Goal: Information Seeking & Learning: Learn about a topic

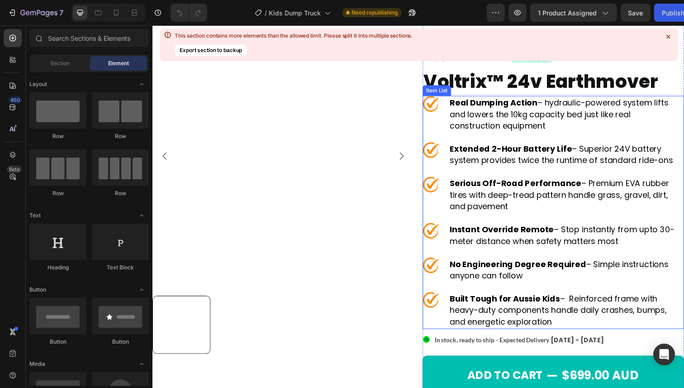
scroll to position [92, 0]
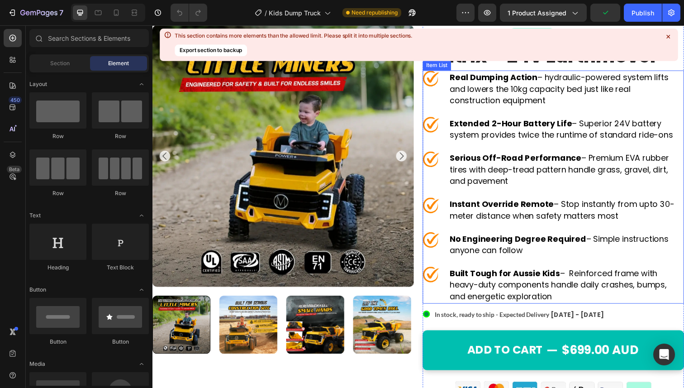
click at [585, 176] on p "Serious Off-Road Performance – Premium EVA rubber tires with deep-tread pattern…" at bounding box center [575, 172] width 238 height 35
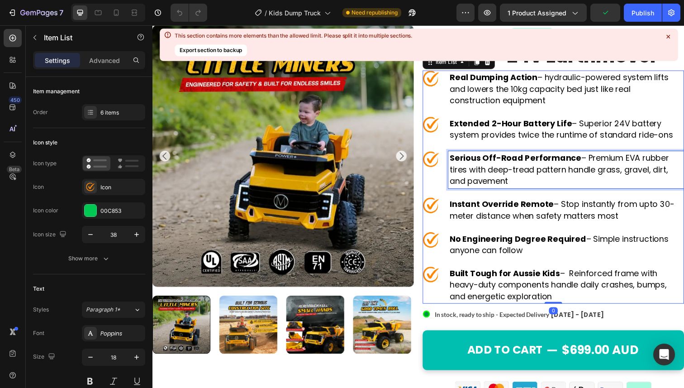
click at [554, 182] on p "Serious Off-Road Performance – Premium EVA rubber tires with deep-tread pattern…" at bounding box center [575, 172] width 238 height 35
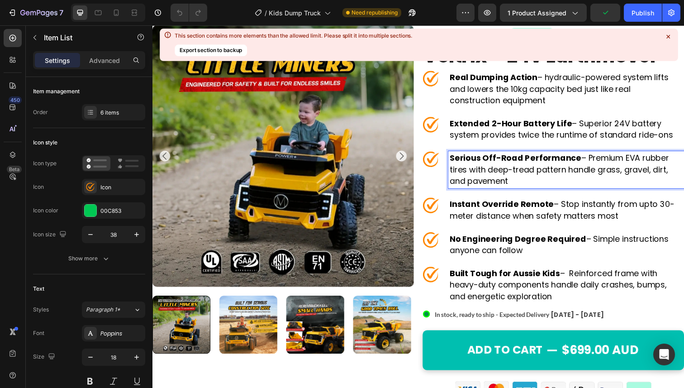
click at [534, 175] on p "Serious Off-Road Performance – Premium EVA rubber tires with deep-tread pattern…" at bounding box center [575, 172] width 238 height 35
click at [543, 174] on p "Serious Off-Road Performance – Premium EVA rubber tires with deep-tread pattern…" at bounding box center [575, 172] width 238 height 35
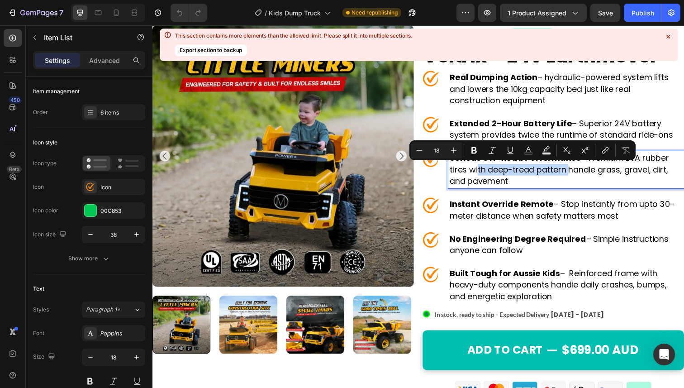
drag, startPoint x: 573, startPoint y: 174, endPoint x: 480, endPoint y: 175, distance: 93.2
click at [480, 175] on p "Serious Off-Road Performance – Premium EVA rubber tires with deep-tread pattern…" at bounding box center [575, 172] width 238 height 35
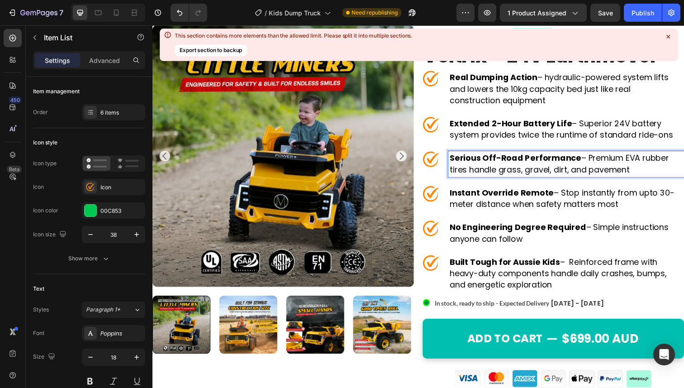
click at [529, 202] on p "Instant Override Remote – Stop instantly from upto 30-meter distance when safet…" at bounding box center [575, 202] width 238 height 24
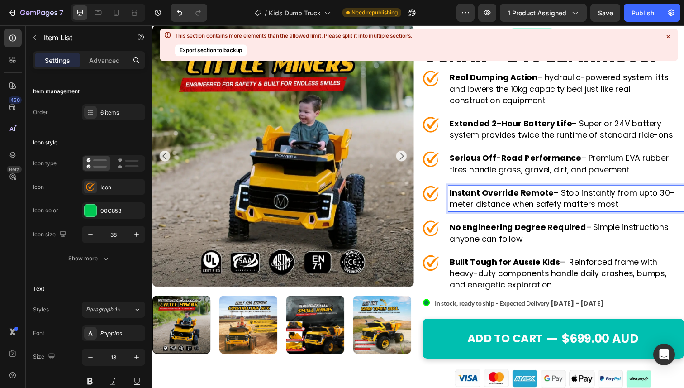
scroll to position [94, 0]
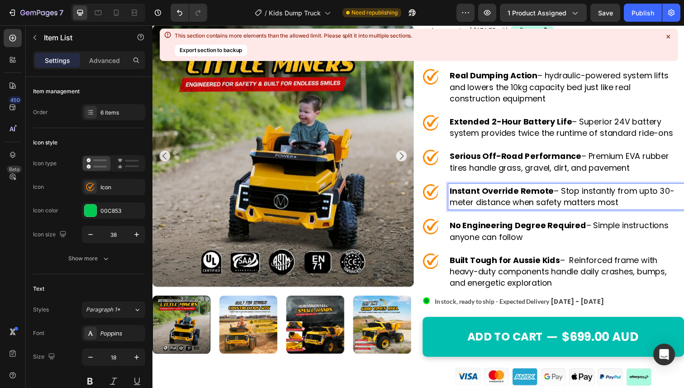
click at [657, 196] on p "Instant Override Remote – Stop instantly from upto 30-meter distance when safet…" at bounding box center [575, 201] width 238 height 24
click at [508, 206] on p "Instant Override Remote – Stop instantly from up to 30-meter distance when safe…" at bounding box center [575, 201] width 238 height 24
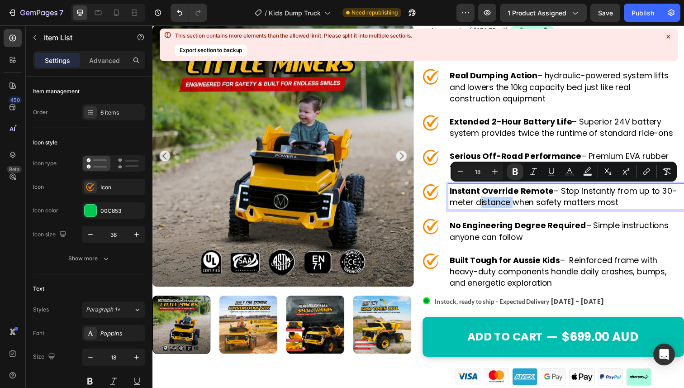
click at [524, 206] on p "Instant Override Remote – Stop instantly from up to 30-meter distance when safe…" at bounding box center [575, 201] width 238 height 24
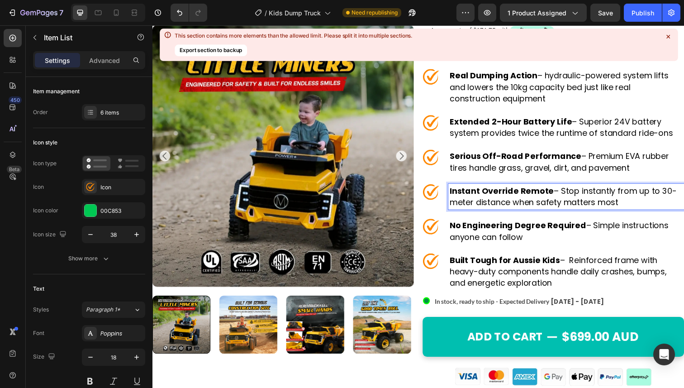
click at [513, 228] on strong "No Engineering Degree Required" at bounding box center [525, 229] width 139 height 11
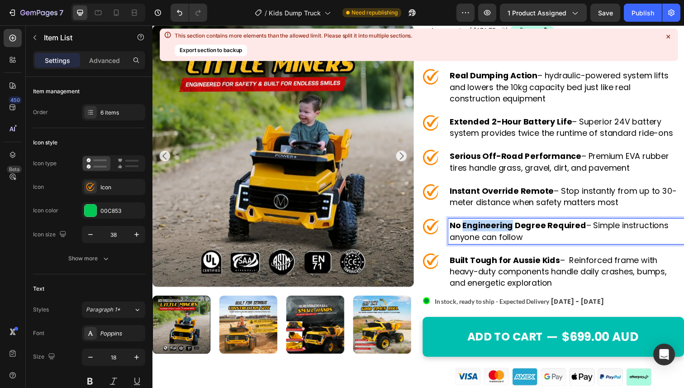
click at [513, 228] on strong "No Engineering Degree Required" at bounding box center [525, 229] width 139 height 11
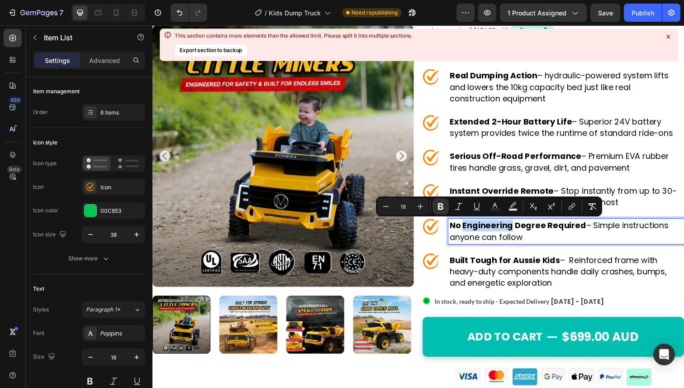
click at [505, 229] on strong "No Engineering Degree Required" at bounding box center [525, 229] width 139 height 11
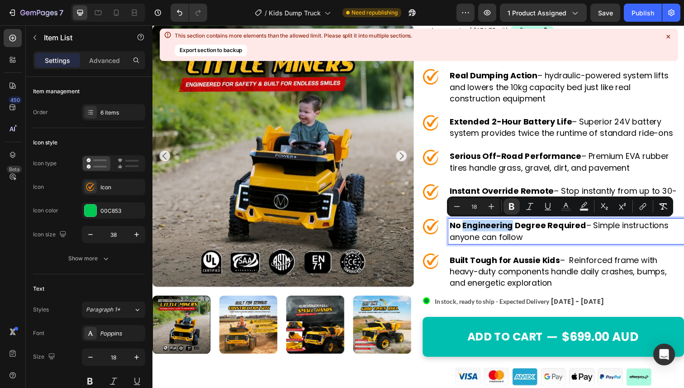
click at [499, 230] on strong "No Engineering Degree Required" at bounding box center [525, 229] width 139 height 11
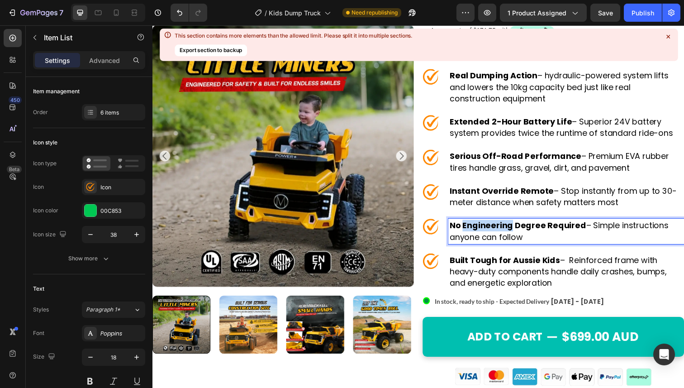
click at [499, 230] on strong "No Engineering Degree Required" at bounding box center [525, 229] width 139 height 11
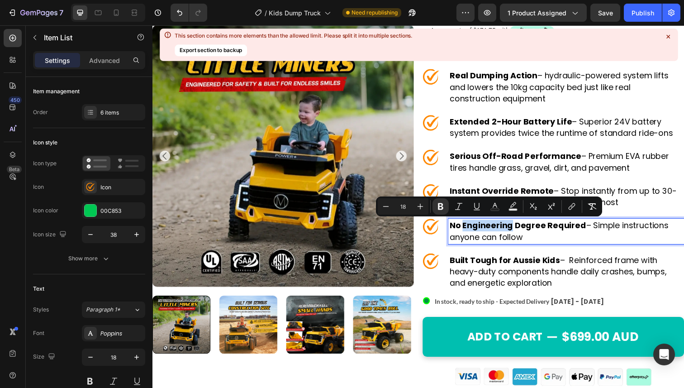
click at [503, 230] on strong "No Engineering Degree Required" at bounding box center [525, 229] width 139 height 11
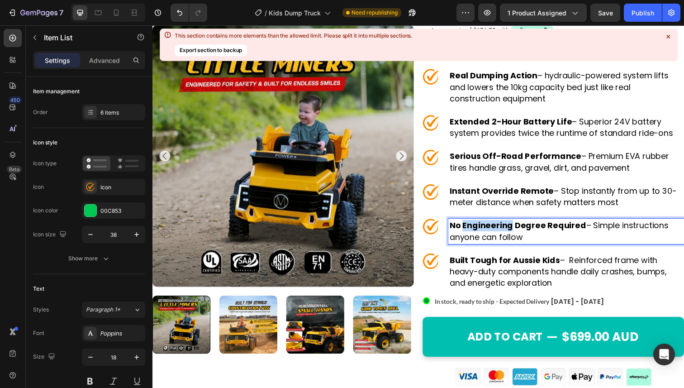
click at [503, 230] on strong "No Engineering Degree Required" at bounding box center [525, 229] width 139 height 11
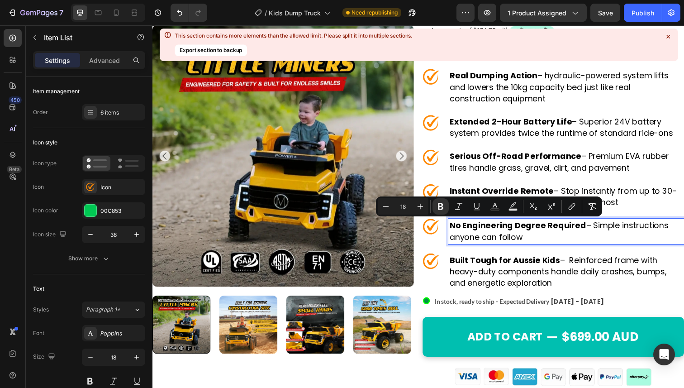
click at [500, 236] on p "No Engineering Degree Required – Simple instructions anyone can follow" at bounding box center [575, 236] width 238 height 24
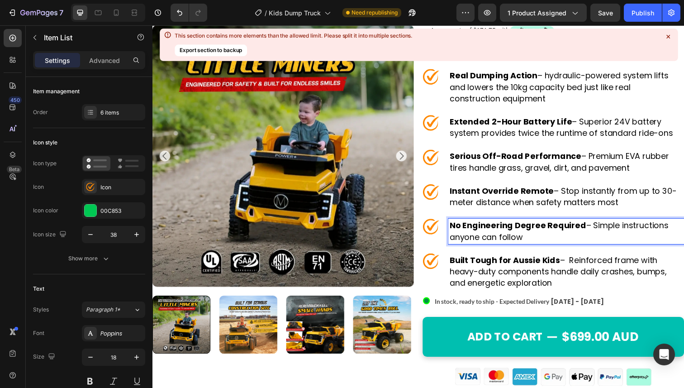
scroll to position [108, 0]
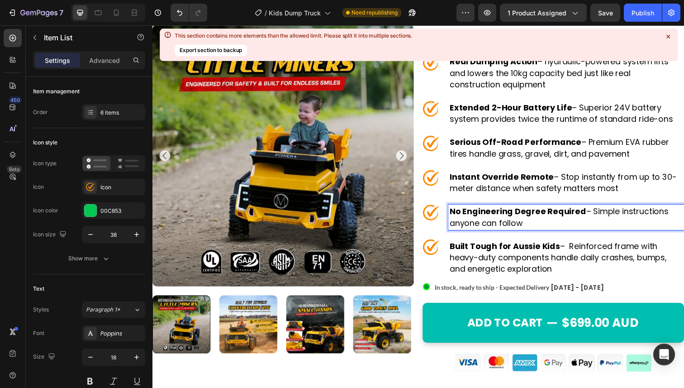
click at [499, 259] on p "Built Tough for Aussie Kids – Reinforced frame with heavy-duty components handl…" at bounding box center [575, 262] width 238 height 35
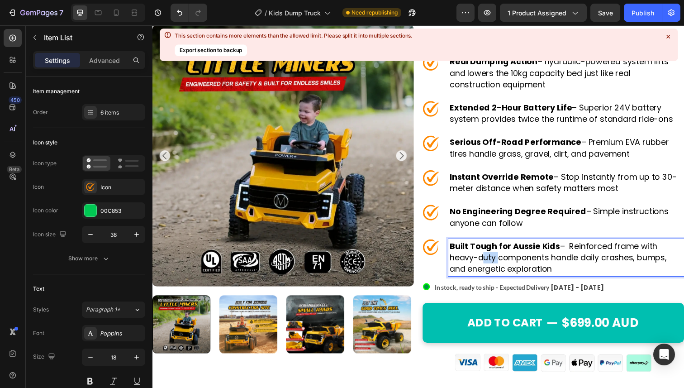
click at [499, 259] on p "Built Tough for Aussie Kids – Reinforced frame with heavy-duty components handl…" at bounding box center [575, 262] width 238 height 35
click at [497, 270] on p "Built Tough for Aussie Kids – Reinforced frame with heavy-duty components handl…" at bounding box center [575, 262] width 238 height 35
click at [623, 250] on p "Built Tough for Aussie Kids – Reinforced frame with heavy-duty components handl…" at bounding box center [575, 262] width 238 height 35
drag, startPoint x: 485, startPoint y: 262, endPoint x: 603, endPoint y: 263, distance: 118.1
click at [603, 263] on p "Built Tough for Aussie Kids – Reinforced heavy duty frame with heavy-duty compo…" at bounding box center [575, 262] width 238 height 35
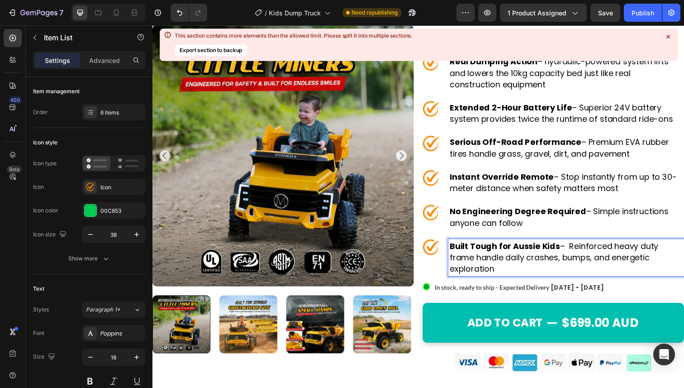
click at [510, 262] on p "Built Tough for Aussie Kids – Reinforced heavy duty frame handle daily crashes,…" at bounding box center [575, 262] width 238 height 35
click at [559, 264] on p "Built Tough for Aussie Kids – Reinforced heavy duty frame handles daily crashes…" at bounding box center [575, 262] width 238 height 35
click at [567, 264] on p "Built Tough for Aussie Kids – Reinforced heavy duty frame handles daily crashes…" at bounding box center [575, 262] width 238 height 35
click at [573, 263] on p "Built Tough for Aussie Kids – Reinforced heavy duty frame handles daily crashes…" at bounding box center [575, 262] width 238 height 35
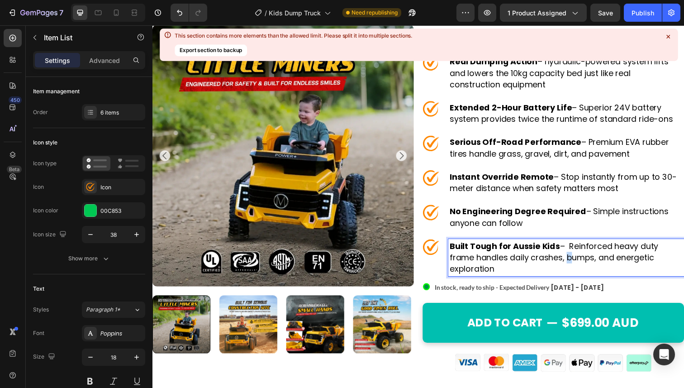
click at [573, 263] on p "Built Tough for Aussie Kids – Reinforced heavy duty frame handles daily crashes…" at bounding box center [575, 262] width 238 height 35
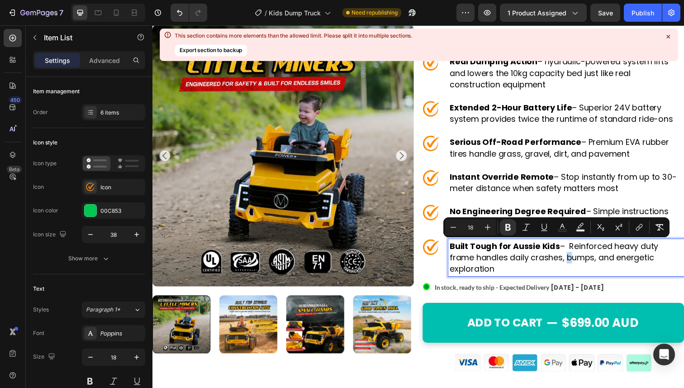
click at [540, 266] on p "Built Tough for Aussie Kids – Reinforced heavy duty frame handles daily crashes…" at bounding box center [575, 262] width 238 height 35
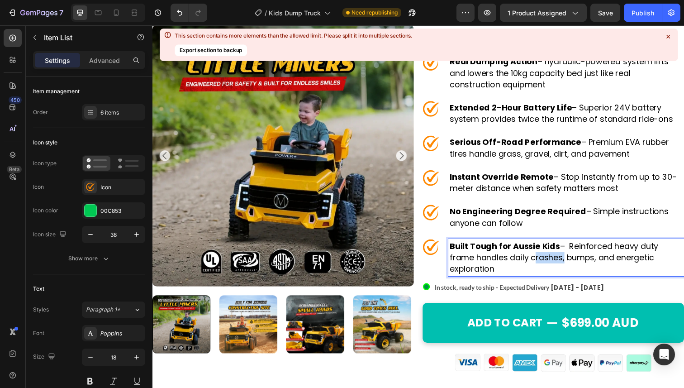
click at [540, 266] on p "Built Tough for Aussie Kids – Reinforced heavy duty frame handles daily crashes…" at bounding box center [575, 262] width 238 height 35
click at [564, 266] on p "Built Tough for Aussie Kids – Reinforced heavy duty frame handles daily crashes…" at bounding box center [575, 262] width 238 height 35
click at [570, 266] on p "Built Tough for Aussie Kids – Reinforced heavy duty frame handles daily crashes…" at bounding box center [575, 262] width 238 height 35
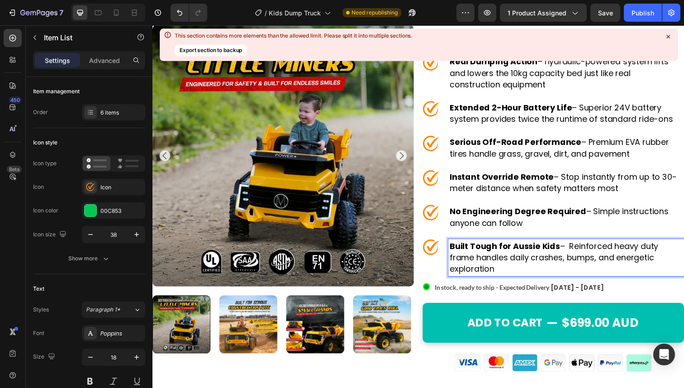
click at [571, 266] on p "Built Tough for Aussie Kids – Reinforced heavy duty frame handles daily crashes…" at bounding box center [575, 262] width 238 height 35
click at [563, 267] on p "Built Tough for Aussie Kids – Reinforced heavy duty frame handles daily crashes…" at bounding box center [575, 262] width 238 height 35
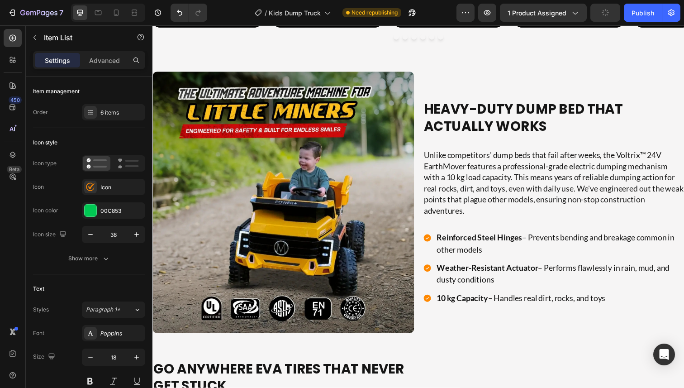
scroll to position [1006, 0]
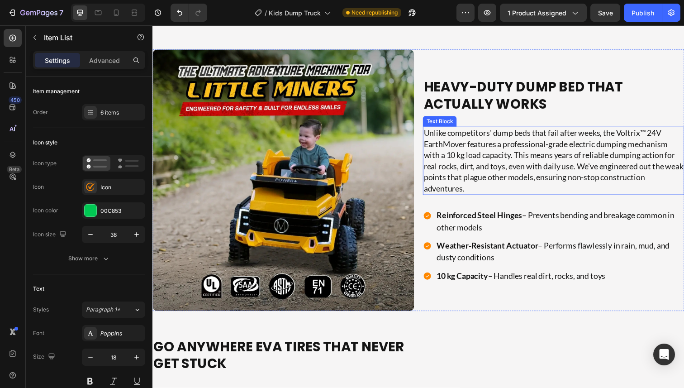
click at [540, 165] on p "Unlike competitors' dump beds that fail after weeks, the Voltrix™ 24V EarthMove…" at bounding box center [561, 164] width 265 height 68
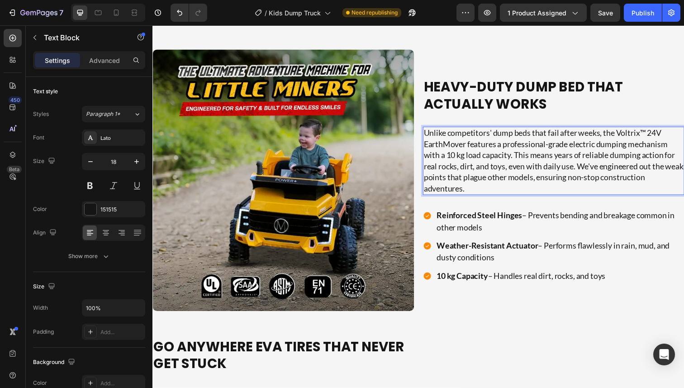
click at [565, 154] on p "Unlike competitors' dump beds that fail after weeks, the Voltrix™ 24V EarthMove…" at bounding box center [561, 164] width 265 height 68
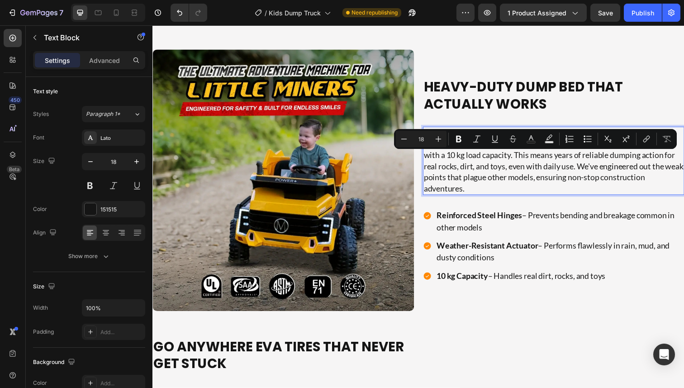
click at [578, 153] on p "Unlike competitors' dump beds that fail after weeks, the Voltrix™ 24V EarthMove…" at bounding box center [561, 164] width 265 height 68
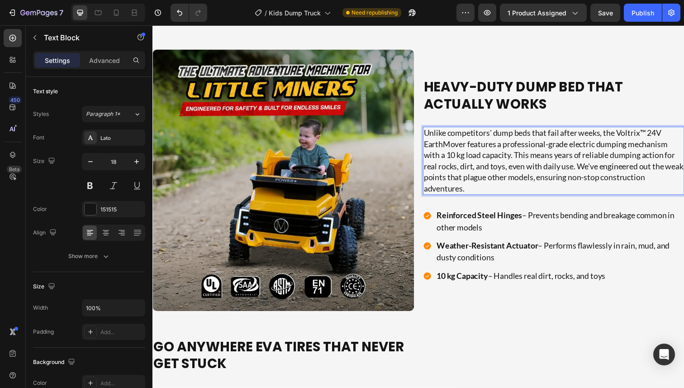
click at [487, 161] on p "Unlike competitors' dump beds that fail after weeks, the Voltrix™ 24V EarthMove…" at bounding box center [561, 164] width 265 height 68
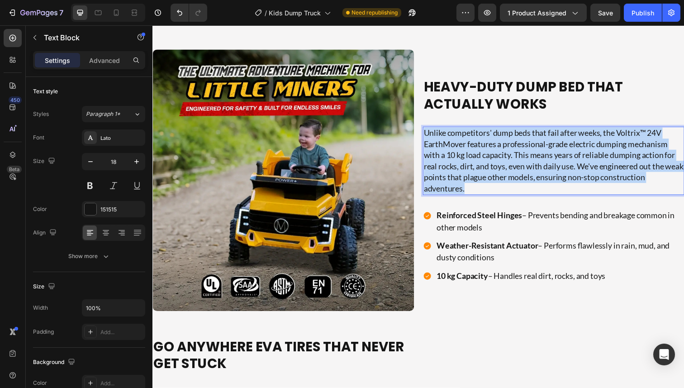
click at [487, 161] on p "Unlike competitors' dump beds that fail after weeks, the Voltrix™ 24V EarthMove…" at bounding box center [561, 164] width 265 height 68
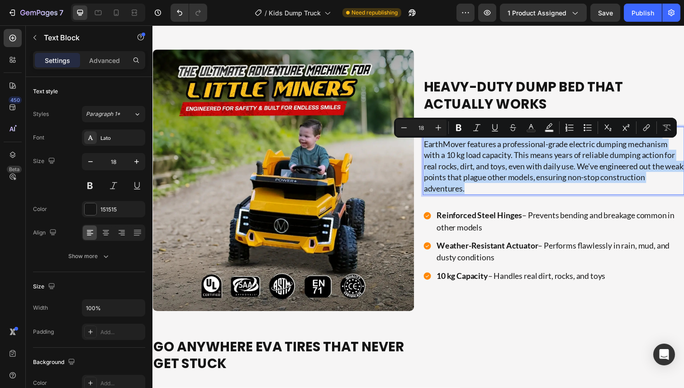
click at [501, 168] on p "Unlike competitors' dump beds that fail after weeks, the Voltrix™ 24V EarthMove…" at bounding box center [561, 164] width 265 height 68
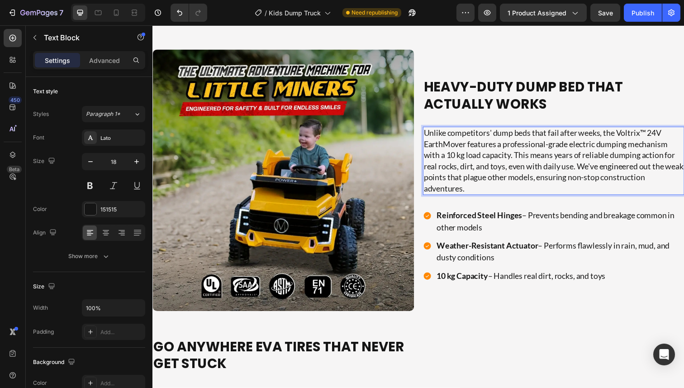
click at [498, 173] on p "Unlike competitors' dump beds that fail after weeks, the Voltrix™ 24V EarthMove…" at bounding box center [561, 164] width 265 height 68
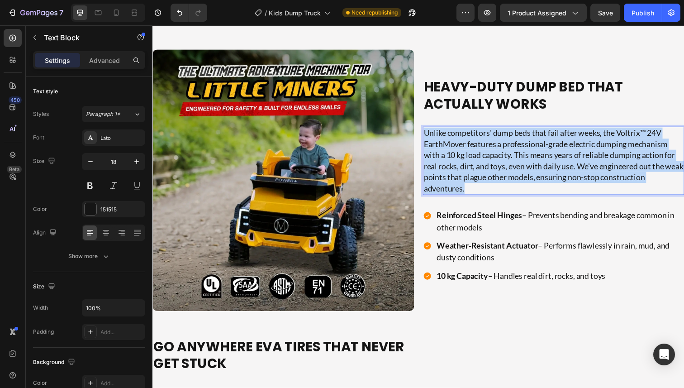
click at [498, 173] on p "Unlike competitors' dump beds that fail after weeks, the Voltrix™ 24V EarthMove…" at bounding box center [561, 164] width 265 height 68
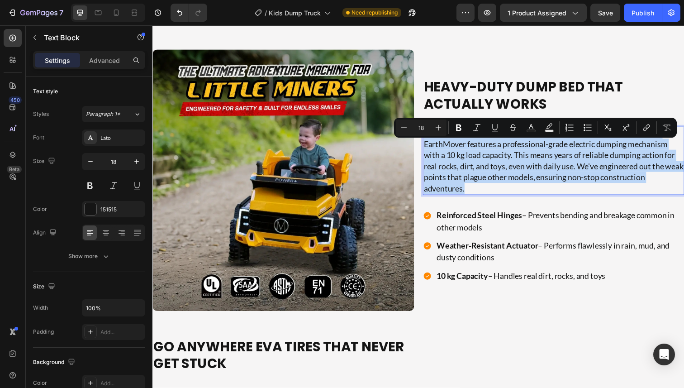
click at [501, 179] on p "Unlike competitors' dump beds that fail after weeks, the Voltrix™ 24V EarthMove…" at bounding box center [561, 164] width 265 height 68
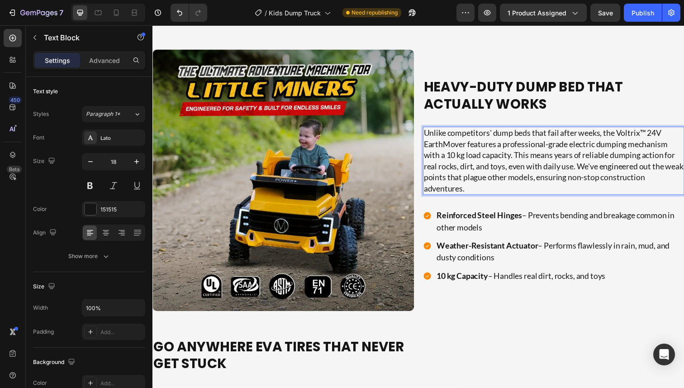
click at [475, 198] on p "Unlike competitors' dump beds that fail after weeks, the Voltrix™ 24V EarthMove…" at bounding box center [561, 164] width 265 height 68
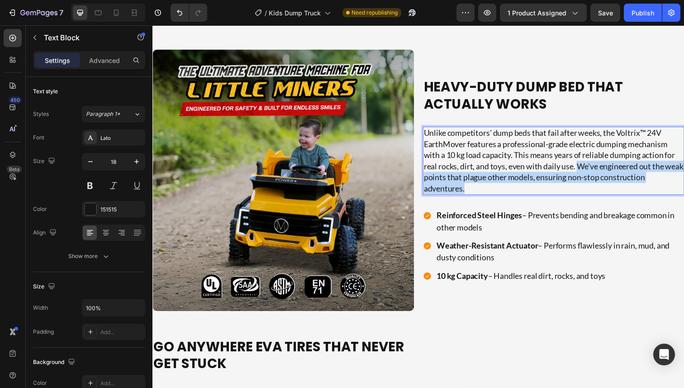
drag, startPoint x: 477, startPoint y: 203, endPoint x: 587, endPoint y: 181, distance: 111.6
click at [587, 181] on p "Unlike competitors' dump beds that fail after weeks, the Voltrix™ 24V EarthMove…" at bounding box center [561, 164] width 265 height 68
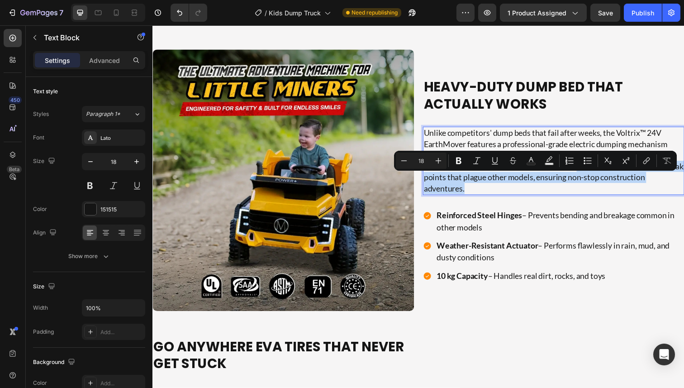
scroll to position [1017, 0]
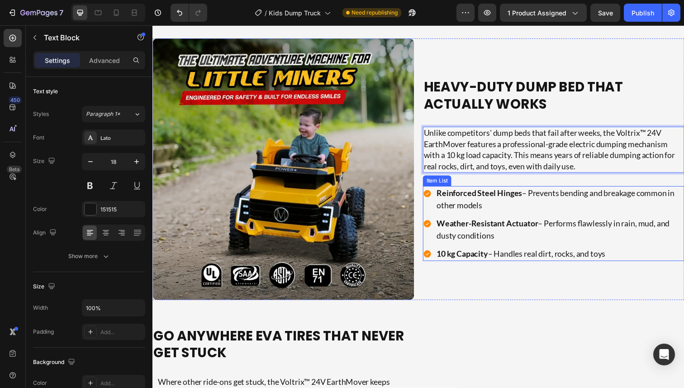
click at [501, 202] on strong "Reinforced Steel Hinges" at bounding box center [485, 197] width 87 height 10
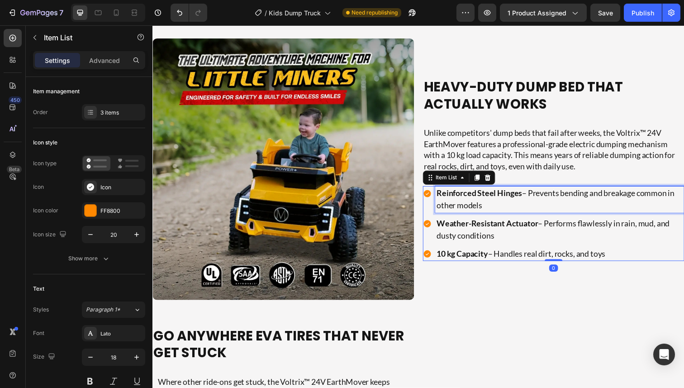
click at [504, 202] on strong "Reinforced Steel Hinges" at bounding box center [485, 197] width 87 height 10
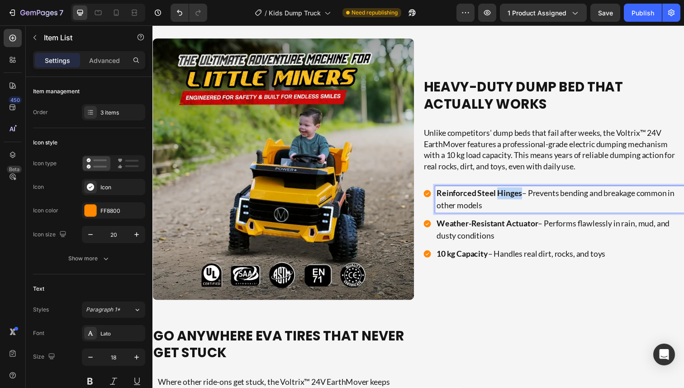
click at [504, 202] on strong "Reinforced Steel Hinges" at bounding box center [485, 197] width 87 height 10
click at [498, 202] on strong "Reinforced Steel Hinges" at bounding box center [485, 197] width 87 height 10
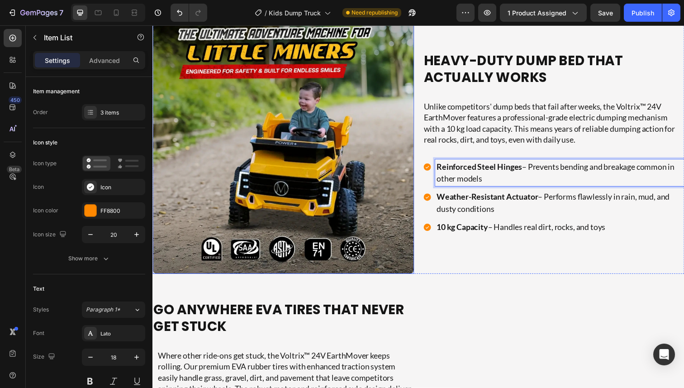
scroll to position [1055, 0]
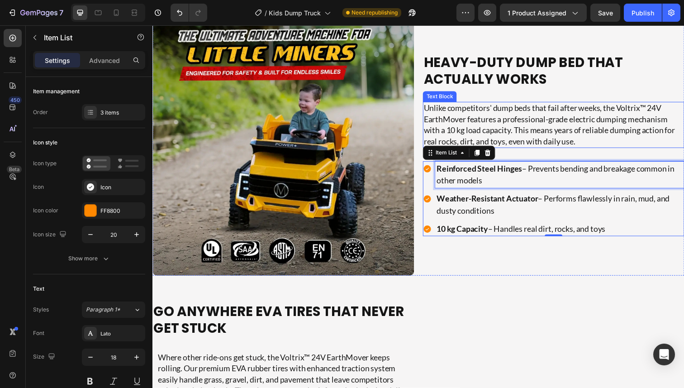
click at [513, 123] on p "Unlike competitors' dump beds that fail after weeks, the Voltrix™ 24V EarthMove…" at bounding box center [561, 127] width 265 height 45
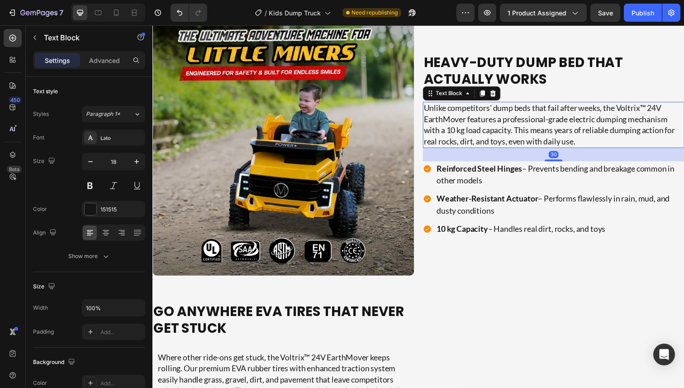
click at [513, 123] on p "Unlike competitors' dump beds that fail after weeks, the Voltrix™ 24V EarthMove…" at bounding box center [561, 127] width 265 height 45
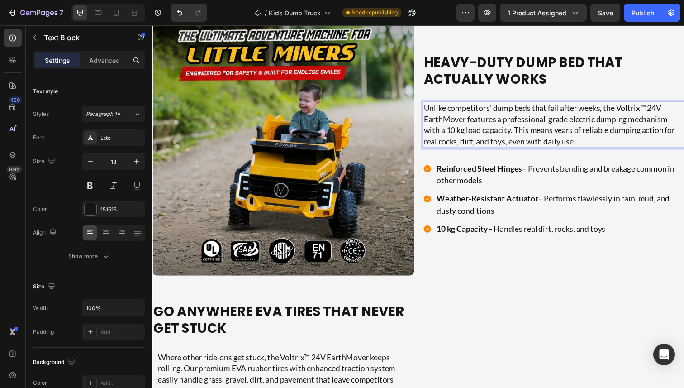
scroll to position [1061, 0]
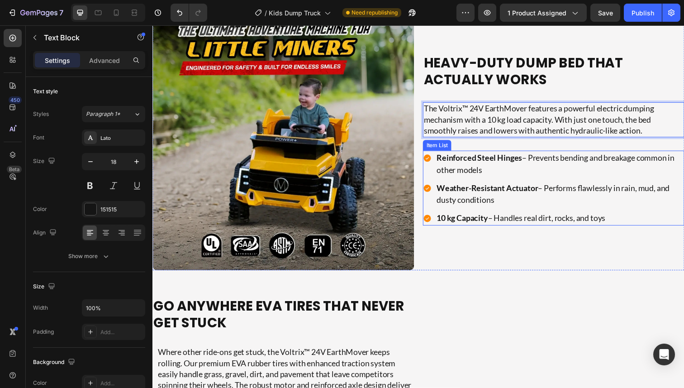
click at [517, 161] on strong "Reinforced Steel Hinges" at bounding box center [485, 161] width 87 height 10
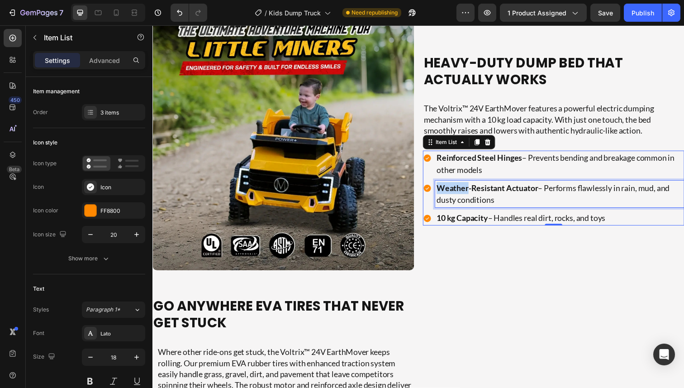
click at [459, 191] on strong "Weather-Resistant Actuator" at bounding box center [494, 191] width 104 height 10
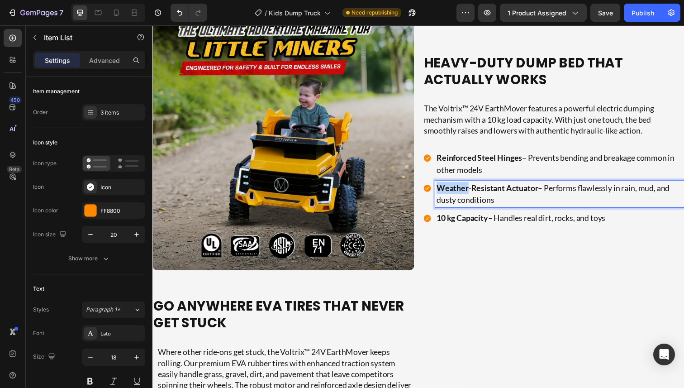
click at [459, 191] on strong "Weather-Resistant Actuator" at bounding box center [494, 191] width 104 height 10
click at [518, 168] on p "Reinforced Steel Hinges – Prevents bending and breakage common in other models" at bounding box center [568, 167] width 252 height 24
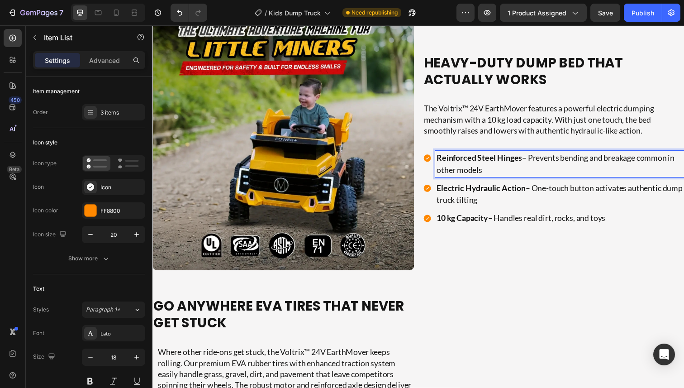
click at [518, 168] on p "Reinforced Steel Hinges – Prevents bending and breakage common in other models" at bounding box center [568, 167] width 252 height 24
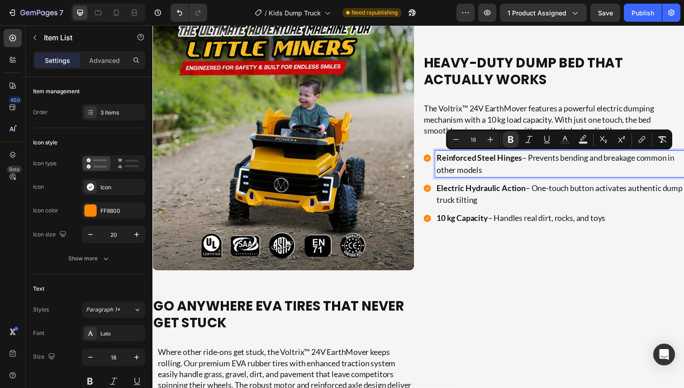
click at [508, 167] on p "Reinforced Steel Hinges – Prevents bending and breakage common in other models" at bounding box center [568, 167] width 252 height 24
click at [495, 176] on p "Reinforced Steel Hinges – Prevents bending and breakage common in other models" at bounding box center [568, 167] width 252 height 24
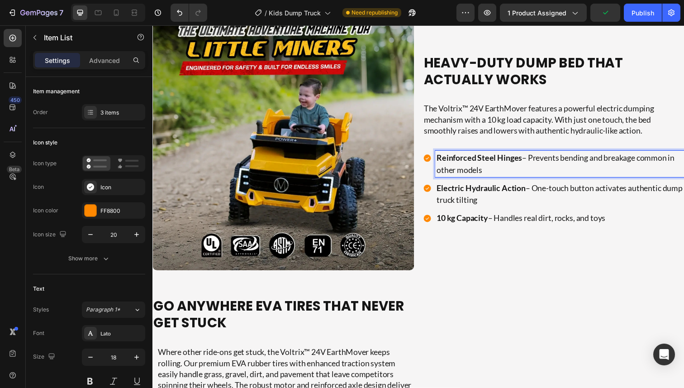
click at [499, 162] on strong "Reinforced Steel Hinges" at bounding box center [485, 161] width 87 height 10
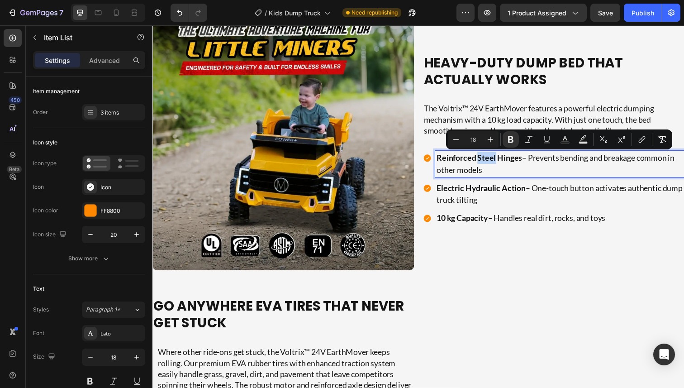
click at [497, 167] on p "Reinforced Steel Hinges – Prevents bending and breakage common in other models" at bounding box center [568, 167] width 252 height 24
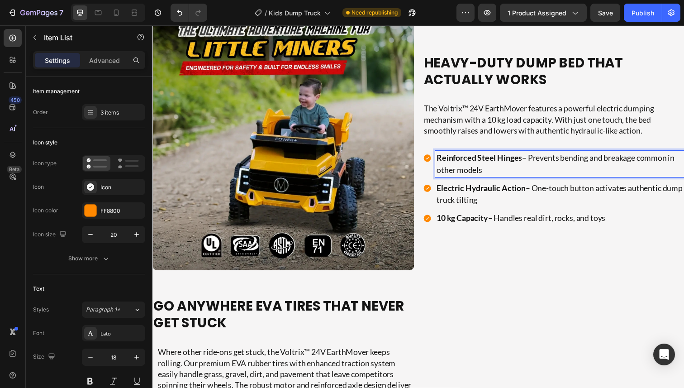
click at [481, 200] on p "Electric Hydraulic Action – One-touch button activates authentic dump truck til…" at bounding box center [568, 197] width 252 height 24
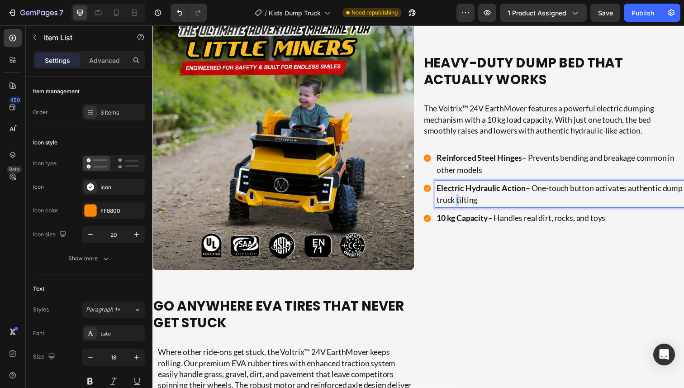
click at [481, 200] on p "Electric Hydraulic Action – One-touch button activates authentic dump truck til…" at bounding box center [568, 197] width 252 height 24
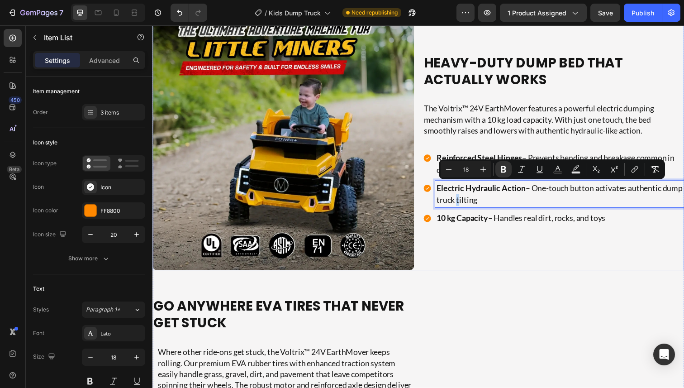
click at [475, 140] on div "Heavy-Duty Dump Bed That Actually Works Heading The Voltrix™ 24V EarthMover fea…" at bounding box center [561, 142] width 267 height 267
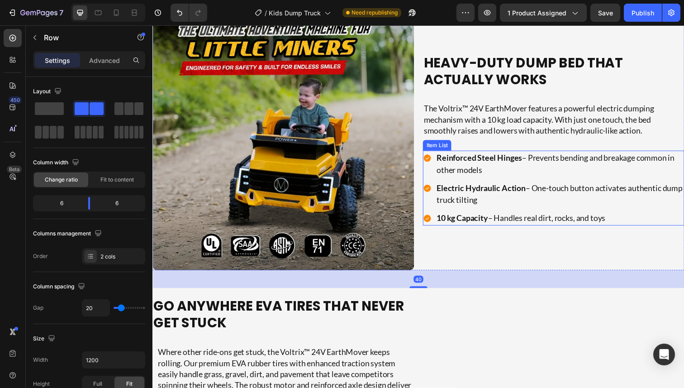
click at [476, 192] on strong "Electric Hydraulic Action" at bounding box center [487, 191] width 91 height 10
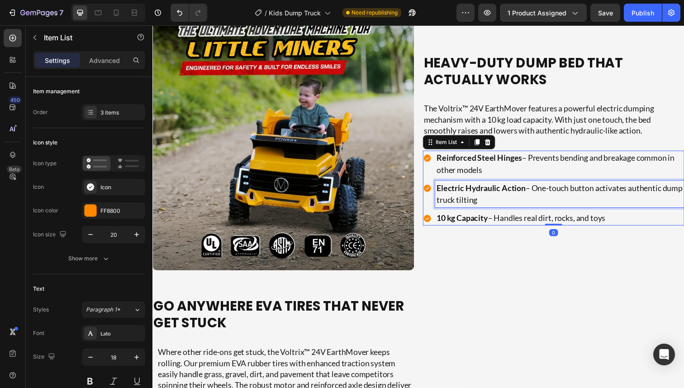
click at [476, 192] on strong "Electric Hydraulic Action" at bounding box center [487, 191] width 91 height 10
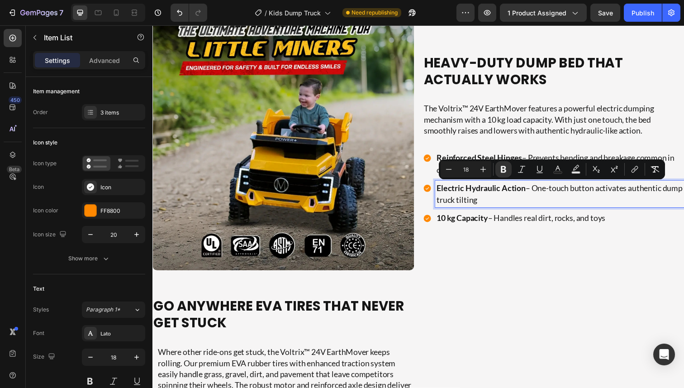
click at [480, 191] on strong "Electric Hydraulic Action" at bounding box center [487, 191] width 91 height 10
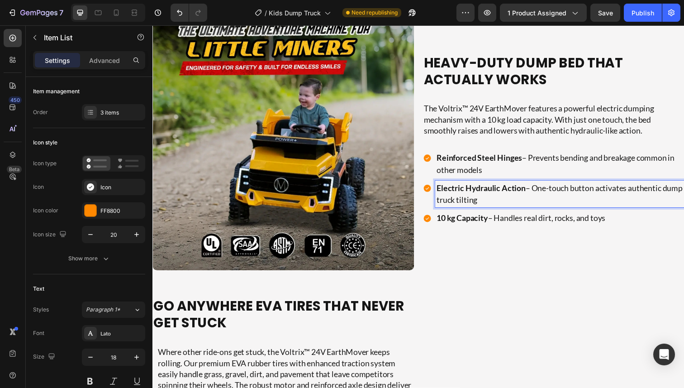
click at [521, 199] on p "Electric Hydraulic Action – One-touch button activates authentic dump truck til…" at bounding box center [568, 197] width 252 height 24
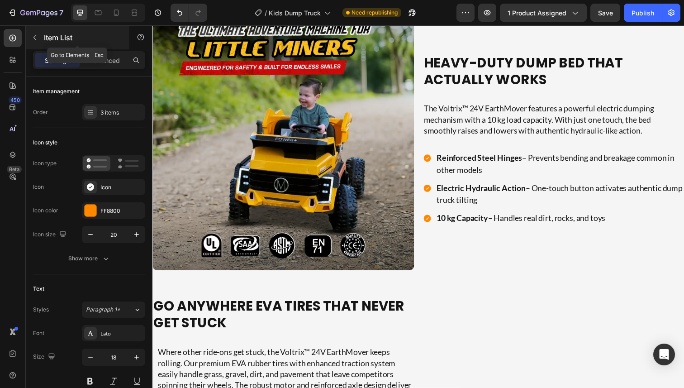
click at [31, 35] on icon "button" at bounding box center [34, 37] width 7 height 7
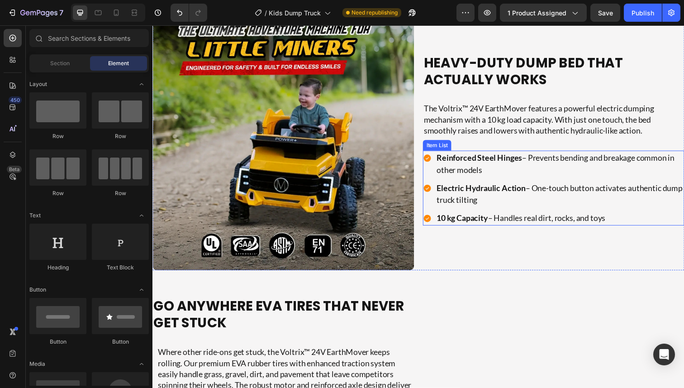
click at [435, 179] on div "Reinforced Steel Hinges – Prevents bending and breakage common in other models" at bounding box center [561, 166] width 267 height 27
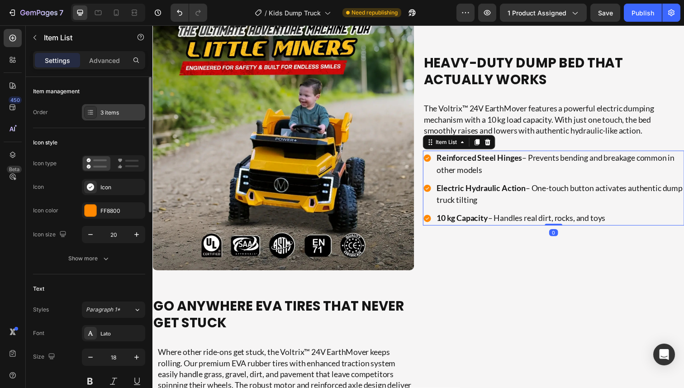
click at [105, 109] on div "3 items" at bounding box center [121, 113] width 43 height 8
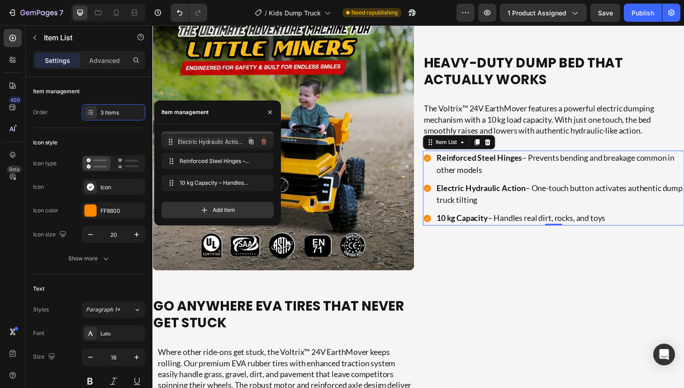
drag, startPoint x: 171, startPoint y: 161, endPoint x: 171, endPoint y: 142, distance: 19.0
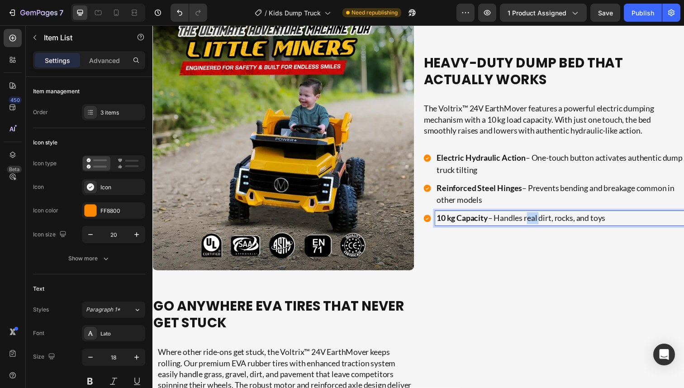
click at [544, 222] on p "10 kg Capacity – Handles real dirt, rocks, and toys" at bounding box center [568, 222] width 252 height 12
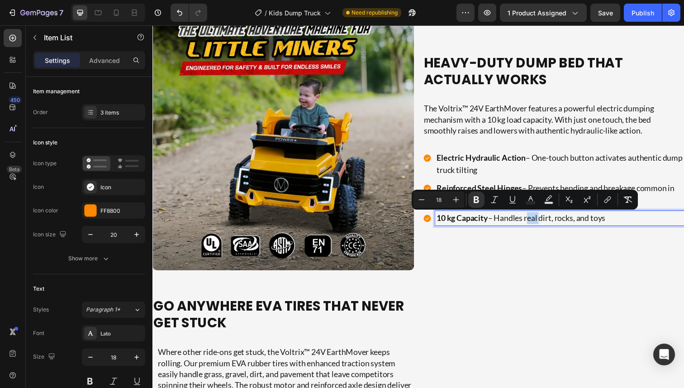
click at [531, 222] on p "10 kg Capacity – Handles real dirt, rocks, and toys" at bounding box center [568, 222] width 252 height 12
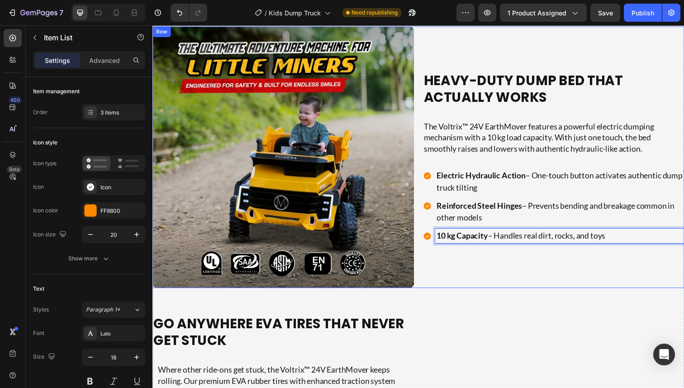
scroll to position [1033, 0]
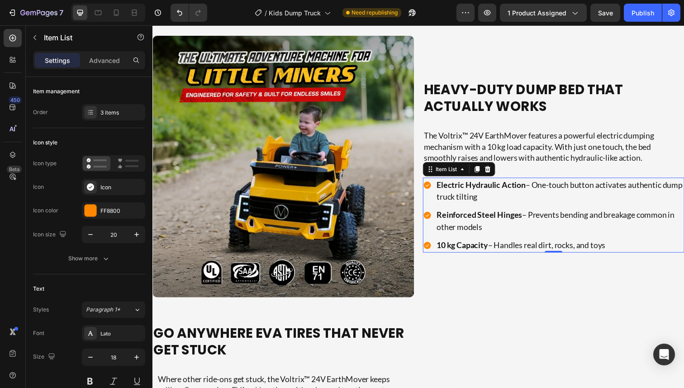
click at [479, 99] on h2 "Heavy-Duty Dump Bed That Actually Works" at bounding box center [561, 100] width 267 height 36
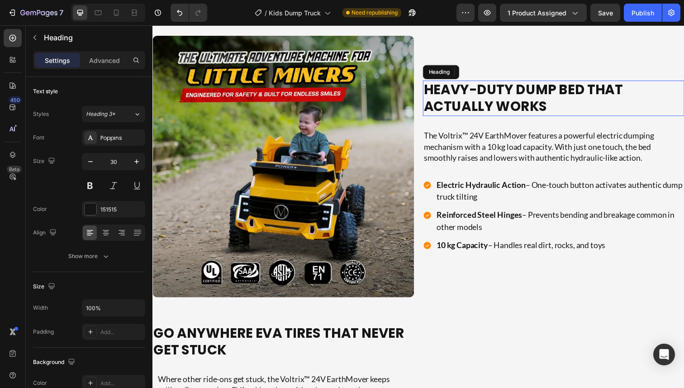
click at [479, 99] on h2 "Heavy-Duty Dump Bed That Actually Works" at bounding box center [561, 100] width 267 height 36
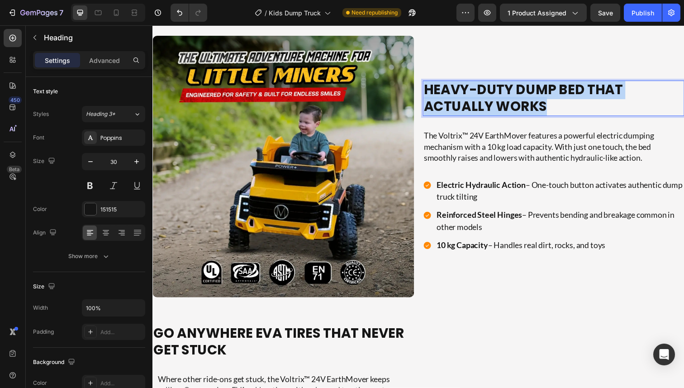
click at [479, 99] on p "Heavy-Duty Dump Bed That Actually Works" at bounding box center [561, 100] width 265 height 34
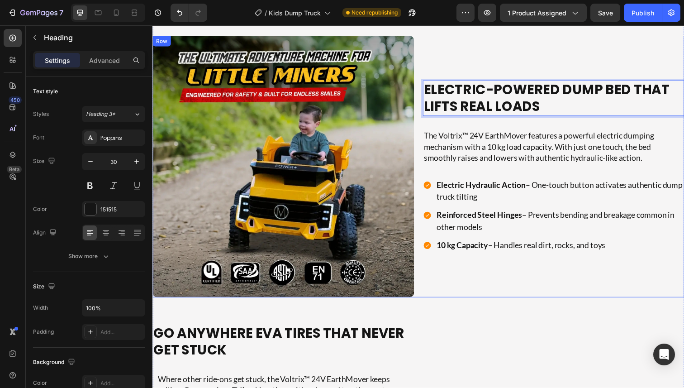
click at [536, 59] on div "Electric-Powered Dump Bed That Lifts Real Loads Heading 30 The Voltrix™ 24V Ear…" at bounding box center [561, 169] width 267 height 267
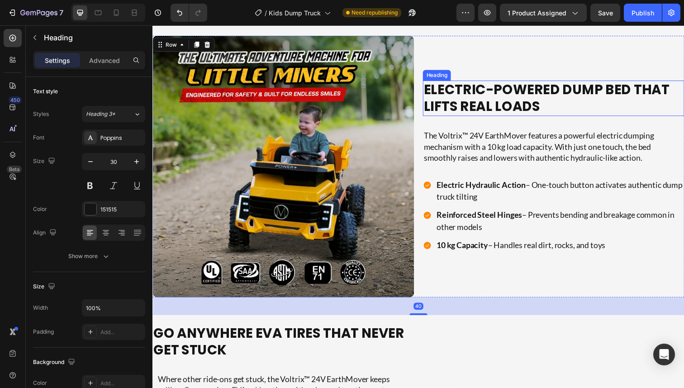
click at [471, 106] on p "Electric-Powered Dump Bed That Lifts Real Loads" at bounding box center [561, 100] width 265 height 34
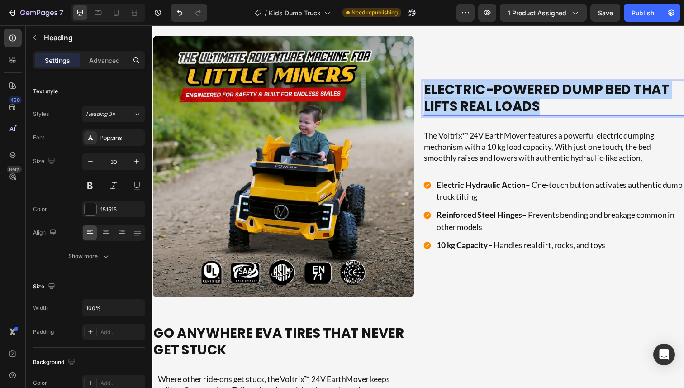
click at [471, 106] on p "Electric-Powered Dump Bed That Lifts Real Loads" at bounding box center [561, 100] width 265 height 34
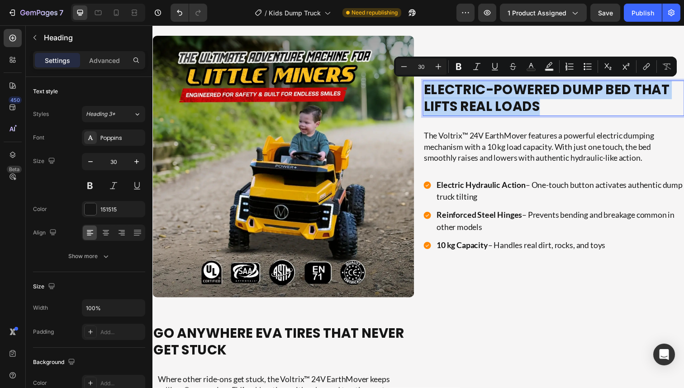
click at [489, 106] on p "Electric-Powered Dump Bed That Lifts Real Loads" at bounding box center [561, 100] width 265 height 34
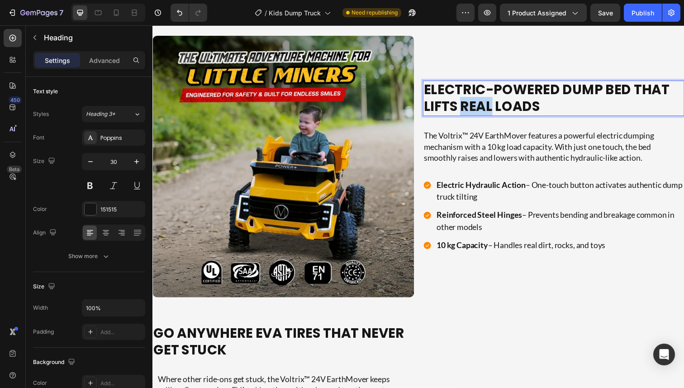
click at [489, 106] on p "Electric-Powered Dump Bed That Lifts Real Loads" at bounding box center [561, 100] width 265 height 34
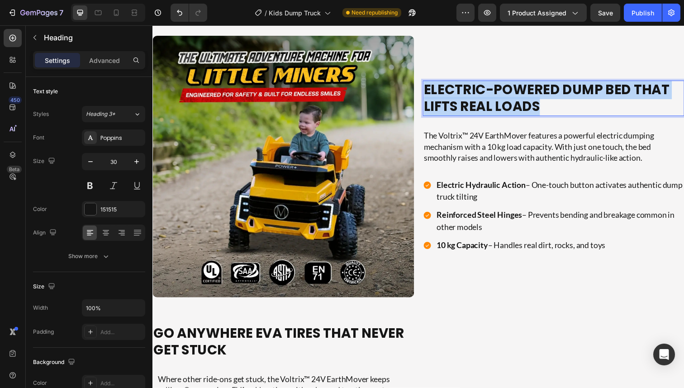
click at [489, 106] on p "Electric-Powered Dump Bed That Lifts Real Loads" at bounding box center [561, 100] width 265 height 34
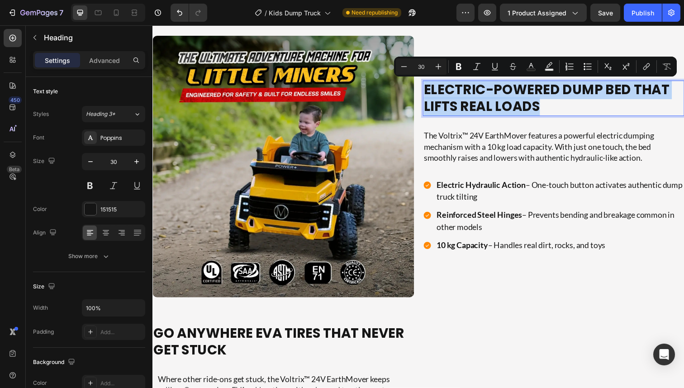
click at [480, 106] on p "Electric-Powered Dump Bed That Lifts Real Loads" at bounding box center [561, 100] width 265 height 34
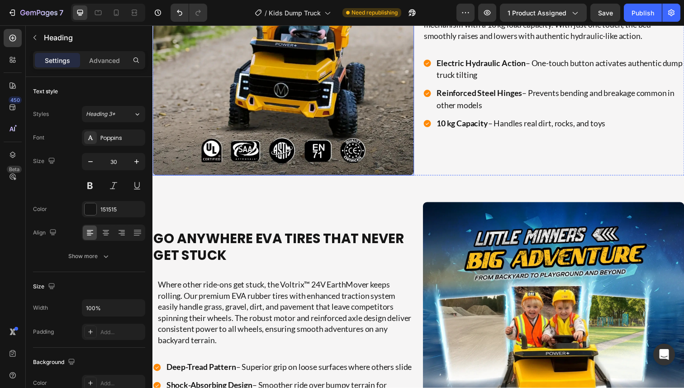
scroll to position [1230, 0]
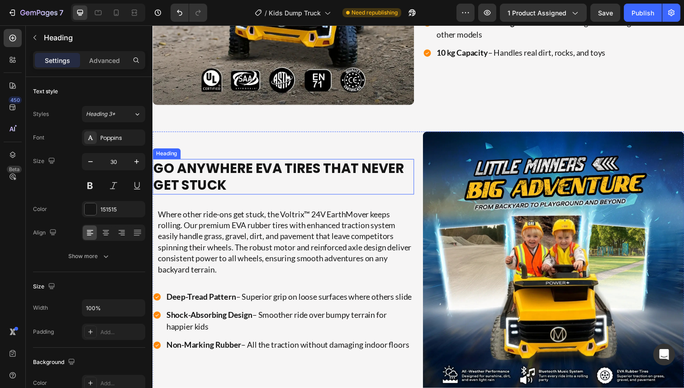
click at [293, 180] on h2 "Go Anywhere EVA Tires That Never Get Stuck" at bounding box center [285, 180] width 267 height 36
click at [285, 168] on h2 "Go Anywhere EVA Tires That Never Get Stuck" at bounding box center [285, 180] width 267 height 36
click at [285, 168] on p "Go Anywhere EVA Tires That Never Get Stuck" at bounding box center [285, 180] width 265 height 34
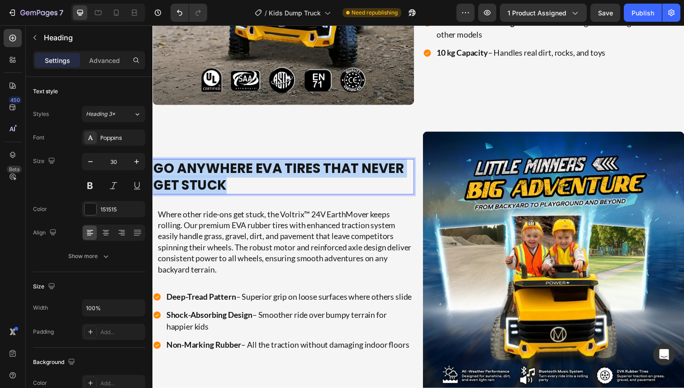
click at [285, 168] on p "Go Anywhere EVA Tires That Never Get Stuck" at bounding box center [285, 180] width 265 height 34
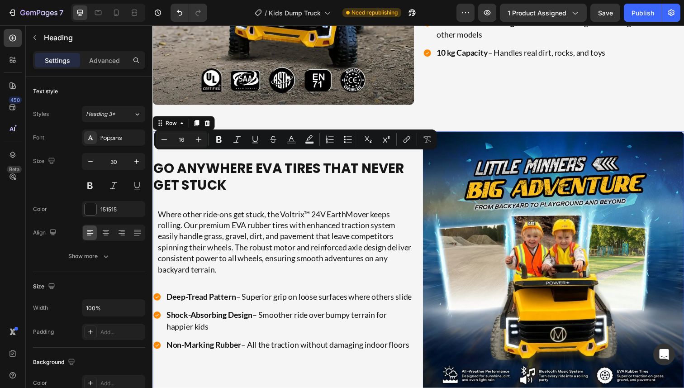
click at [268, 199] on div "Go Anywhere EVA Tires That Never Get Stuck Heading Where other ride-ons get stu…" at bounding box center [285, 267] width 267 height 267
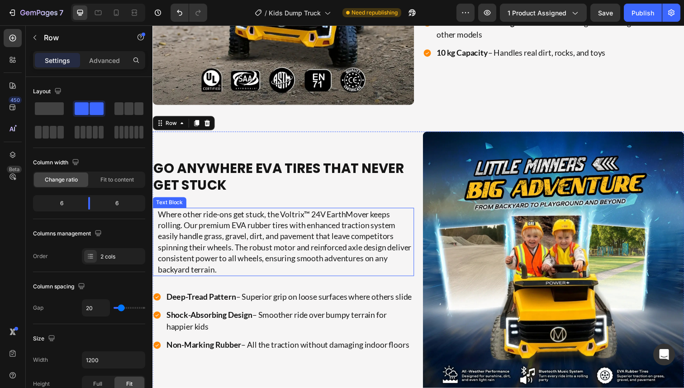
click at [257, 260] on p "Where other ride-ons get stuck, the Voltrix™ 24V EarthMover keeps rolling. Our …" at bounding box center [288, 247] width 261 height 68
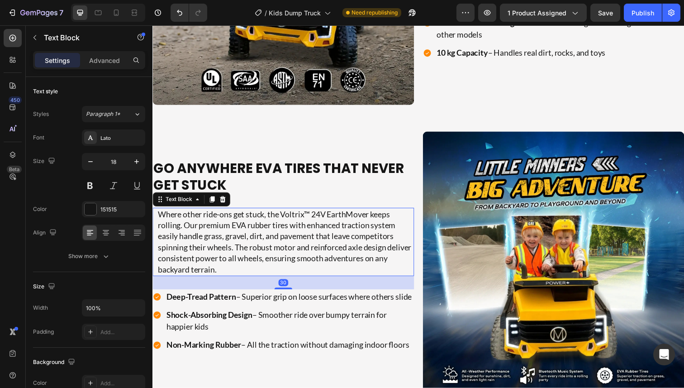
click at [241, 265] on p "Where other ride-ons get stuck, the Voltrix™ 24V EarthMover keeps rolling. Our …" at bounding box center [288, 247] width 261 height 68
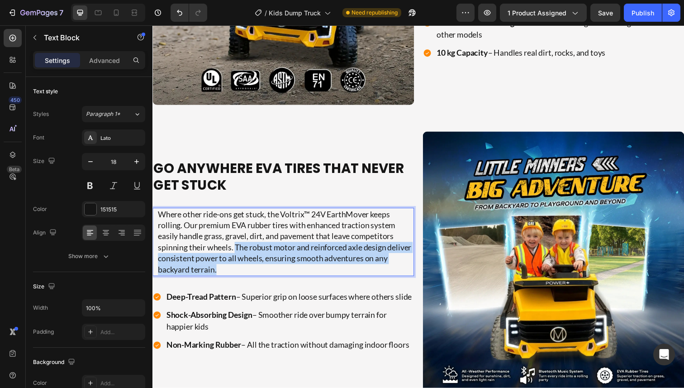
drag, startPoint x: 238, startPoint y: 267, endPoint x: 238, endPoint y: 244, distance: 23.1
click at [238, 244] on p "Where other ride-ons get stuck, the Voltrix™ 24V EarthMover keeps rolling. Our …" at bounding box center [288, 247] width 261 height 68
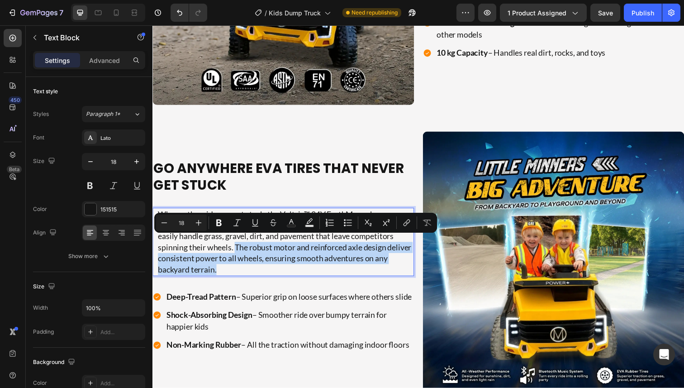
scroll to position [1241, 0]
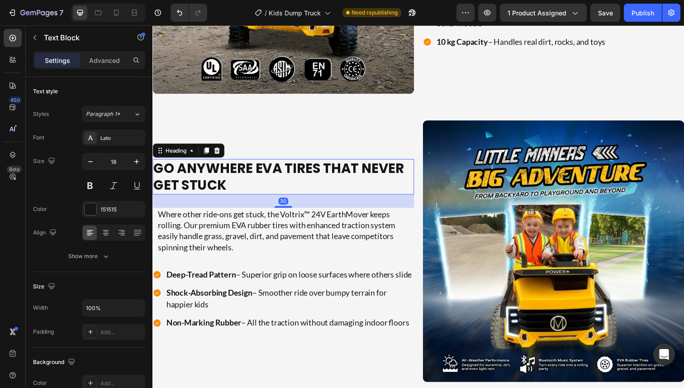
click at [211, 164] on p "Go Anywhere EVA Tires That Never Get Stuck" at bounding box center [285, 180] width 265 height 34
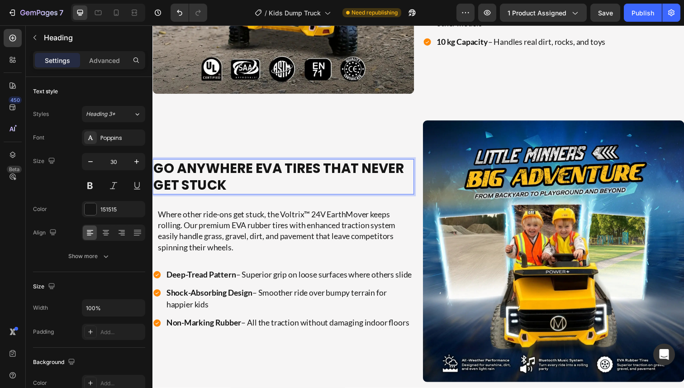
click at [211, 164] on p "Go Anywhere EVA Tires That Never Get Stuck" at bounding box center [285, 180] width 265 height 34
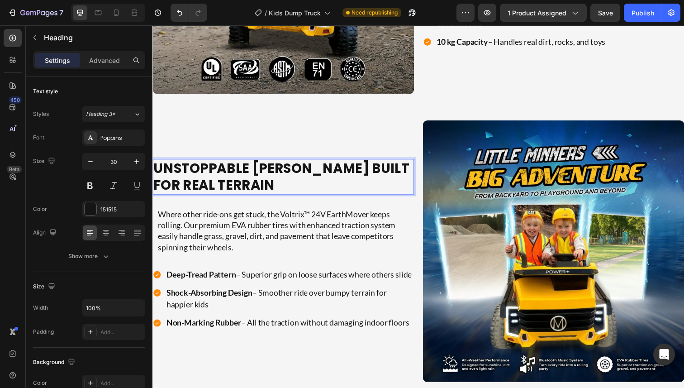
click at [262, 186] on p "Unstoppable [PERSON_NAME] Built For Real Terrain" at bounding box center [285, 180] width 265 height 34
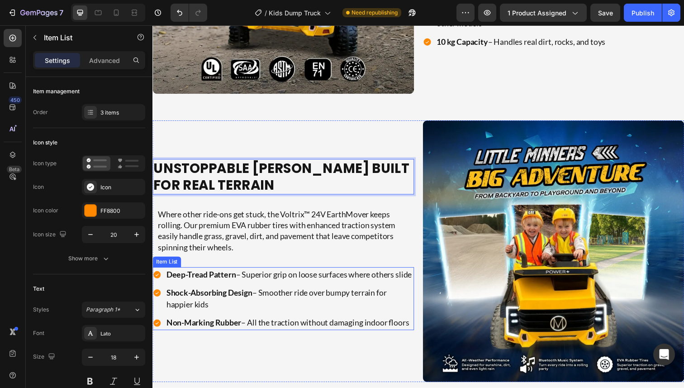
click at [240, 274] on p "Deep-Tread Pattern – Superior grip on loose surfaces where others slide" at bounding box center [292, 280] width 252 height 12
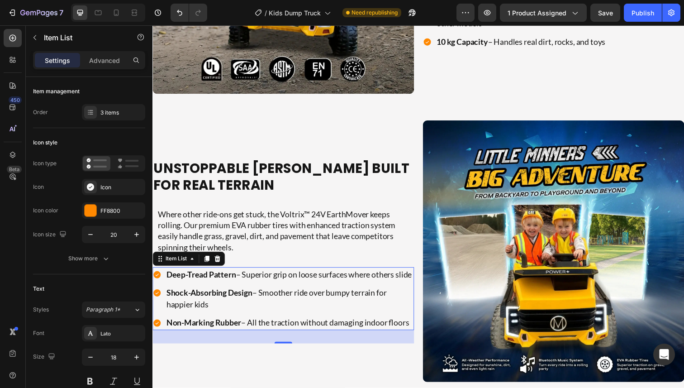
click at [280, 311] on p "Shock-Absorbing Design – Smoother ride over bumpy terrain for happier kids" at bounding box center [292, 304] width 252 height 24
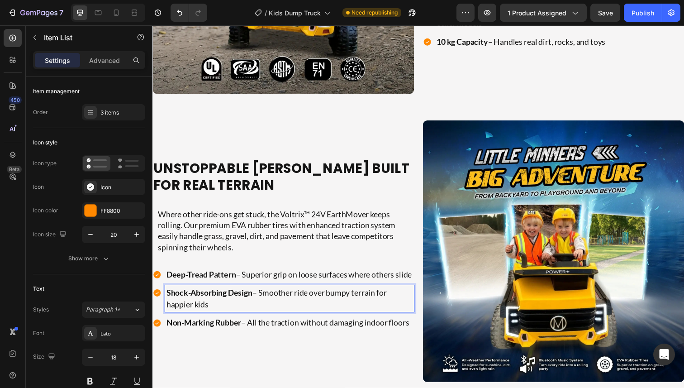
click at [280, 311] on p "Shock-Absorbing Design – Smoother ride over bumpy terrain for happier kids" at bounding box center [292, 304] width 252 height 24
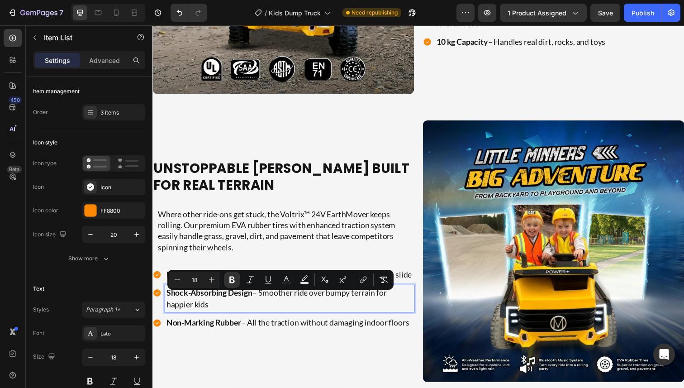
click at [288, 311] on p "Shock-Absorbing Design – Smoother ride over bumpy terrain for happier kids" at bounding box center [292, 304] width 252 height 24
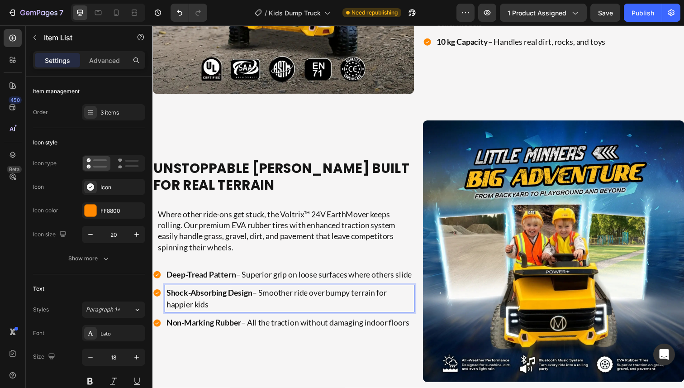
click at [288, 311] on p "Shock-Absorbing Design – Smoother ride over bumpy terrain for happier kids" at bounding box center [292, 304] width 252 height 24
click at [275, 311] on p "Shock-Absorbing Design – Smoother ride over bumpy terrain for happier kids" at bounding box center [292, 304] width 252 height 24
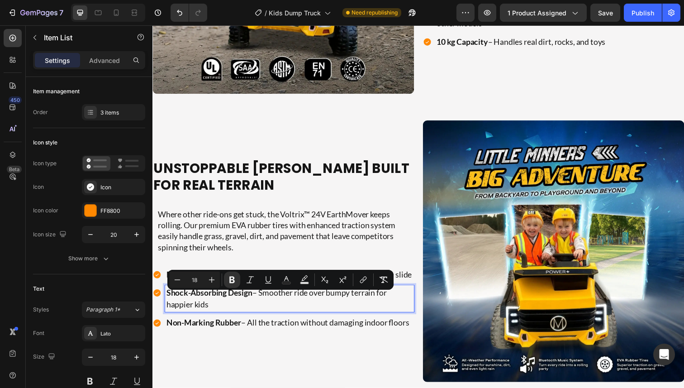
click at [281, 309] on p "Shock-Absorbing Design – Smoother ride over bumpy terrain for happier kids" at bounding box center [292, 304] width 252 height 24
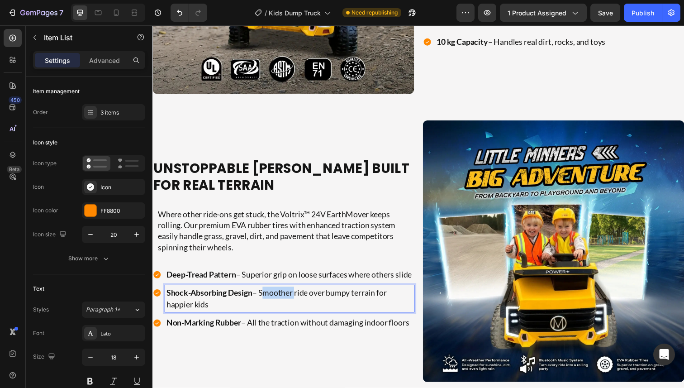
click at [281, 309] on p "Shock-Absorbing Design – Smoother ride over bumpy terrain for happier kids" at bounding box center [292, 304] width 252 height 24
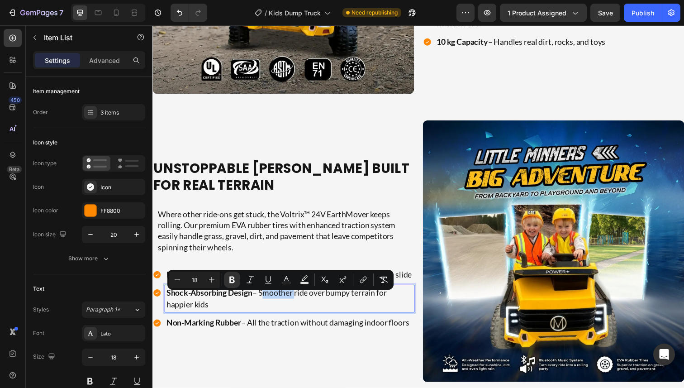
click at [271, 309] on p "Shock-Absorbing Design – Smoother ride over bumpy terrain for happier kids" at bounding box center [292, 304] width 252 height 24
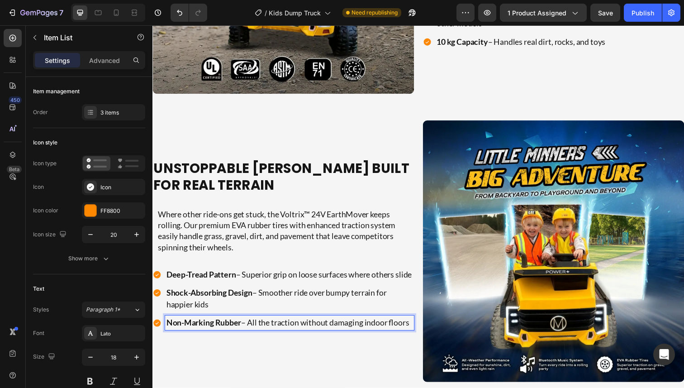
click at [269, 335] on p "Non-Marking Rubber – All the traction without damaging indoor floors" at bounding box center [292, 329] width 252 height 12
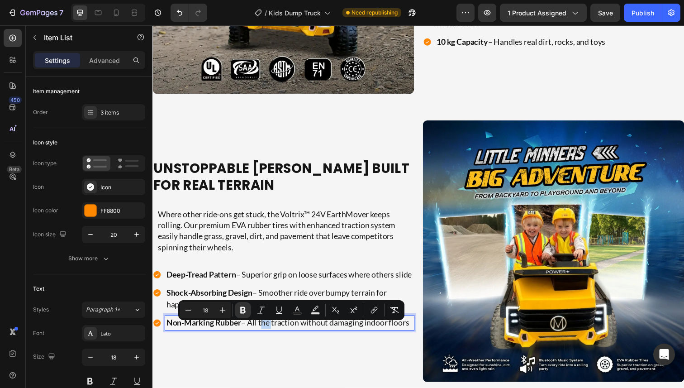
click at [278, 335] on p "Non-Marking Rubber – All the traction without damaging indoor floors" at bounding box center [292, 329] width 252 height 12
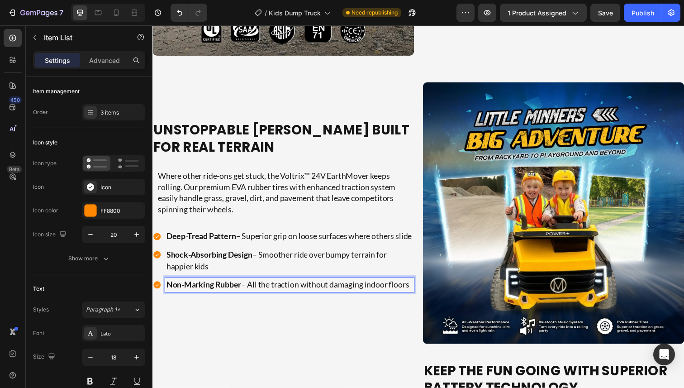
scroll to position [1291, 0]
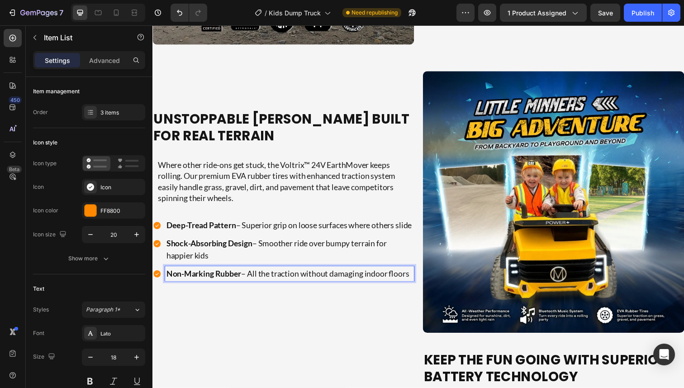
click at [302, 223] on p "Deep-Tread Pattern – Superior grip on loose surfaces where others slide" at bounding box center [292, 229] width 252 height 12
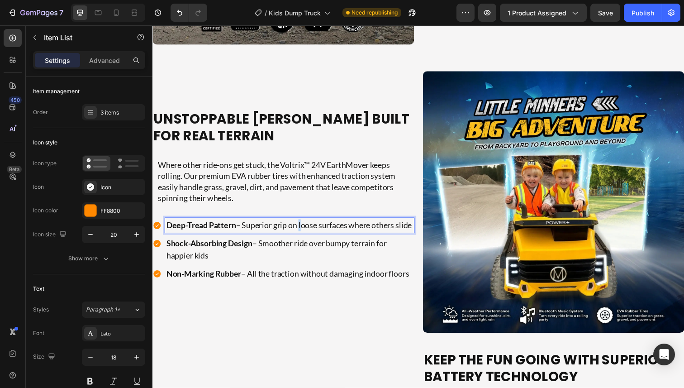
click at [302, 223] on p "Deep-Tread Pattern – Superior grip on loose surfaces where others slide" at bounding box center [292, 229] width 252 height 12
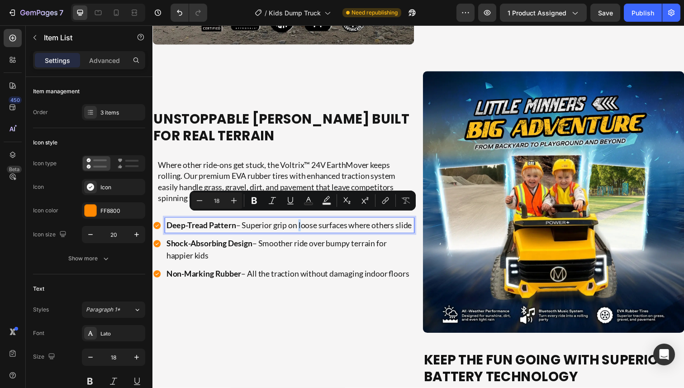
click at [303, 224] on p "Deep-Tread Pattern – Superior grip on loose surfaces where others slide" at bounding box center [292, 229] width 252 height 12
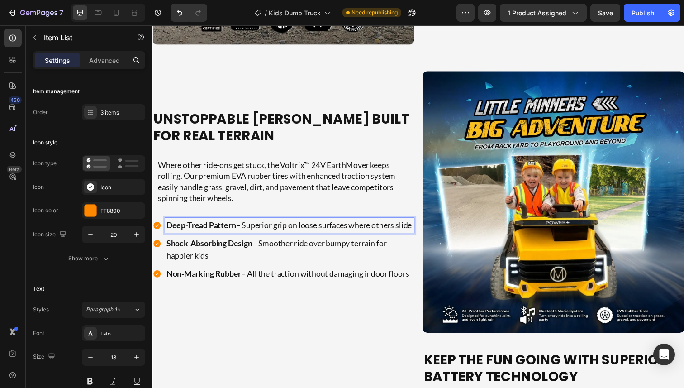
click at [299, 228] on p "Deep-Tread Pattern – Superior grip on loose surfaces where others slide" at bounding box center [292, 229] width 252 height 12
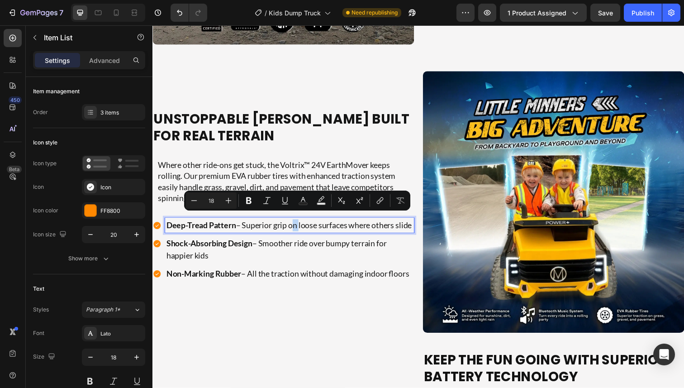
click at [299, 228] on p "Deep-Tread Pattern – Superior grip on loose surfaces where others slide" at bounding box center [292, 229] width 252 height 12
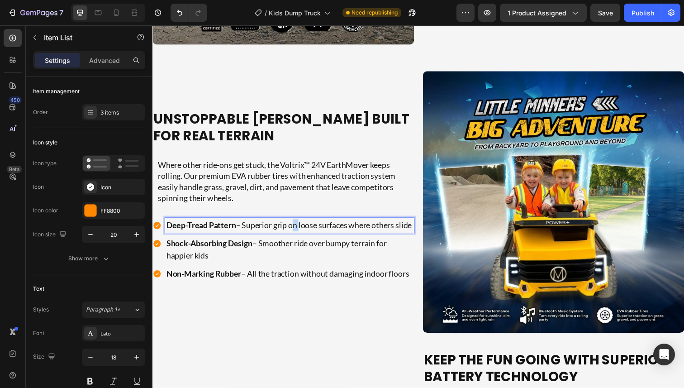
click at [299, 228] on p "Deep-Tread Pattern – Superior grip on loose surfaces where others slide" at bounding box center [292, 229] width 252 height 12
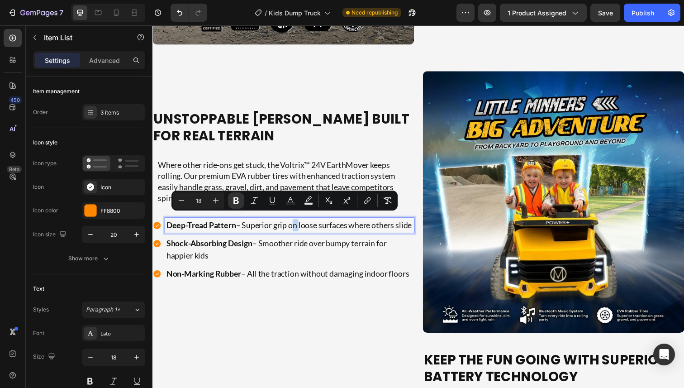
copy p "Deep-Tread Pattern – Superior grip on loose surfaces where others slide"
click at [324, 172] on p "Where other ride-ons get stuck, the Voltrix™ 24V EarthMover keeps rolling. Our …" at bounding box center [288, 184] width 261 height 45
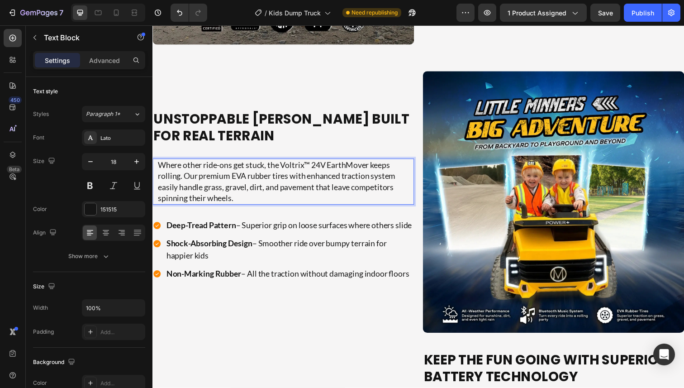
click at [306, 175] on p "Where other ride-ons get stuck, the Voltrix™ 24V EarthMover keeps rolling. Our …" at bounding box center [288, 184] width 261 height 45
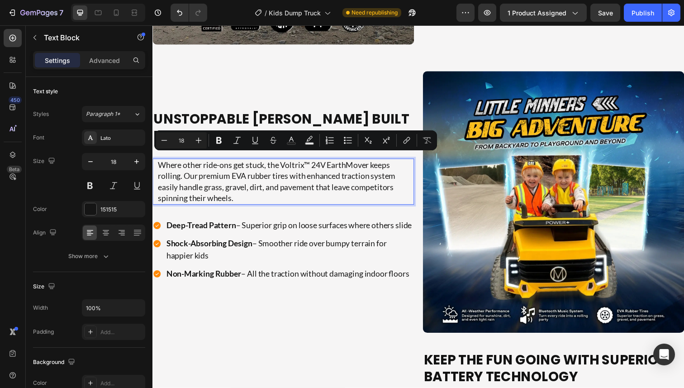
click at [284, 175] on p "Where other ride-ons get stuck, the Voltrix™ 24V EarthMover keeps rolling. Our …" at bounding box center [288, 184] width 261 height 45
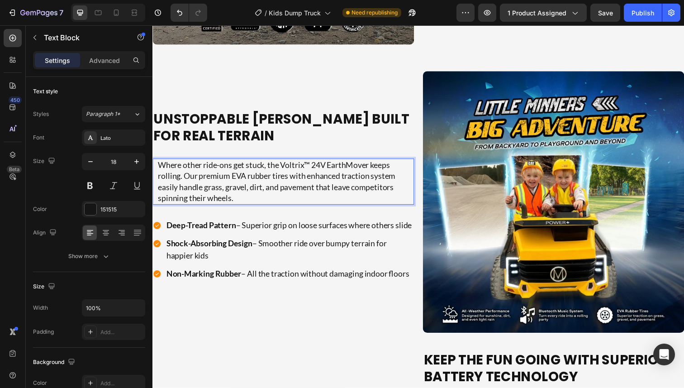
click at [252, 195] on p "Where other ride-ons get stuck, the Voltrix™ 24V EarthMover keeps rolling. Our …" at bounding box center [288, 184] width 261 height 45
click at [238, 195] on p "Where other ride-ons get stuck, the Voltrix™ 24V EarthMover keeps rolling. Our …" at bounding box center [288, 184] width 261 height 45
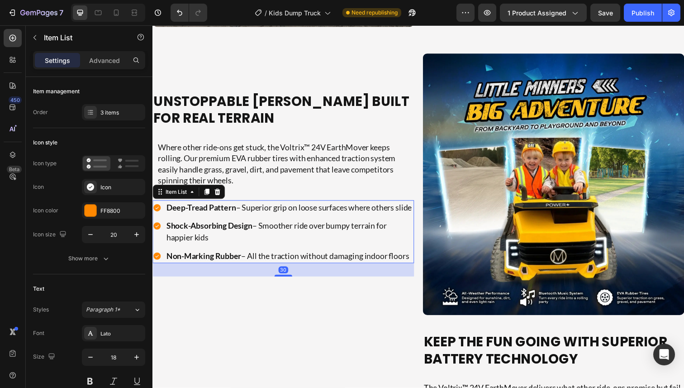
click at [296, 205] on p "Deep-Tread Pattern – Superior grip on loose surfaces where others slide" at bounding box center [292, 211] width 252 height 12
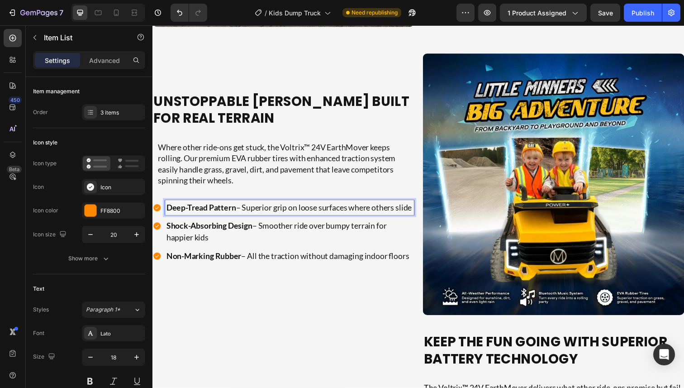
click at [245, 205] on p "Deep-Tread Pattern – Superior grip on loose surfaces where others slide" at bounding box center [292, 211] width 252 height 12
drag, startPoint x: 247, startPoint y: 204, endPoint x: 265, endPoint y: 216, distance: 22.2
click at [265, 216] on p "Deep-Tread Pattern – Superior grip on loose surfaces where others slide" at bounding box center [292, 211] width 252 height 12
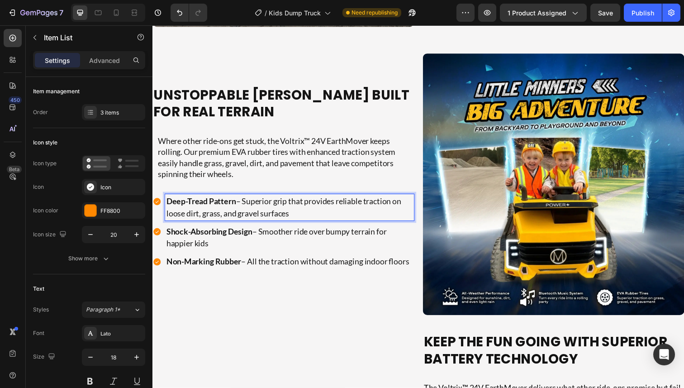
click at [315, 218] on p "Deep-Tread Pattern – Superior grip that provides reliable traction on loose dir…" at bounding box center [292, 211] width 252 height 24
click at [282, 239] on p "Shock-Absorbing Design – Smoother ride over bumpy terrain for happier kids" at bounding box center [292, 242] width 252 height 24
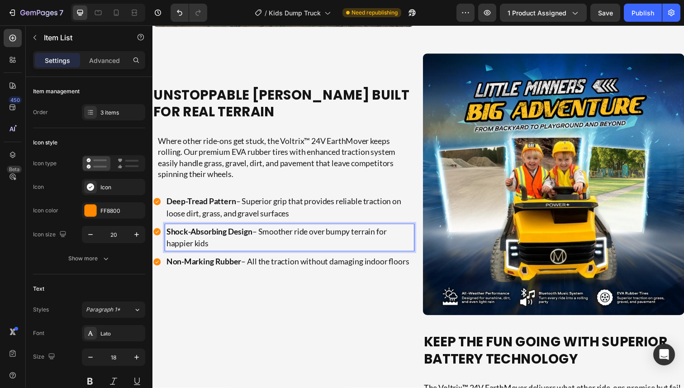
click at [286, 239] on p "Shock-Absorbing Design – Smoother ride over bumpy terrain for happier kids" at bounding box center [292, 242] width 252 height 24
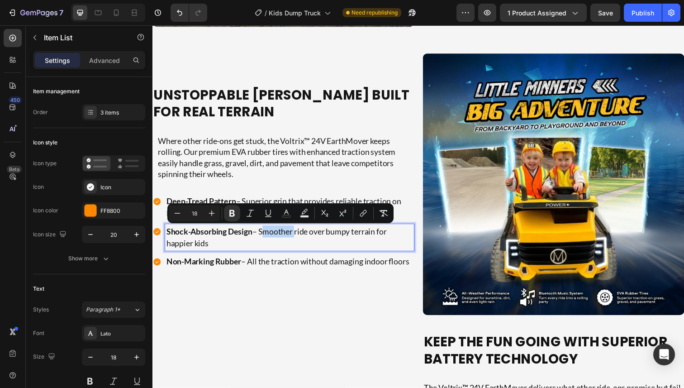
copy p "Shock-Absorbing Design – Smoother ride over bumpy terrain for happier kids"
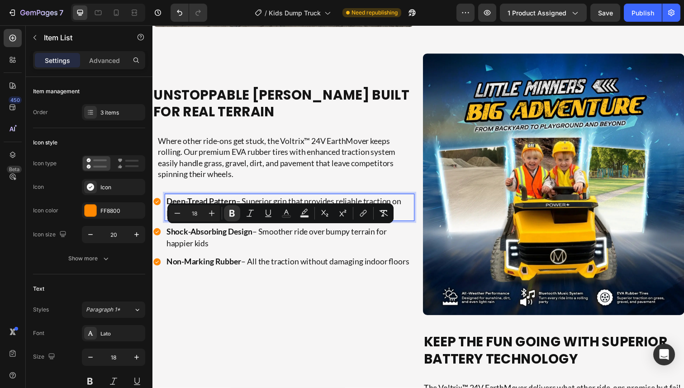
click at [309, 206] on p "Deep-Tread Pattern – Superior grip that provides reliable traction on loose dir…" at bounding box center [292, 211] width 252 height 24
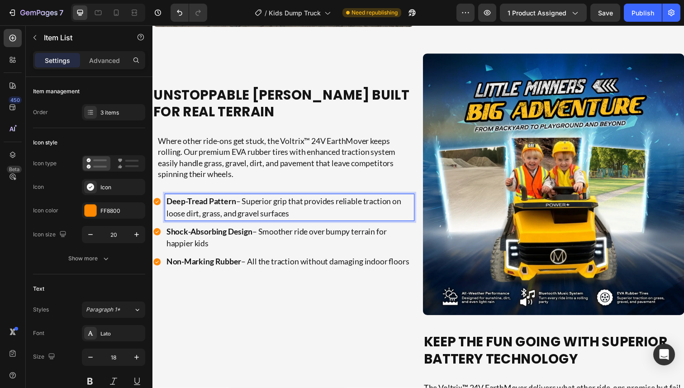
click at [297, 204] on p "Deep-Tread Pattern – Superior grip that provides reliable traction on loose dir…" at bounding box center [292, 211] width 252 height 24
click at [283, 206] on p "Deep-Tread Pattern – Superior grip that provides reliable traction on loose dir…" at bounding box center [292, 211] width 252 height 24
click at [293, 206] on p "Deep-Tread Pattern – Superior grip that provides reliable traction on loose dir…" at bounding box center [292, 211] width 252 height 24
click at [294, 204] on p "Deep-Tread Pattern – Superior grip that provides reliable traction on loose dir…" at bounding box center [292, 211] width 252 height 24
drag, startPoint x: 294, startPoint y: 205, endPoint x: 309, endPoint y: 206, distance: 15.4
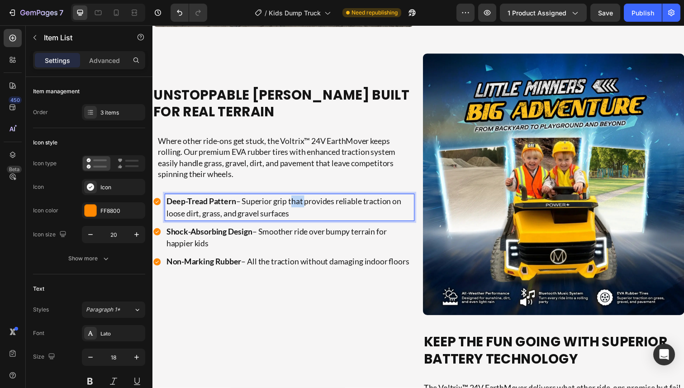
click at [309, 206] on p "Deep-Tread Pattern – Superior grip that provides reliable traction on loose dir…" at bounding box center [292, 211] width 252 height 24
click at [337, 204] on p "Deep-Tread Pattern – Superior grip provides reliable traction on loose dirt, gr…" at bounding box center [292, 211] width 252 height 24
click at [350, 204] on p "Deep-Tread Pattern – Superior grip provides reliable traction on loose dirt, gr…" at bounding box center [292, 211] width 252 height 24
click at [351, 205] on p "Deep-Tread Pattern – Superior grip provides reliable traction on loose dirt, gr…" at bounding box center [292, 211] width 252 height 24
click at [247, 218] on p "Deep-Tread Pattern – Superior grip provides reliable traction on loose dirt, gr…" at bounding box center [292, 211] width 252 height 24
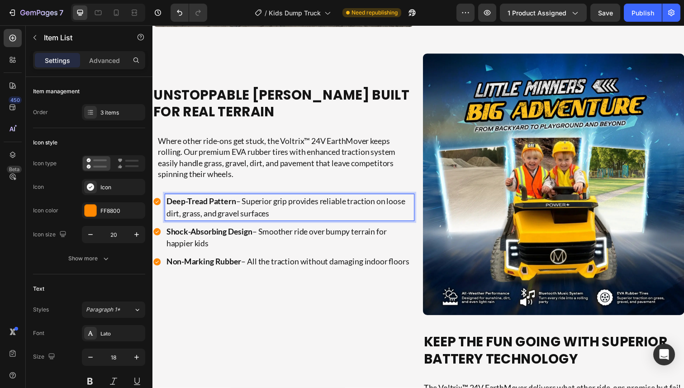
drag, startPoint x: 241, startPoint y: 216, endPoint x: 286, endPoint y: 218, distance: 45.3
click at [286, 218] on p "Deep-Tread Pattern – Superior grip provides reliable traction on loose dirt, gr…" at bounding box center [292, 211] width 252 height 24
click at [243, 238] on strong "Shock-Absorbing Design" at bounding box center [210, 236] width 88 height 10
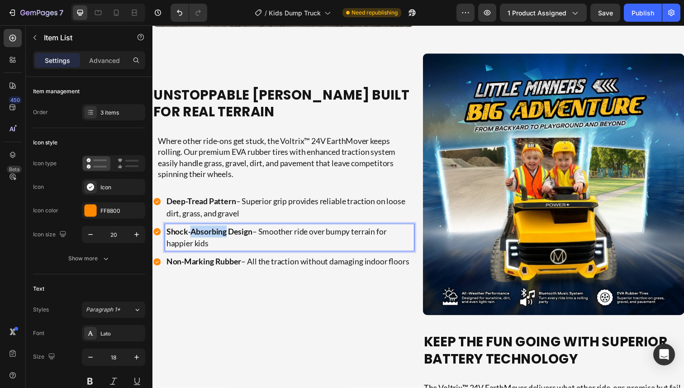
click at [212, 238] on strong "Shock-Absorbing Design" at bounding box center [210, 236] width 88 height 10
copy p "Shock-Absorbing Design – Smoother ride over bumpy terrain for happier kids"
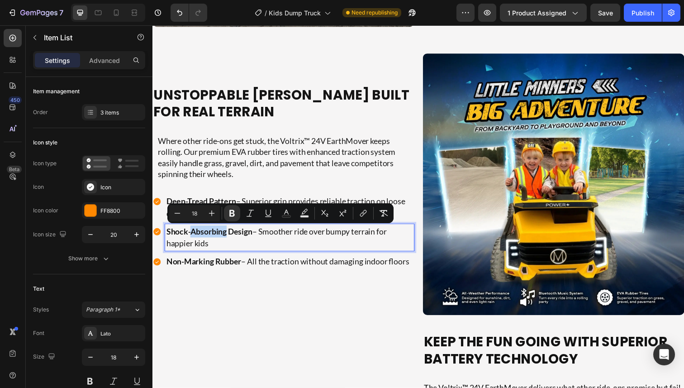
click at [247, 237] on strong "Shock-Absorbing Design" at bounding box center [210, 236] width 88 height 10
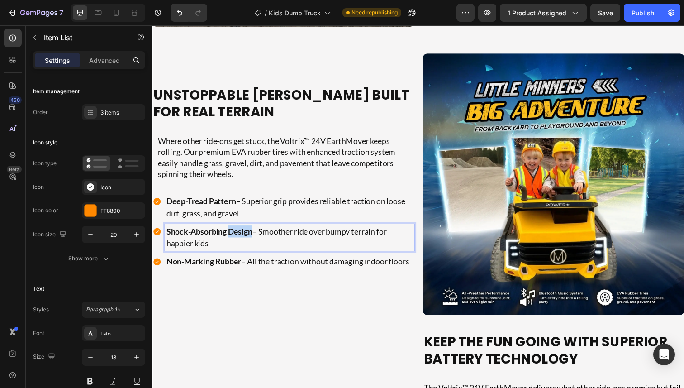
click at [247, 237] on strong "Shock-Absorbing Design" at bounding box center [210, 236] width 88 height 10
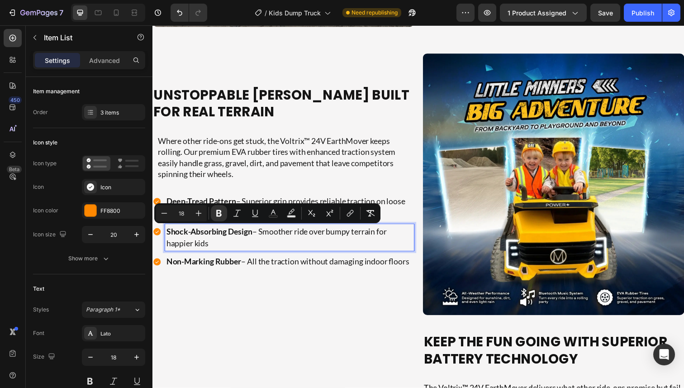
click at [262, 237] on p "Shock-Absorbing Design – Smoother ride over bumpy terrain for happier kids" at bounding box center [292, 242] width 252 height 24
drag, startPoint x: 264, startPoint y: 236, endPoint x: 280, endPoint y: 246, distance: 19.7
click at [280, 246] on p "Shock-Absorbing Design – Smoother ride over bumpy terrain for happier kids" at bounding box center [292, 242] width 252 height 24
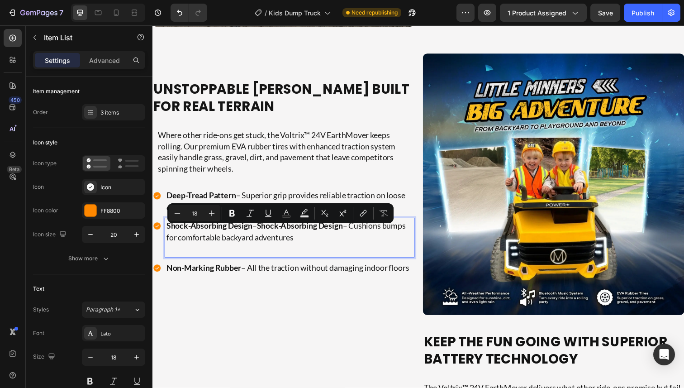
scroll to position [1303, 0]
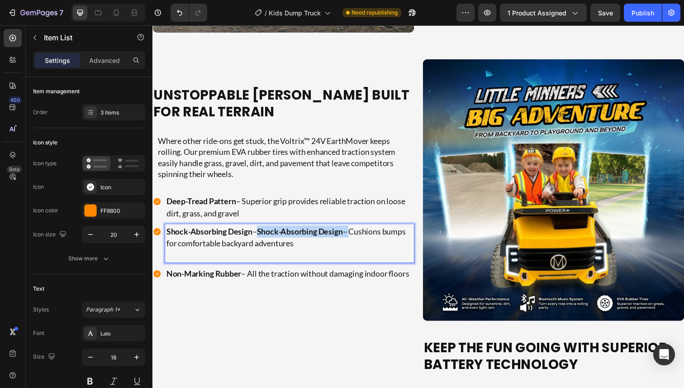
drag, startPoint x: 356, startPoint y: 235, endPoint x: 265, endPoint y: 235, distance: 90.9
click at [265, 235] on p "Shock-Absorbing Design – Shock-Absorbing Design – Cushions bumps for comfortabl…" at bounding box center [292, 242] width 252 height 24
click at [205, 257] on p "Rich Text Editor. Editing area: main" at bounding box center [292, 260] width 252 height 12
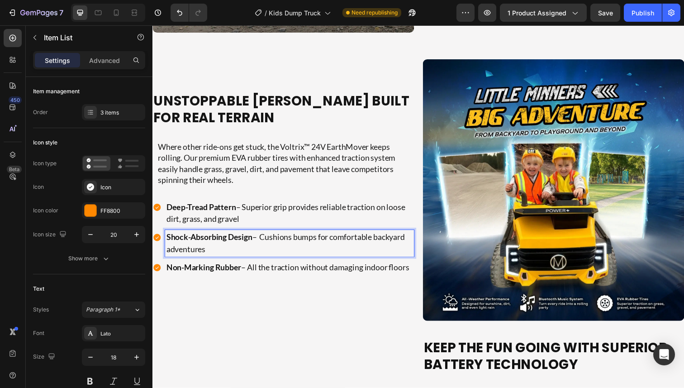
scroll to position [1309, 0]
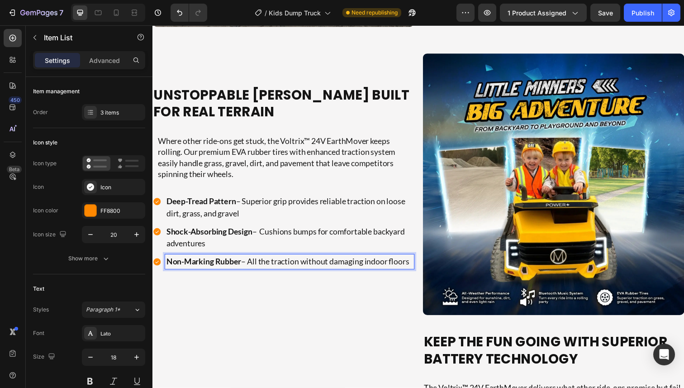
click at [241, 263] on strong "Non-Marking Rubber" at bounding box center [204, 266] width 76 height 10
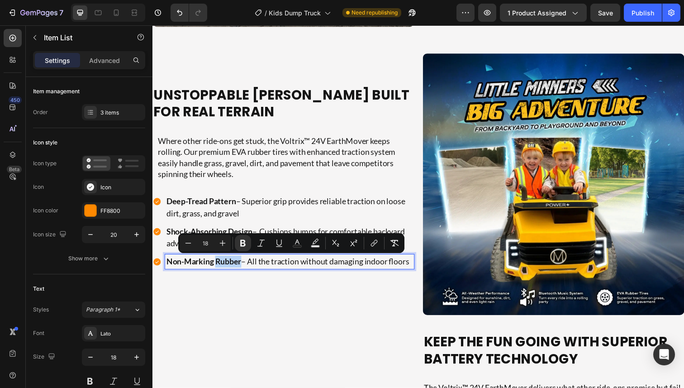
copy p "Non-Marking Rubber – All the traction without damaging indoor floors"
click at [259, 284] on div "Unstoppable [PERSON_NAME] Built For Real Terrain Heading Where other ride-ons g…" at bounding box center [285, 187] width 267 height 267
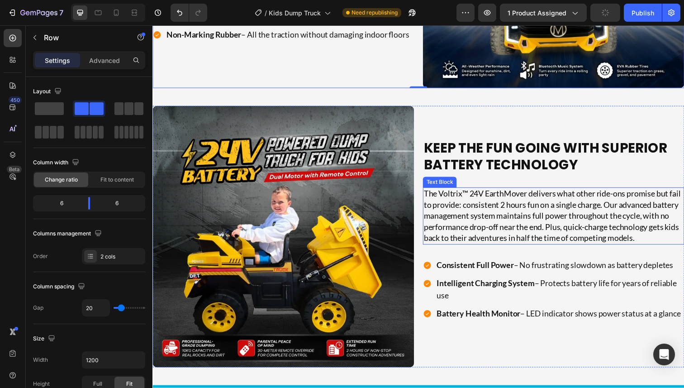
scroll to position [1542, 0]
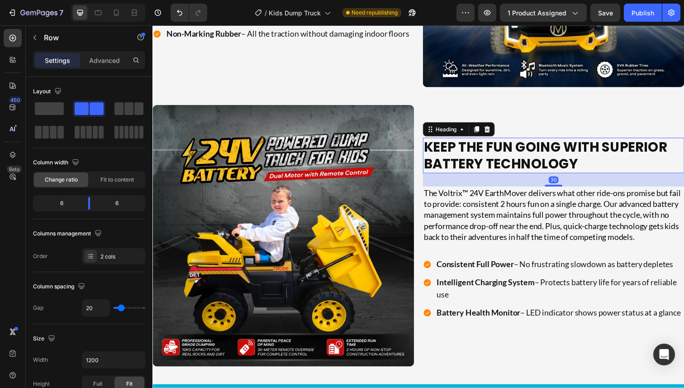
click at [460, 152] on h2 "Keep The Fun Going With Superior Battery Technology" at bounding box center [560, 158] width 265 height 36
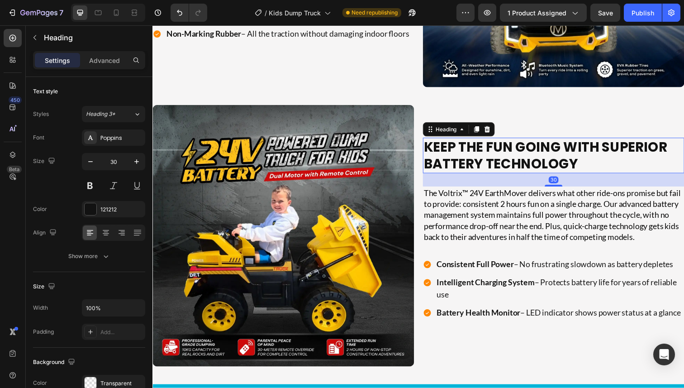
click at [460, 152] on h2 "Keep The Fun Going With Superior Battery Technology" at bounding box center [560, 158] width 265 height 36
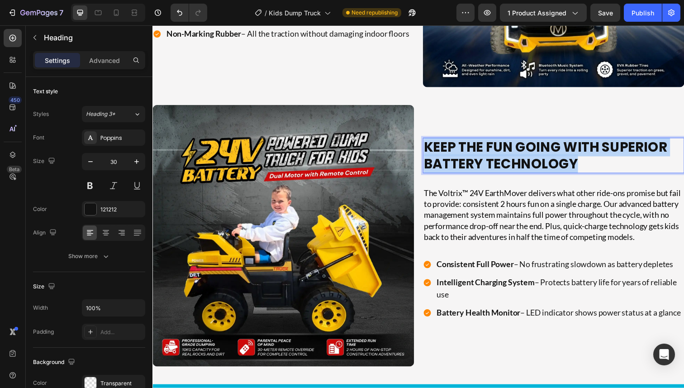
click at [460, 152] on p "Keep The Fun Going With Superior Battery Technology" at bounding box center [560, 158] width 263 height 34
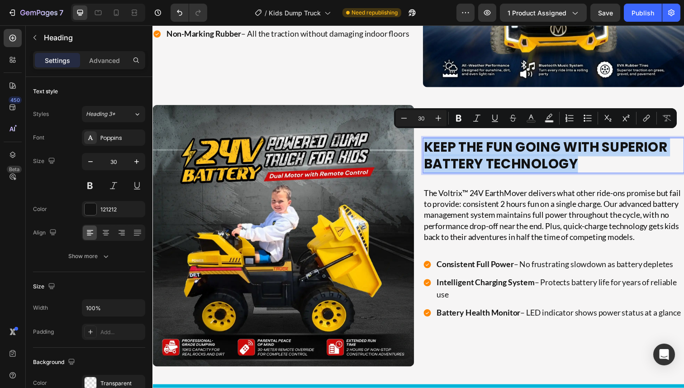
scroll to position [1550, 0]
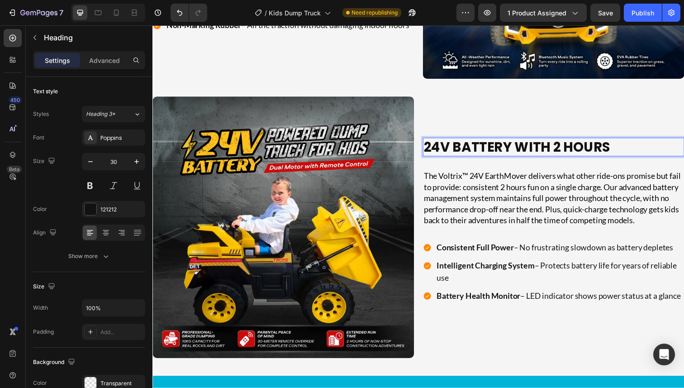
click at [460, 145] on p "24V Battery with 2 Hours" at bounding box center [560, 149] width 263 height 17
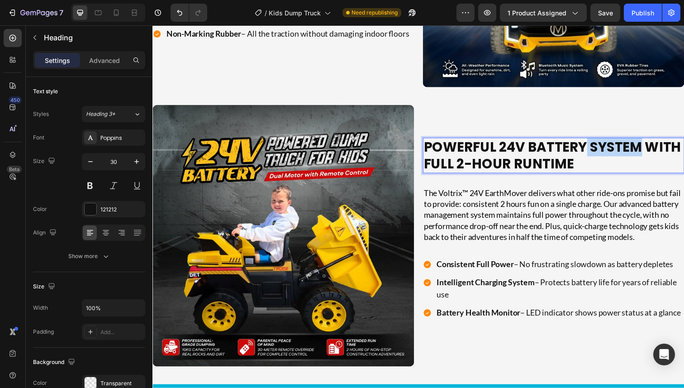
drag, startPoint x: 596, startPoint y: 142, endPoint x: 651, endPoint y: 146, distance: 54.9
click at [651, 146] on p "Powerful 24V Battery System With Full 2-Hour Runtime" at bounding box center [560, 158] width 263 height 34
click at [598, 155] on p "Powerful 24V Battery With Full 2-Hour Runtime" at bounding box center [560, 158] width 263 height 34
click at [566, 161] on p "Powerful 24V Battery With Full 2-Hour Runtime" at bounding box center [560, 158] width 263 height 34
drag, startPoint x: 669, startPoint y: 144, endPoint x: 638, endPoint y: 144, distance: 30.3
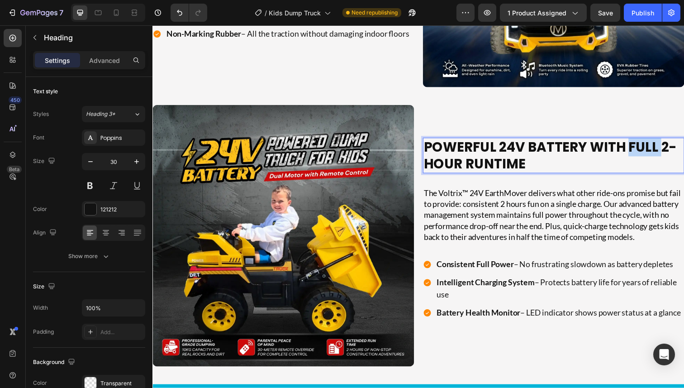
click at [638, 144] on p "Powerful 24V Battery With Full 2-Hour Runtime" at bounding box center [560, 158] width 263 height 34
click at [500, 143] on p "Powerful 24V Battery With 2-Hour Runtime" at bounding box center [560, 158] width 263 height 34
click at [472, 204] on p "The Voltrix™ 24V EarthMover delivers what other ride-ons promise but fail to pr…" at bounding box center [561, 219] width 265 height 57
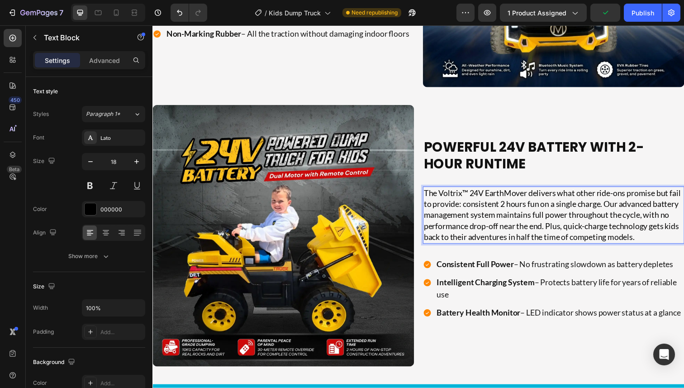
click at [472, 204] on p "The Voltrix™ 24V EarthMover delivers what other ride-ons promise but fail to pr…" at bounding box center [561, 219] width 265 height 57
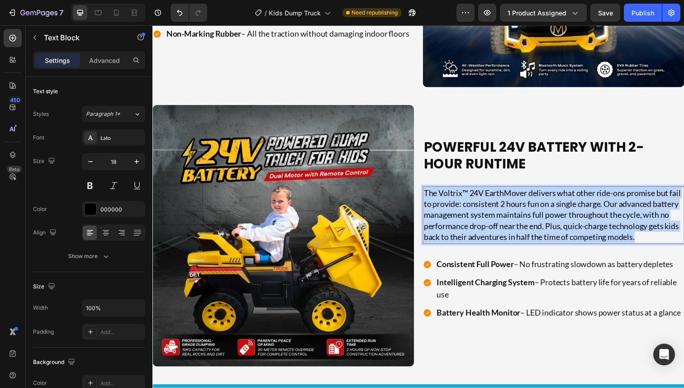
click at [472, 204] on p "The Voltrix™ 24V EarthMover delivers what other ride-ons promise but fail to pr…" at bounding box center [561, 219] width 265 height 57
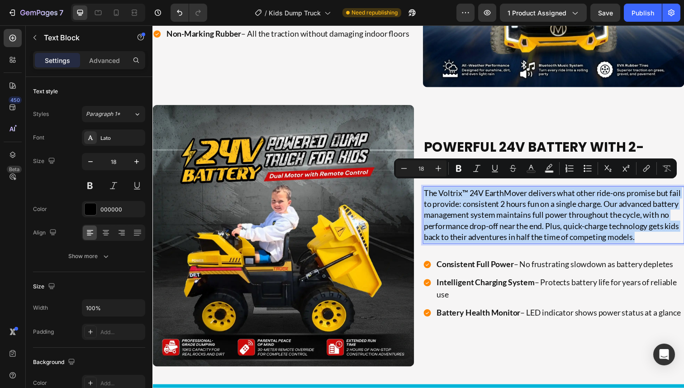
click at [464, 204] on p "The Voltrix™ 24V EarthMover delivers what other ride-ons promise but fail to pr…" at bounding box center [561, 219] width 265 height 57
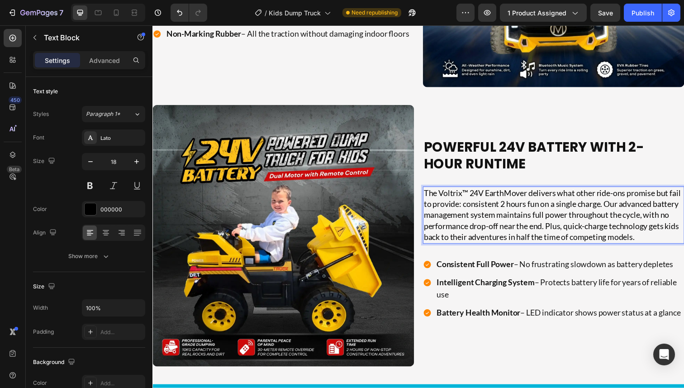
click at [472, 202] on p "The Voltrix™ 24V EarthMover delivers what other ride-ons promise but fail to pr…" at bounding box center [561, 219] width 265 height 57
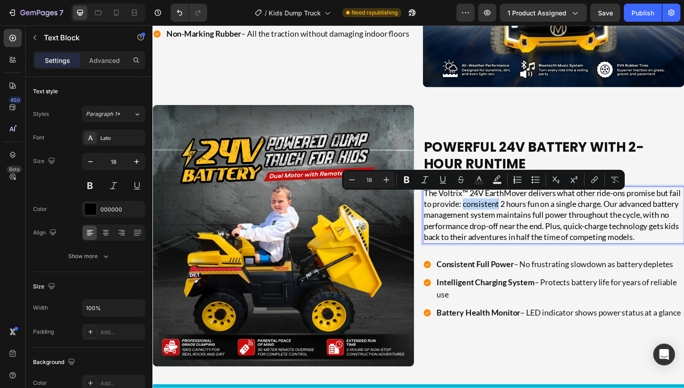
click at [487, 202] on p "The Voltrix™ 24V EarthMover delivers what other ride-ons promise but fail to pr…" at bounding box center [561, 219] width 265 height 57
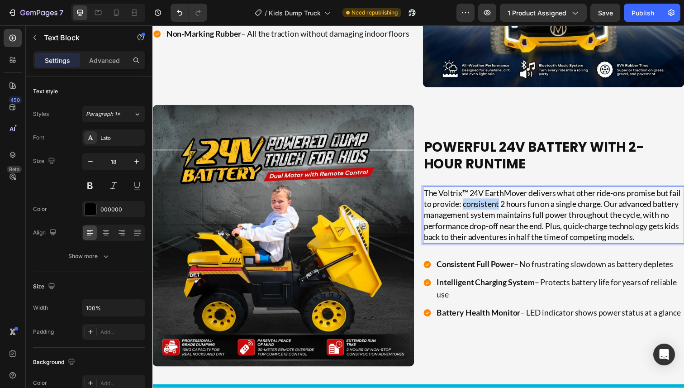
click at [487, 202] on p "The Voltrix™ 24V EarthMover delivers what other ride-ons promise but fail to pr…" at bounding box center [561, 219] width 265 height 57
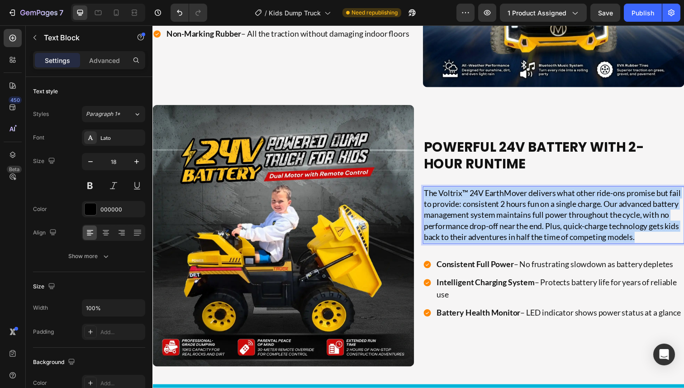
click at [487, 202] on p "The Voltrix™ 24V EarthMover delivers what other ride-ons promise but fail to pr…" at bounding box center [561, 219] width 265 height 57
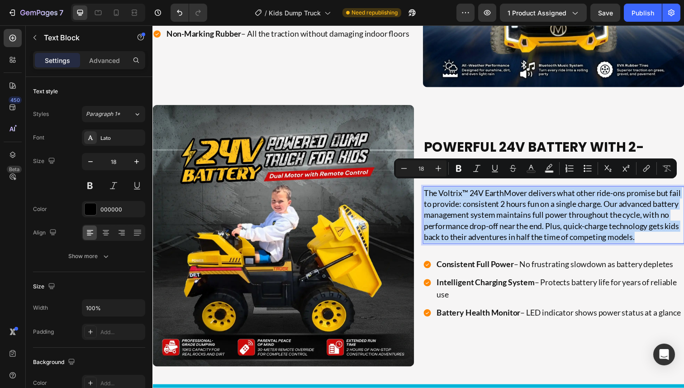
copy p "The Voltrix™ 24V EarthMover delivers what other ride-ons promise but fail to pr…"
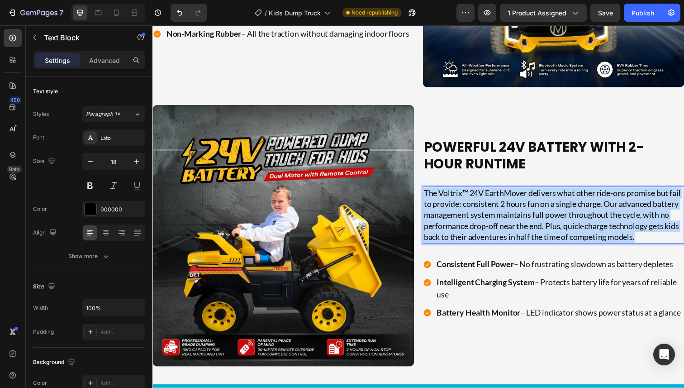
click at [480, 203] on p "The Voltrix™ 24V EarthMover delivers what other ride-ons promise but fail to pr…" at bounding box center [561, 219] width 265 height 57
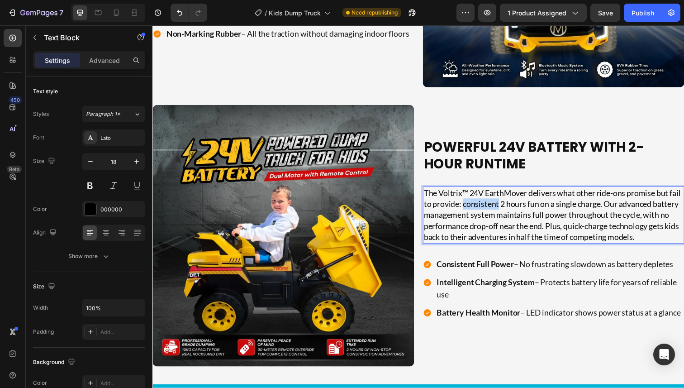
click at [480, 203] on p "The Voltrix™ 24V EarthMover delivers what other ride-ons promise but fail to pr…" at bounding box center [561, 219] width 265 height 57
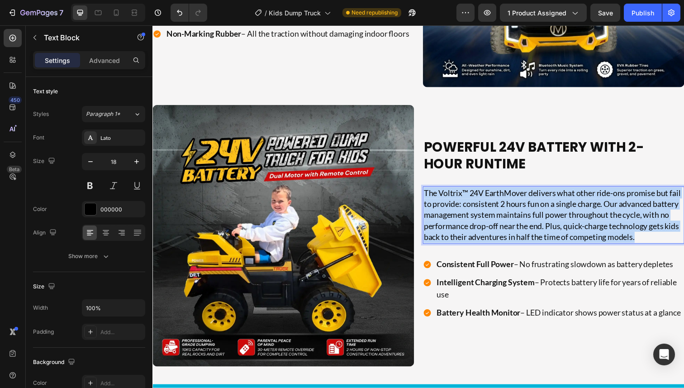
click at [480, 203] on p "The Voltrix™ 24V EarthMover delivers what other ride-ons promise but fail to pr…" at bounding box center [561, 219] width 265 height 57
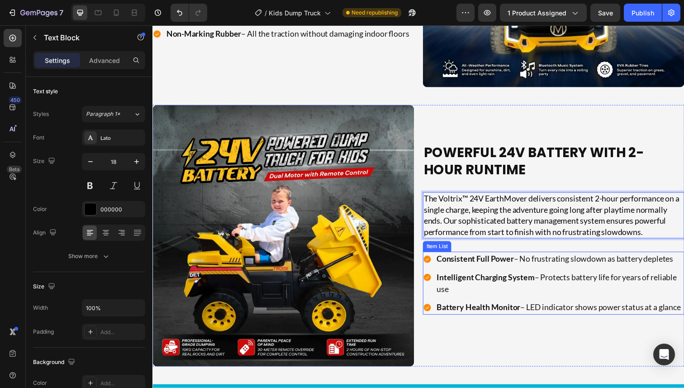
click at [507, 259] on strong "Consistent Full Power" at bounding box center [481, 264] width 79 height 10
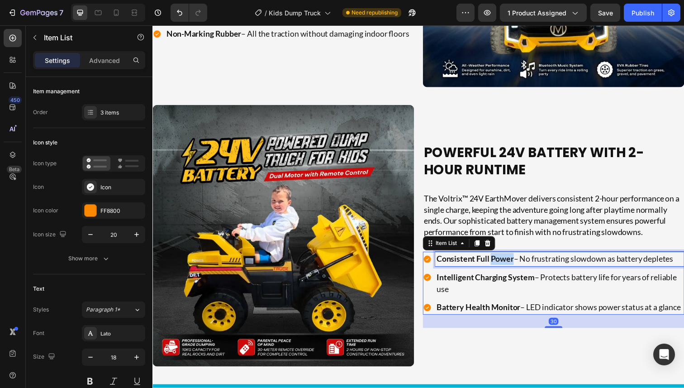
click at [507, 259] on strong "Consistent Full Power" at bounding box center [481, 264] width 79 height 10
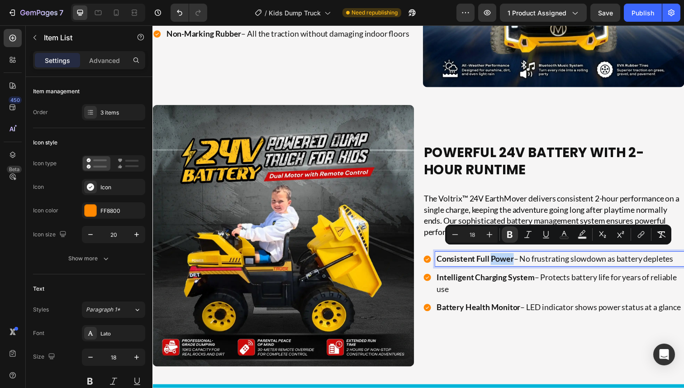
click at [499, 259] on strong "Consistent Full Power" at bounding box center [481, 264] width 79 height 10
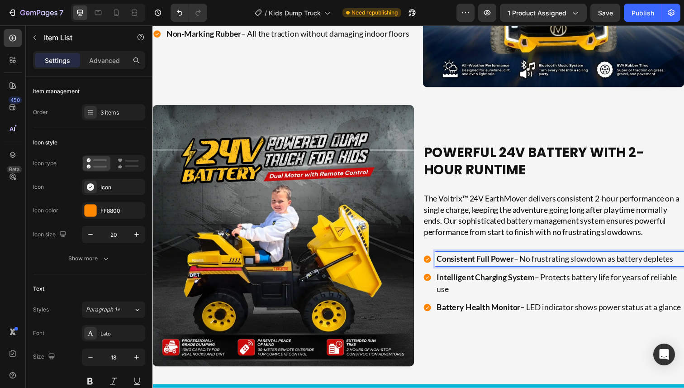
click at [499, 259] on strong "Consistent Full Power" at bounding box center [481, 264] width 79 height 10
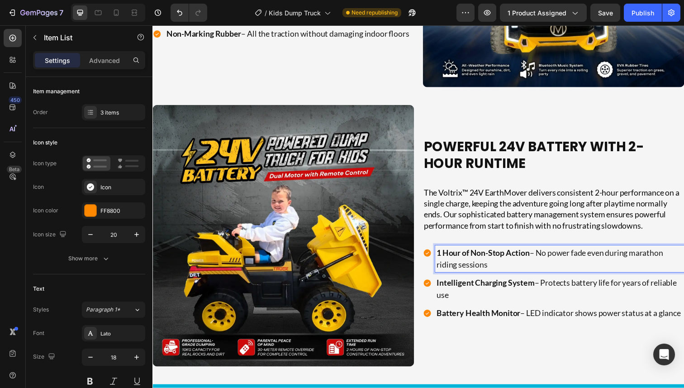
scroll to position [1536, 0]
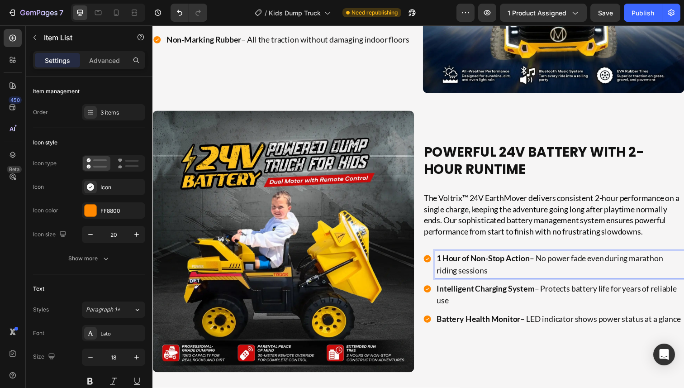
click at [447, 258] on strong "1 Hour of Non-Stop Action" at bounding box center [489, 263] width 95 height 10
click at [466, 258] on strong "2 Hour of Non-Stop Action" at bounding box center [489, 263] width 95 height 10
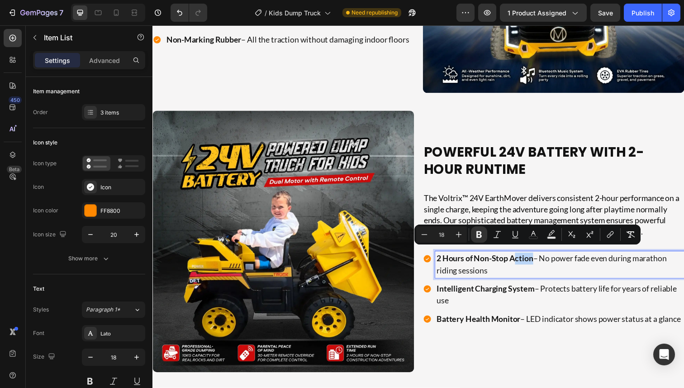
drag, startPoint x: 543, startPoint y: 257, endPoint x: 521, endPoint y: 257, distance: 21.7
click at [521, 257] on p "2 Hours of Non-Stop Action – No power fade even during marathon riding sessions" at bounding box center [568, 269] width 252 height 24
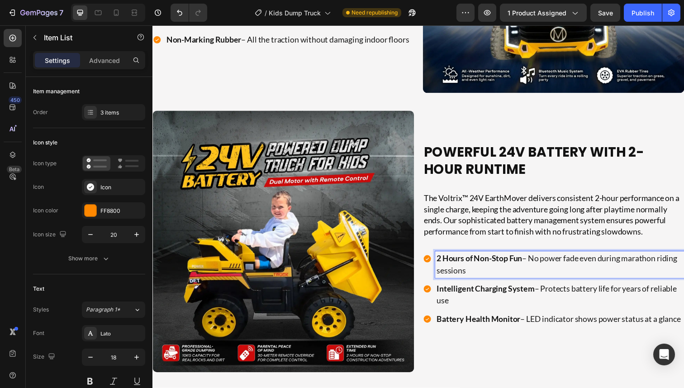
click at [475, 265] on p "2 Hours of Non-Stop Fun – No power fade even during marathon riding sessions" at bounding box center [568, 269] width 252 height 24
click at [507, 265] on p "2 Hours of Non-Stop Fun – No power fade even during marathon riding sessions" at bounding box center [568, 269] width 252 height 24
click at [514, 266] on p "2 Hours of Non-Stop Fun – No power fade even during marathon riding sessions" at bounding box center [568, 269] width 252 height 24
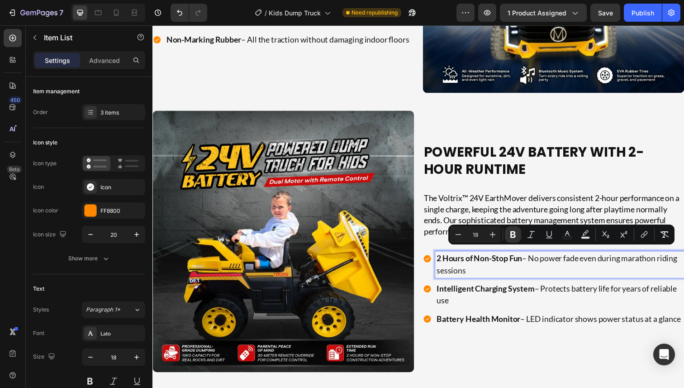
click at [525, 266] on p "2 Hours of Non-Stop Fun – No power fade even during marathon riding sessions" at bounding box center [568, 269] width 252 height 24
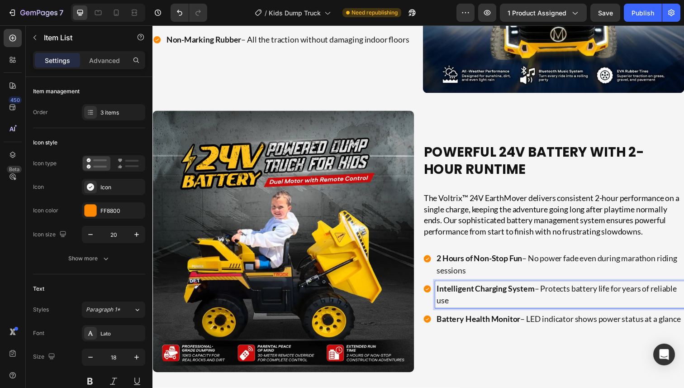
click at [496, 293] on strong "Intelligent Charging System" at bounding box center [492, 294] width 100 height 10
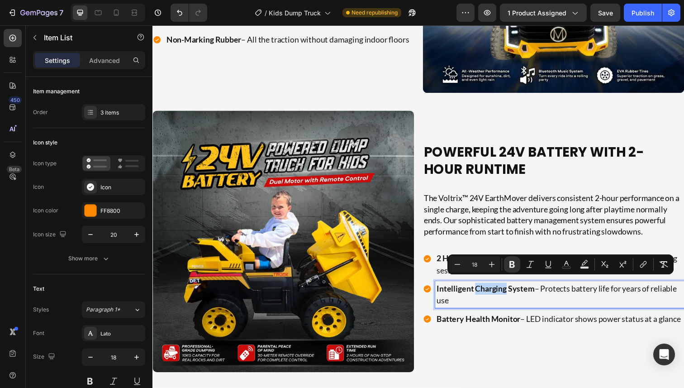
click at [499, 291] on strong "Intelligent Charging System" at bounding box center [492, 294] width 100 height 10
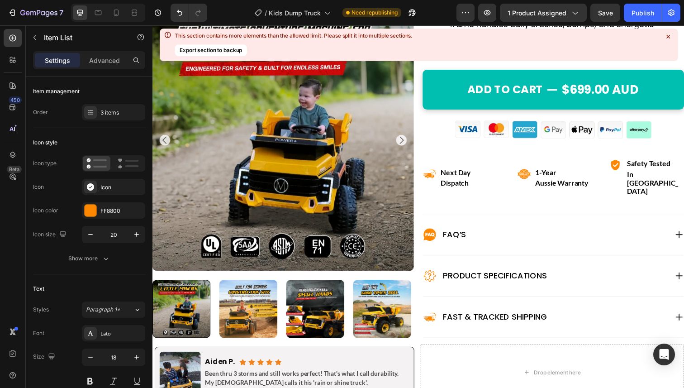
scroll to position [401, 0]
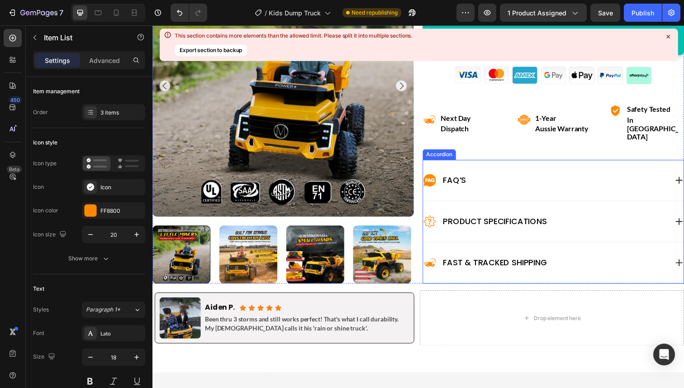
click at [580, 219] on div "Product Specifications" at bounding box center [554, 226] width 250 height 14
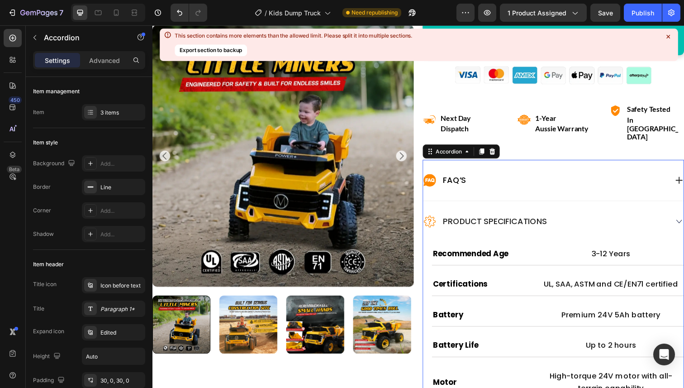
click at [590, 219] on div "Product Specifications" at bounding box center [554, 226] width 250 height 14
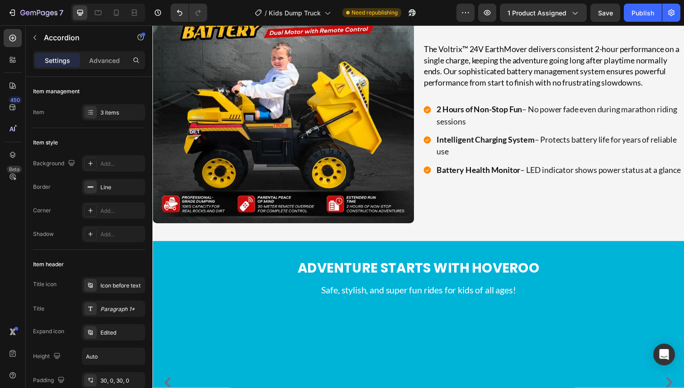
scroll to position [1631, 0]
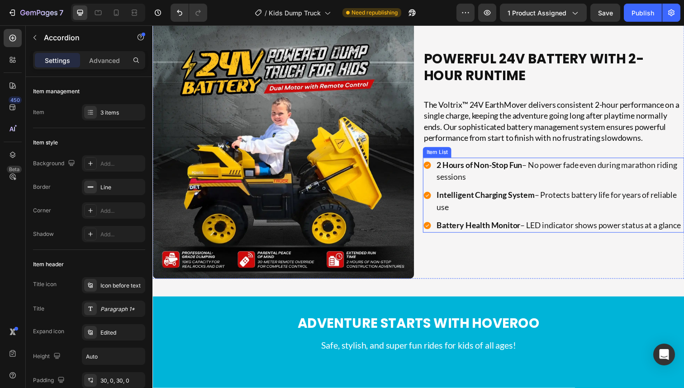
click at [466, 224] on strong "Battery Health Monitor" at bounding box center [485, 229] width 86 height 10
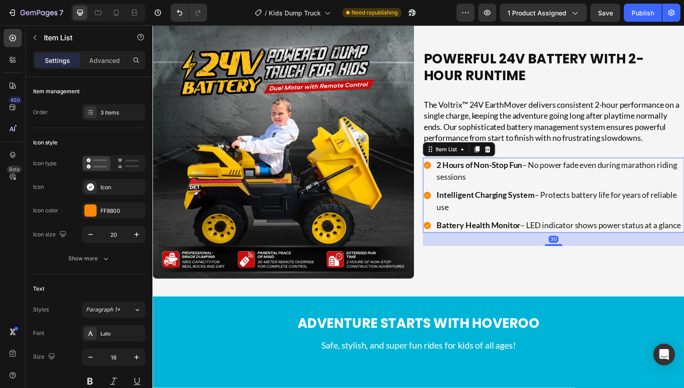
click at [466, 224] on strong "Battery Health Monitor" at bounding box center [485, 229] width 86 height 10
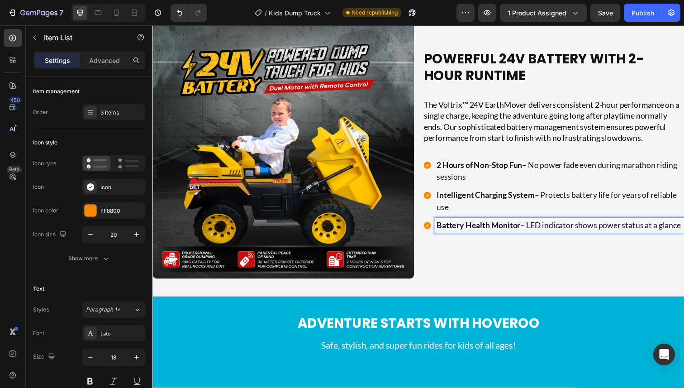
click at [513, 224] on strong "Battery Health Monitor" at bounding box center [485, 229] width 86 height 10
drag, startPoint x: 528, startPoint y: 223, endPoint x: 443, endPoint y: 223, distance: 84.6
click at [443, 224] on strong "Battery Health Monitor" at bounding box center [485, 229] width 86 height 10
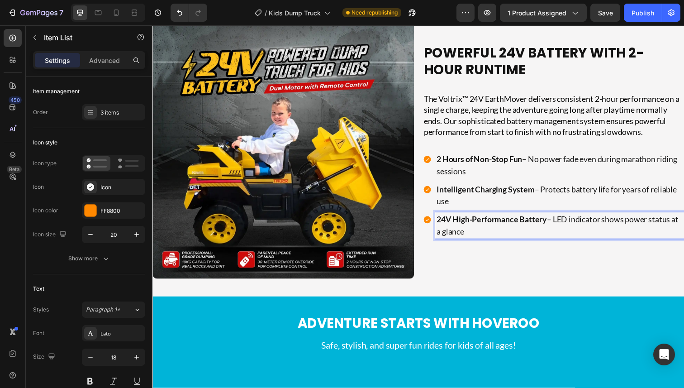
click at [518, 234] on p "24V High-Performance Battery – LED indicator shows power status at a glance" at bounding box center [568, 230] width 252 height 24
click at [565, 223] on p "24V High-Performance Battery – LED indicator shows power status at a glance" at bounding box center [568, 230] width 252 height 24
drag, startPoint x: 564, startPoint y: 223, endPoint x: 568, endPoint y: 232, distance: 9.7
click at [568, 232] on p "24V High-Performance Battery – LED indicator shows power status at a glance" at bounding box center [568, 230] width 252 height 24
click at [496, 223] on strong "24V High-Performance Battery" at bounding box center [498, 224] width 113 height 10
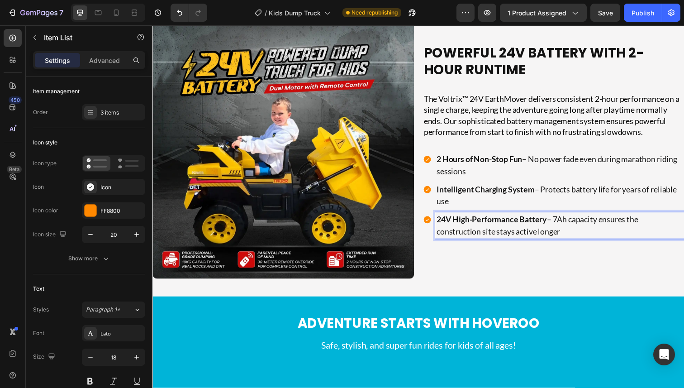
click at [522, 225] on strong "24V High-Performance Battery" at bounding box center [498, 224] width 113 height 10
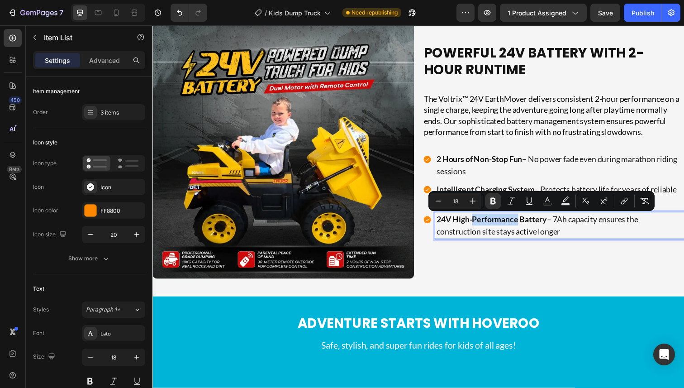
click at [510, 229] on p "24V High-Performance Battery – 7Ah capacity ensures the construction site stays…" at bounding box center [568, 230] width 252 height 24
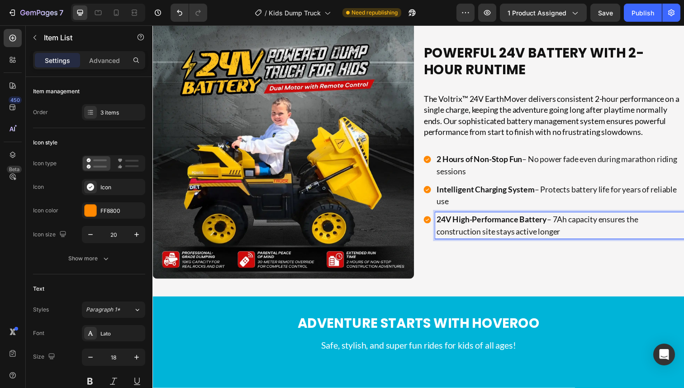
scroll to position [1646, 0]
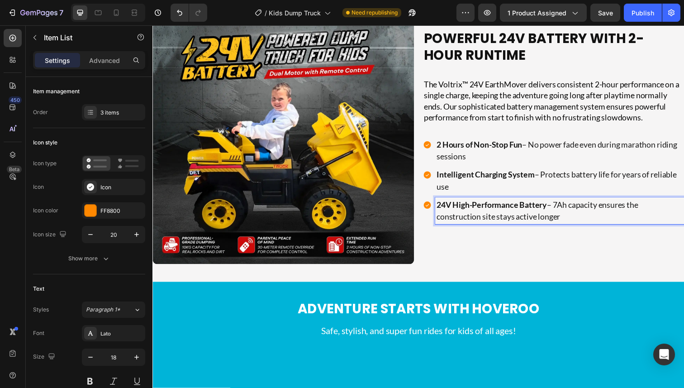
click at [555, 148] on span "– No power fade even during marathon riding sessions" at bounding box center [565, 153] width 246 height 22
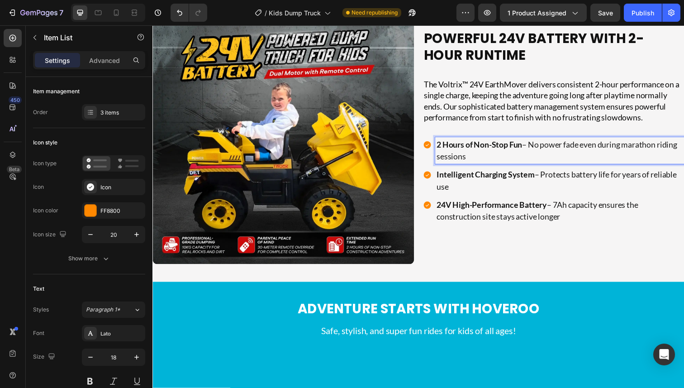
click at [541, 209] on strong "24V High-Performance Battery" at bounding box center [498, 209] width 113 height 10
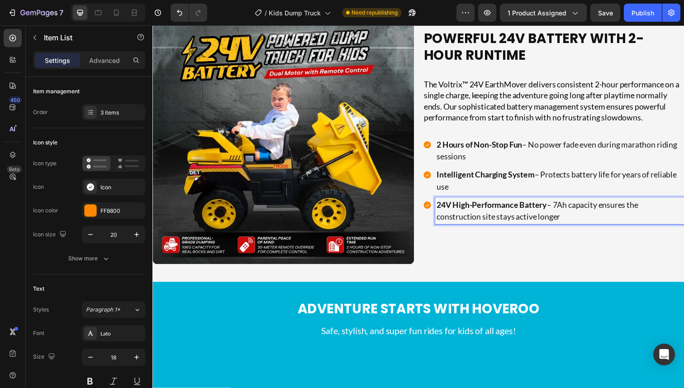
click at [534, 219] on p "24V High-Performance Battery – 7Ah capacity ensures the construction site stays…" at bounding box center [568, 215] width 252 height 24
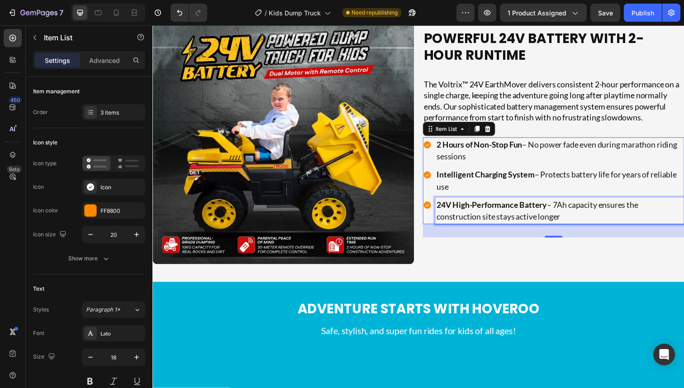
click at [480, 147] on strong "2 Hours of Non-Stop Fun" at bounding box center [485, 147] width 87 height 10
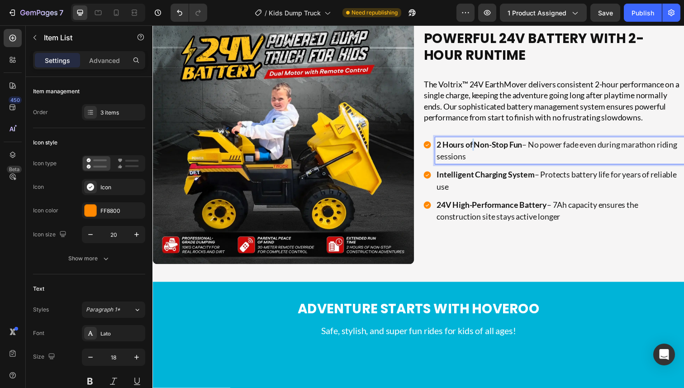
click at [480, 147] on strong "2 Hours of Non-Stop Fun" at bounding box center [485, 147] width 87 height 10
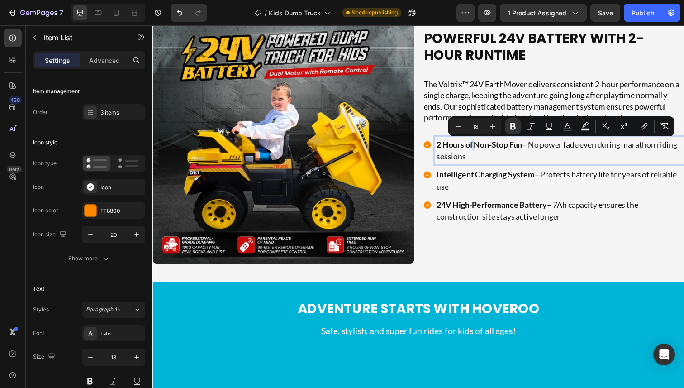
copy p "2 Hours of Non-Stop Fun – No power fade even during marathon riding sessions"
click at [566, 209] on p "24V High-Performance Battery – 7Ah capacity ensures the construction site stays…" at bounding box center [568, 215] width 252 height 24
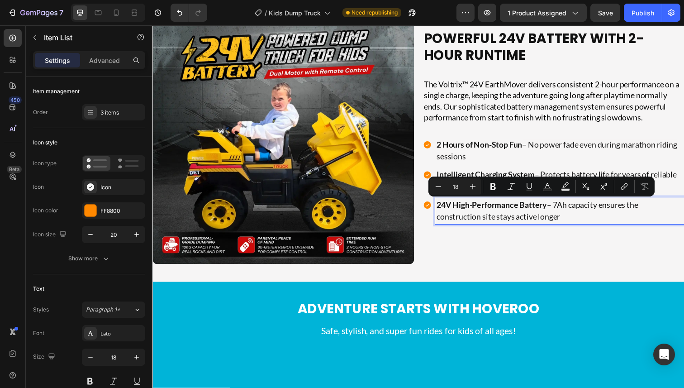
drag, startPoint x: 564, startPoint y: 208, endPoint x: 575, endPoint y: 220, distance: 16.0
click at [575, 220] on p "24V High-Performance Battery – 7Ah capacity ensures the construction site stays…" at bounding box center [568, 215] width 252 height 24
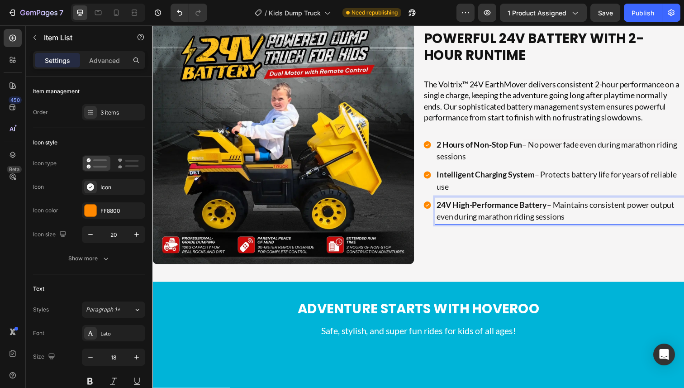
click at [577, 220] on p "24V High-Performance Battery – Maintains consistent power output even during ma…" at bounding box center [568, 215] width 252 height 24
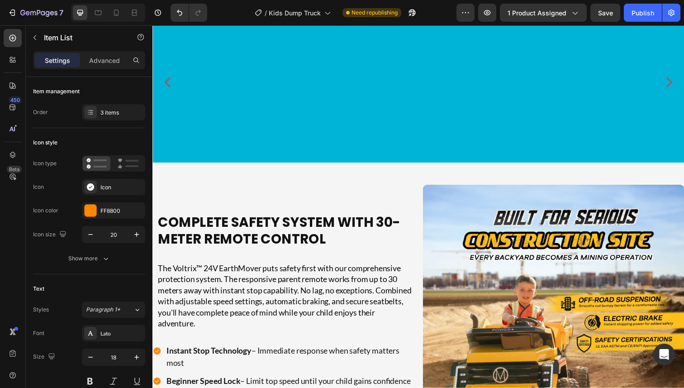
scroll to position [1625, 0]
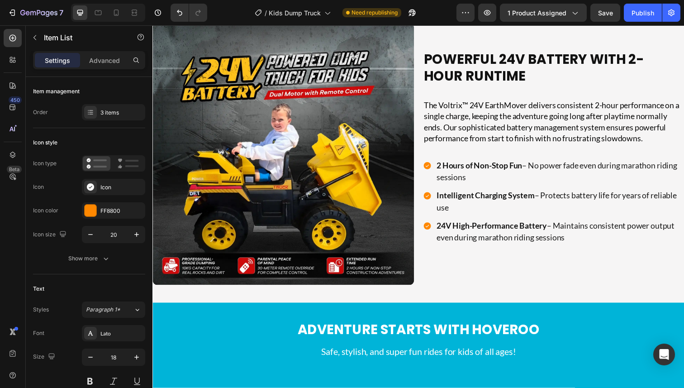
click at [534, 245] on p "24V High-Performance Battery – Maintains consistent power output even during ma…" at bounding box center [568, 236] width 252 height 24
click at [537, 243] on p "24V High-Performance Battery – Maintains consistent power output even during ma…" at bounding box center [568, 236] width 252 height 24
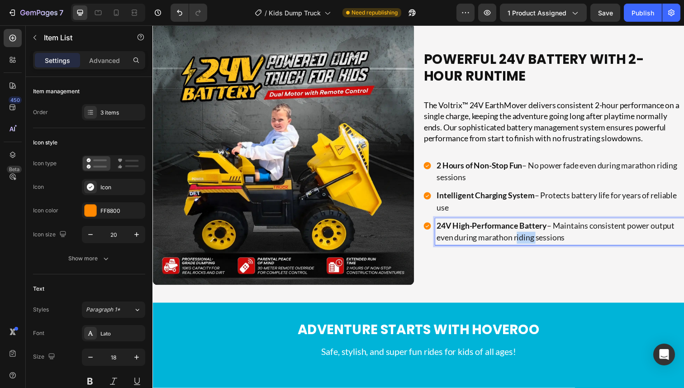
drag, startPoint x: 542, startPoint y: 244, endPoint x: 523, endPoint y: 244, distance: 18.6
click at [523, 244] on p "24V High-Performance Battery – Maintains consistent power output even during ma…" at bounding box center [568, 236] width 252 height 24
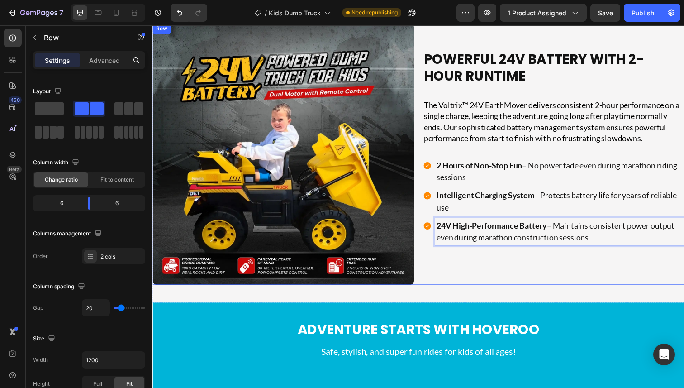
click at [541, 259] on div "Powerful 24V Battery With 2-Hour Runtime Heading The Voltrix™ 24V EarthMover de…" at bounding box center [561, 157] width 267 height 267
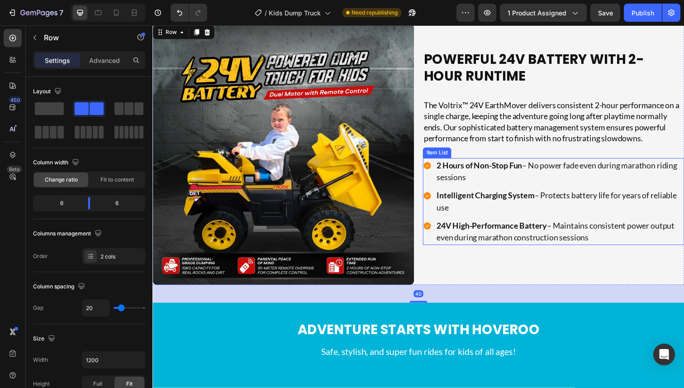
click at [556, 179] on p "2 Hours of Non-Stop Fun – No power fade even during marathon riding sessions" at bounding box center [568, 174] width 252 height 24
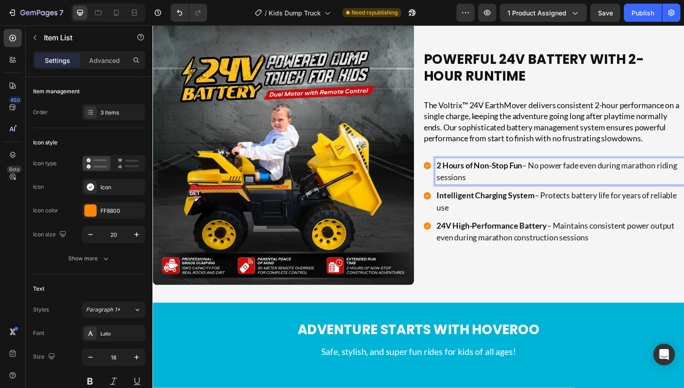
click at [540, 168] on span "– No power fade even during marathon riding sessions" at bounding box center [565, 174] width 246 height 22
drag, startPoint x: 541, startPoint y: 167, endPoint x: 553, endPoint y: 182, distance: 18.9
click at [553, 182] on p "2 Hours of Non-Stop Fun – No power fade even during marathon riding sessions" at bounding box center [568, 174] width 252 height 24
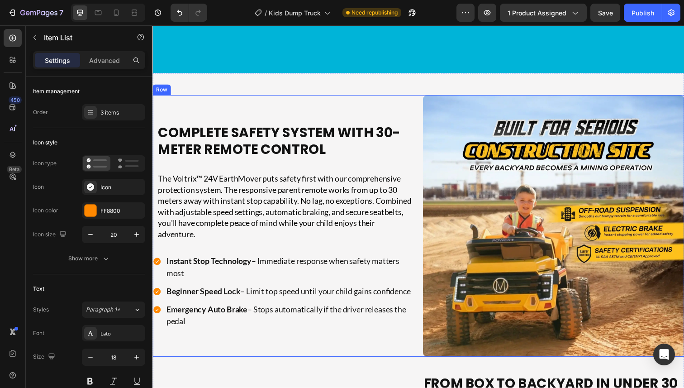
scroll to position [2111, 0]
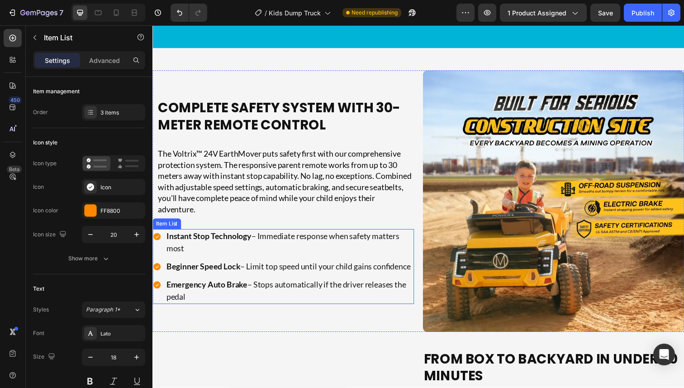
click at [288, 235] on p "Instant Stop Technology – Immediate response when safety matters most" at bounding box center [292, 247] width 252 height 24
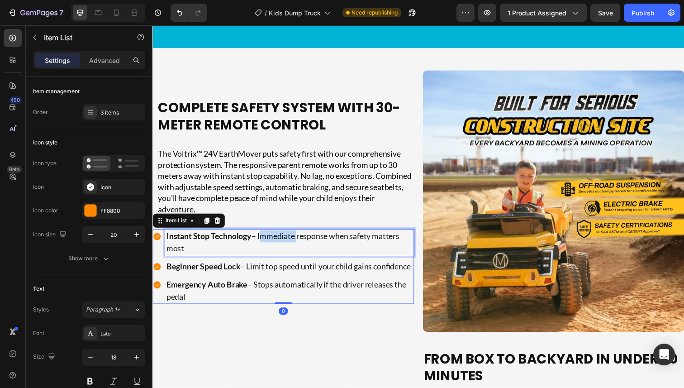
click at [288, 235] on p "Instant Stop Technology – Immediate response when safety matters most" at bounding box center [292, 247] width 252 height 24
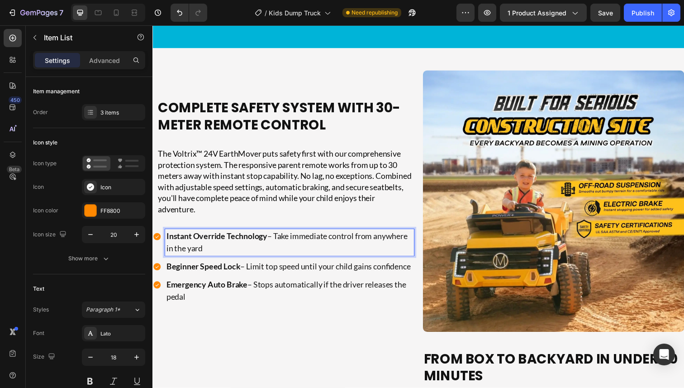
click at [231, 266] on strong "Beginner Speed Lock" at bounding box center [204, 271] width 76 height 10
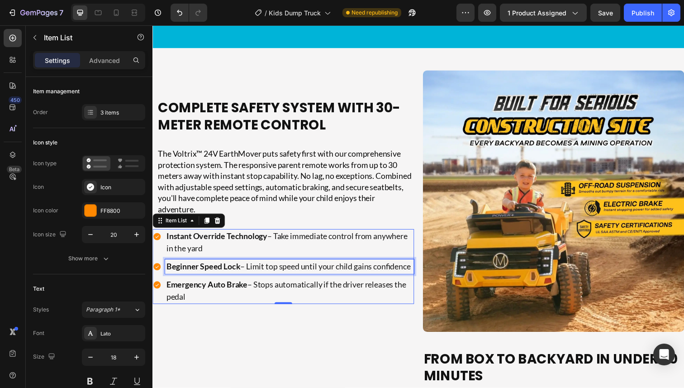
click at [270, 266] on p "Beginner Speed Lock – Limit top speed until your child gains confidence" at bounding box center [292, 272] width 252 height 12
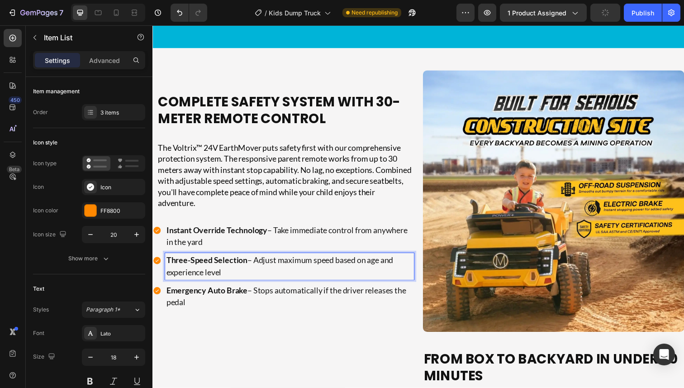
click at [262, 298] on p "Emergency Auto Brake – Stops automatically if the driver releases the pedal" at bounding box center [292, 302] width 252 height 24
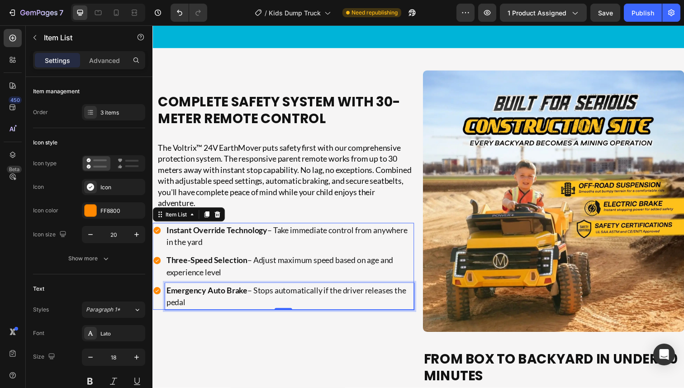
click at [244, 295] on strong "Emergency Auto Brake" at bounding box center [207, 296] width 83 height 10
click at [248, 297] on strong "Emergency Auto Brake" at bounding box center [207, 296] width 83 height 10
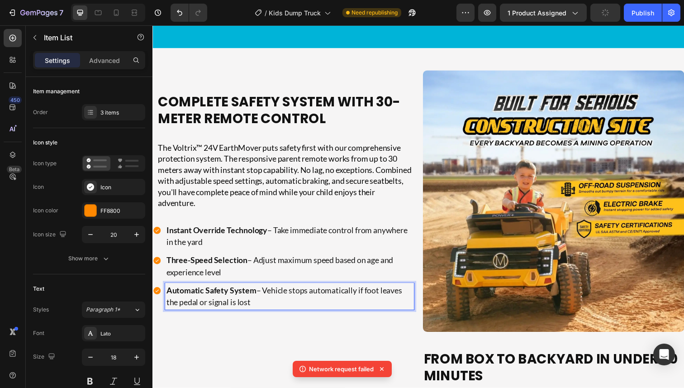
drag, startPoint x: 263, startPoint y: 307, endPoint x: 203, endPoint y: 309, distance: 60.2
click at [203, 309] on p "Automatic Safety System – Vehicle stops automatically if foot leaves the pedal …" at bounding box center [292, 302] width 252 height 24
click at [255, 295] on strong "Automatic Safety System" at bounding box center [212, 296] width 92 height 10
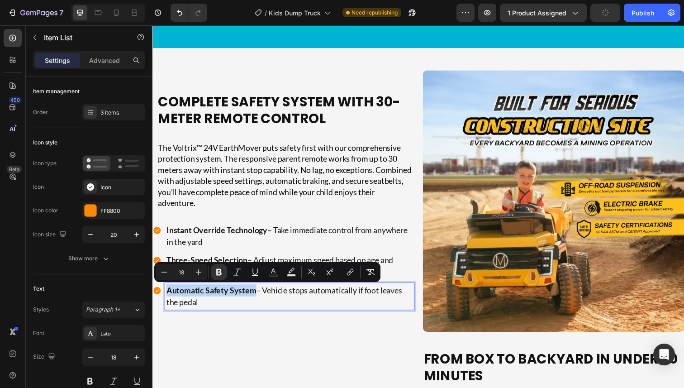
drag, startPoint x: 257, startPoint y: 295, endPoint x: 166, endPoint y: 296, distance: 90.0
click at [166, 296] on div "Automatic Safety System – Vehicle stops automatically if foot leaves the pedal" at bounding box center [292, 302] width 254 height 27
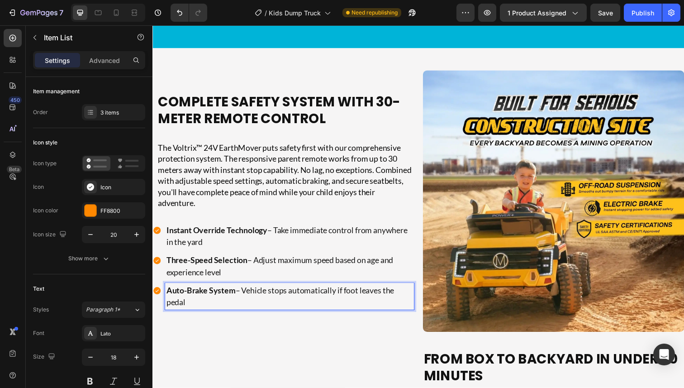
click at [278, 271] on p "Three-Speed Selection – Adjust maximum speed based on age and experience level" at bounding box center [292, 271] width 252 height 24
click at [281, 295] on p "Auto-Brake System – Vehicle stops automatically if foot leaves the pedal" at bounding box center [292, 302] width 252 height 24
click at [279, 271] on p "Three-Speed Selection – Adjust maximum speed based on age and experience level" at bounding box center [292, 271] width 252 height 24
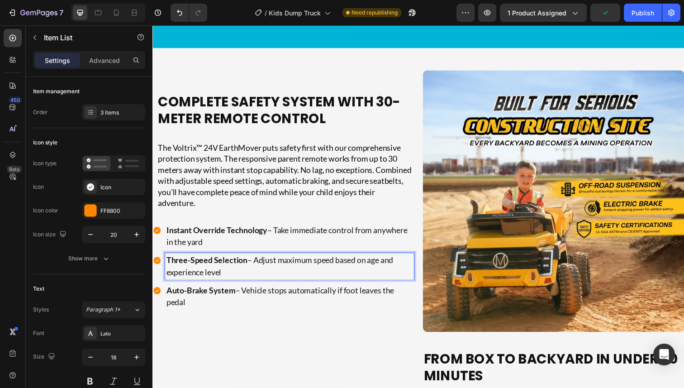
click at [286, 265] on p "Three-Speed Selection – Adjust maximum speed based on age and experience level" at bounding box center [292, 271] width 252 height 24
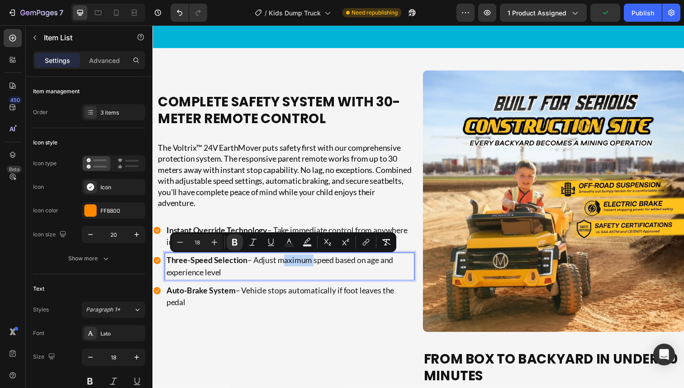
click at [280, 265] on p "Three-Speed Selection – Adjust maximum speed based on age and experience level" at bounding box center [292, 271] width 252 height 24
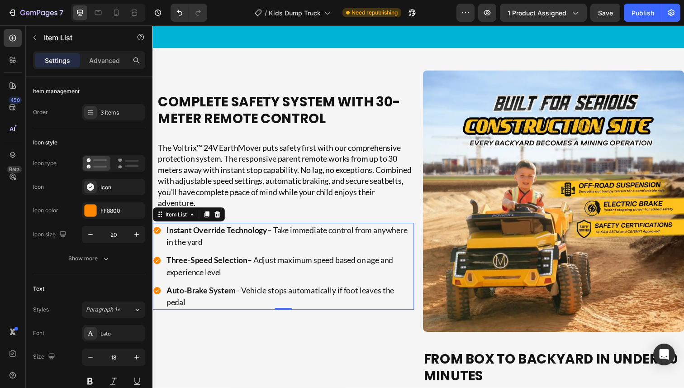
click at [292, 177] on p "The Voltrix™ 24V EarthMover puts safety first with our comprehensive protection…" at bounding box center [288, 179] width 261 height 68
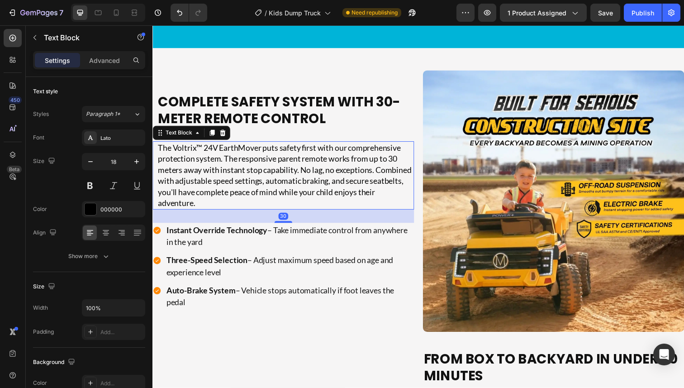
click at [292, 177] on p "The Voltrix™ 24V EarthMover puts safety first with our comprehensive protection…" at bounding box center [288, 179] width 261 height 68
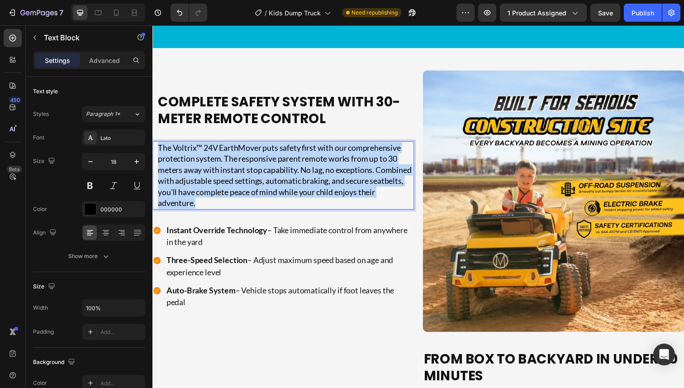
click at [292, 177] on p "The Voltrix™ 24V EarthMover puts safety first with our comprehensive protection…" at bounding box center [288, 179] width 261 height 68
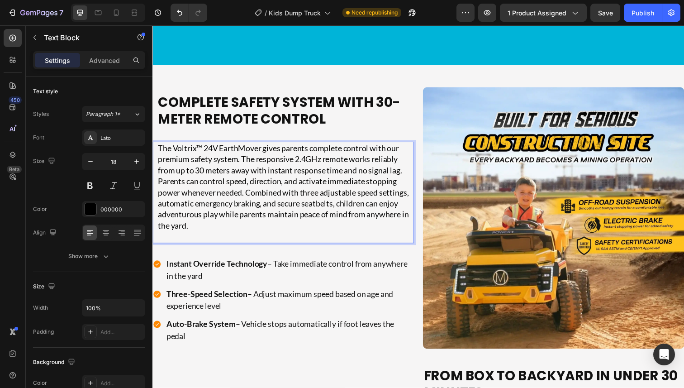
scroll to position [2100, 0]
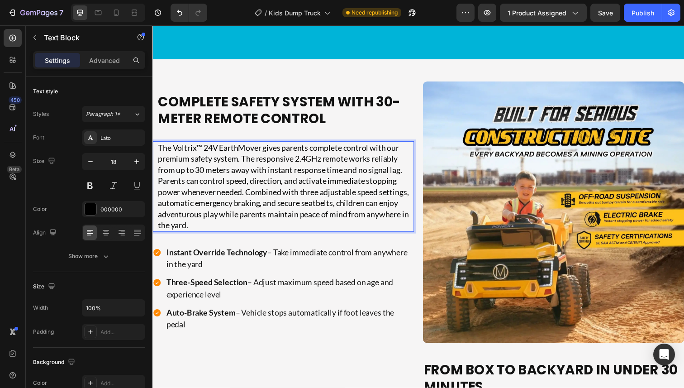
click at [221, 223] on p "The Voltrix™ 24V EarthMover gives parents complete control with our premium saf…" at bounding box center [288, 190] width 261 height 90
click at [196, 226] on p "The Voltrix™ 24V EarthMover gives parents complete control with our premium saf…" at bounding box center [288, 190] width 261 height 90
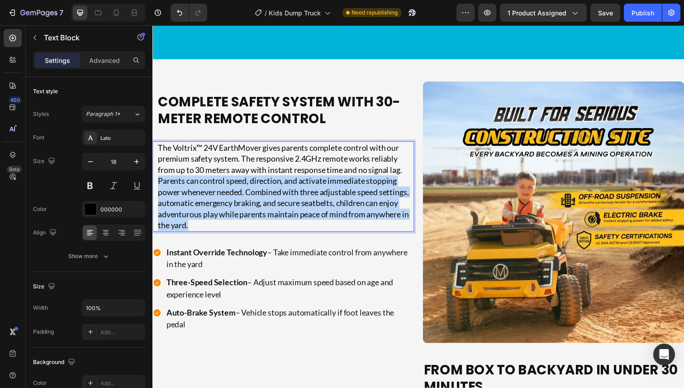
drag, startPoint x: 202, startPoint y: 226, endPoint x: 158, endPoint y: 187, distance: 58.9
click at [158, 187] on p "The Voltrix™ 24V EarthMover gives parents complete control with our premium saf…" at bounding box center [288, 190] width 261 height 90
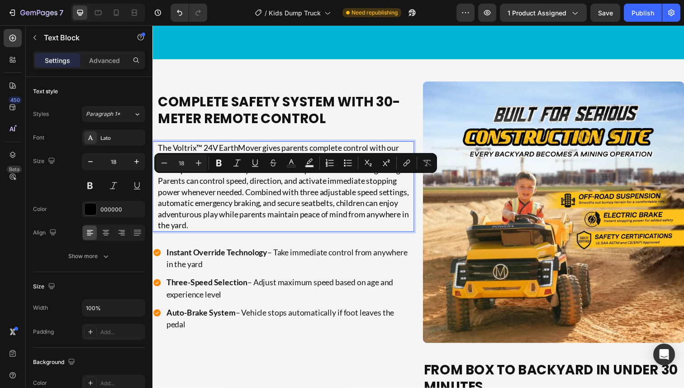
scroll to position [2128, 0]
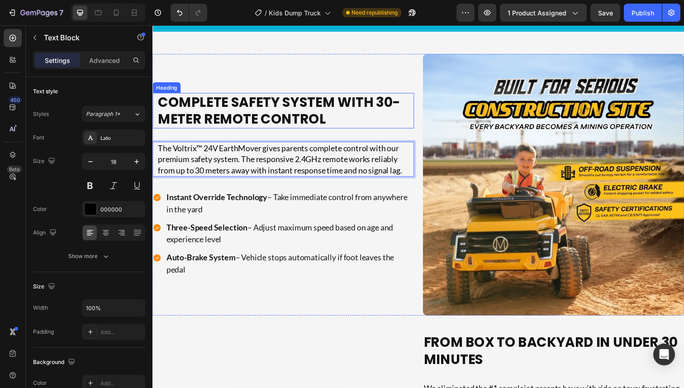
click at [335, 105] on h2 "Complete Safety System With 30-Meter Remote Control" at bounding box center [288, 113] width 262 height 36
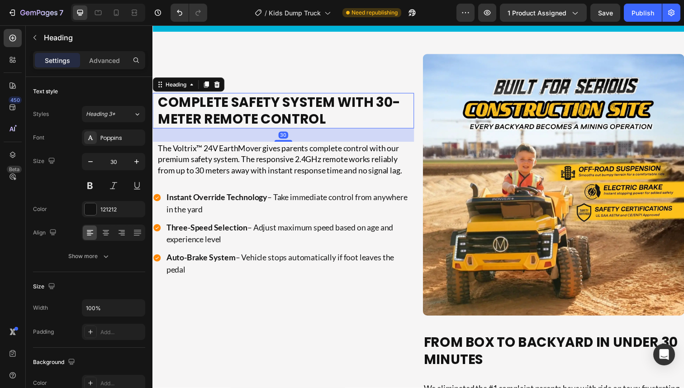
click at [342, 105] on h2 "Complete Safety System With 30-Meter Remote Control" at bounding box center [288, 113] width 262 height 36
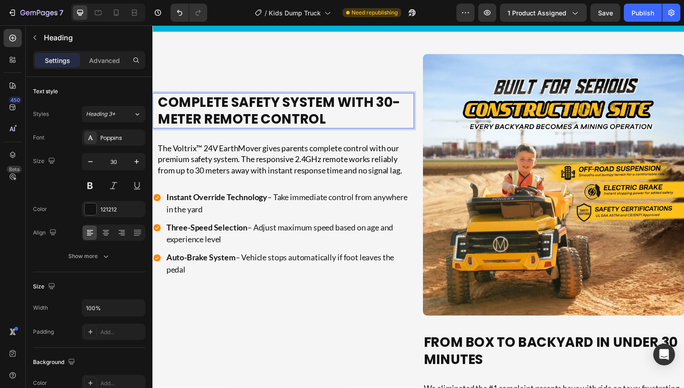
click at [337, 104] on p "Complete Safety System With 30-Meter Remote Control" at bounding box center [288, 112] width 261 height 34
drag, startPoint x: 337, startPoint y: 104, endPoint x: 235, endPoint y: 102, distance: 101.8
click at [235, 102] on p "Complete Safety System With 30-Meter Remote Control" at bounding box center [288, 112] width 261 height 34
click at [272, 118] on p "Complete Peace of mind With 30-Meter Remote Control" at bounding box center [288, 112] width 261 height 34
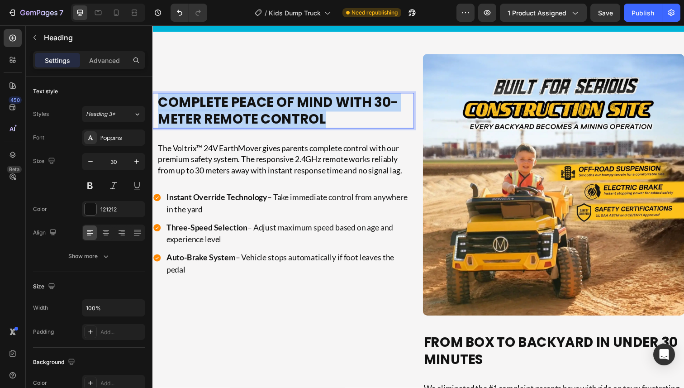
click at [272, 118] on p "Complete Peace of mind With 30-Meter Remote Control" at bounding box center [288, 112] width 261 height 34
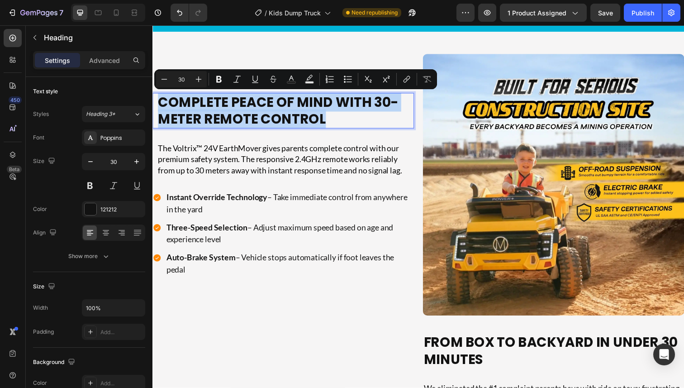
click at [295, 118] on p "Complete Peace of mind With 30-Meter Remote Control" at bounding box center [288, 112] width 261 height 34
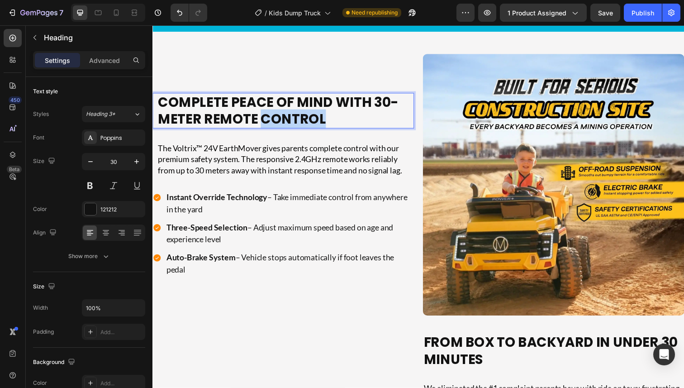
click at [295, 118] on p "Complete Peace of mind With 30-Meter Remote Control" at bounding box center [288, 112] width 261 height 34
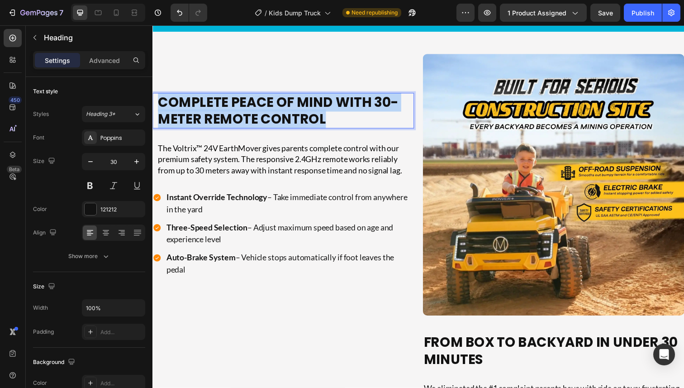
click at [295, 118] on p "Complete Peace of mind With 30-Meter Remote Control" at bounding box center [288, 112] width 261 height 34
click at [242, 120] on p "Complete Peace of mind With 30-Meter Remote Control" at bounding box center [288, 112] width 261 height 34
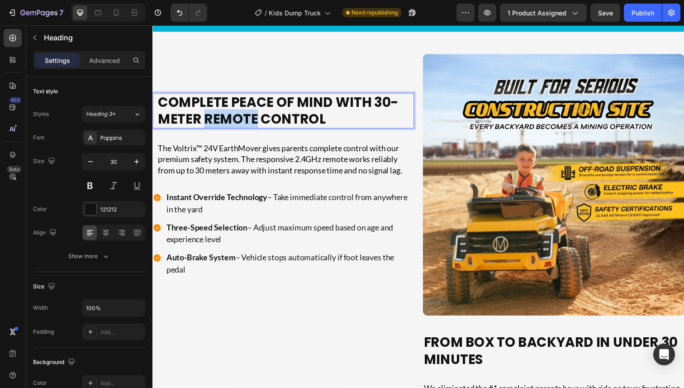
click at [242, 120] on p "Complete Peace of mind With 30-Meter Remote Control" at bounding box center [288, 112] width 261 height 34
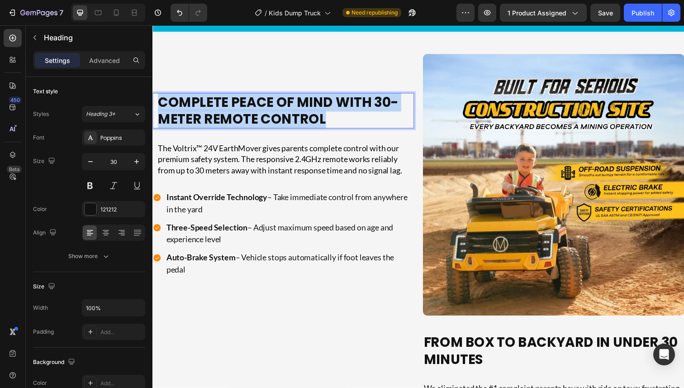
click at [242, 120] on p "Complete Peace of mind With 30-Meter Remote Control" at bounding box center [288, 112] width 261 height 34
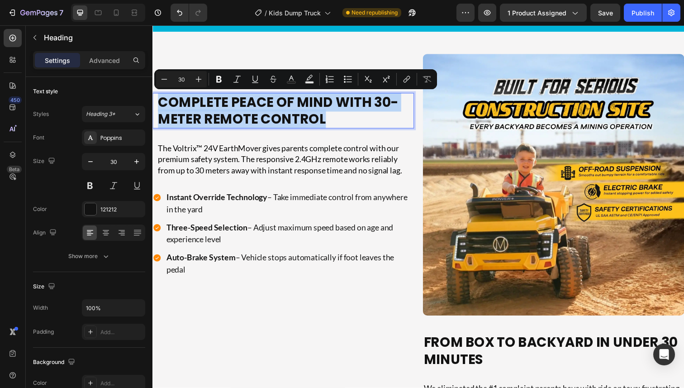
click at [259, 120] on p "Complete Peace of mind With 30-Meter Remote Control" at bounding box center [288, 112] width 261 height 34
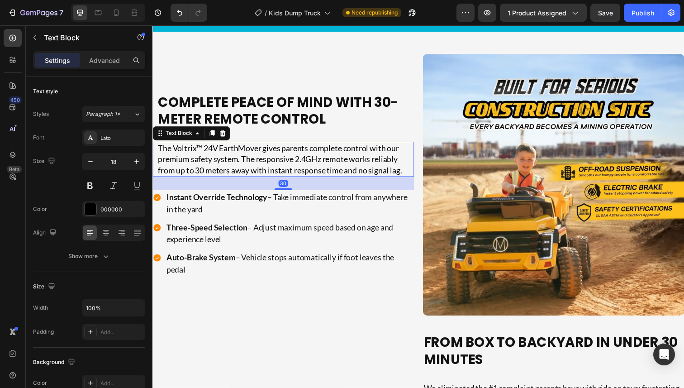
click at [266, 152] on p "The Voltrix™ 24V EarthMover gives parents complete control with our premium saf…" at bounding box center [288, 162] width 261 height 34
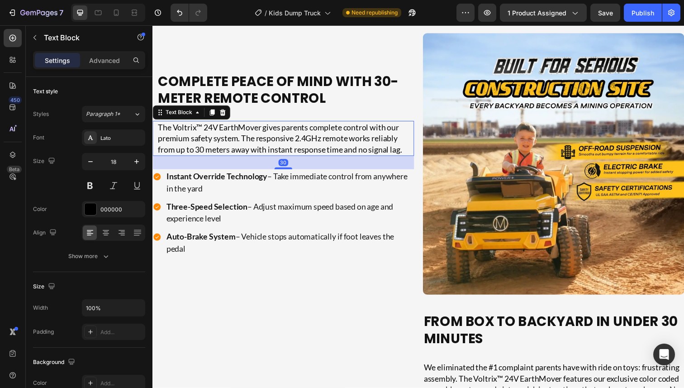
scroll to position [2160, 0]
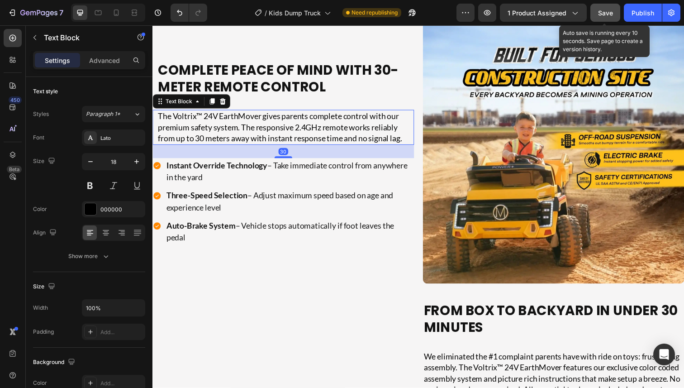
click at [619, 12] on button "Save" at bounding box center [605, 13] width 30 height 18
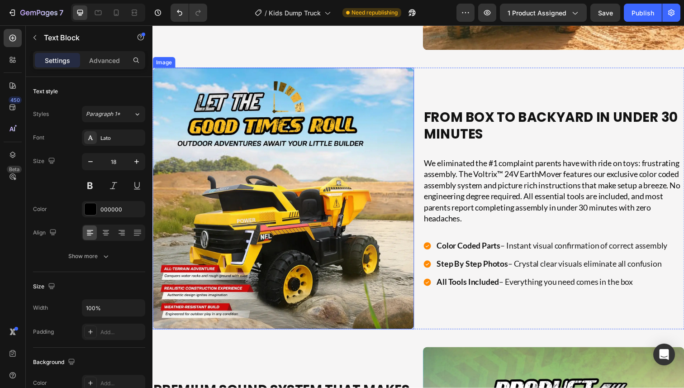
scroll to position [2413, 0]
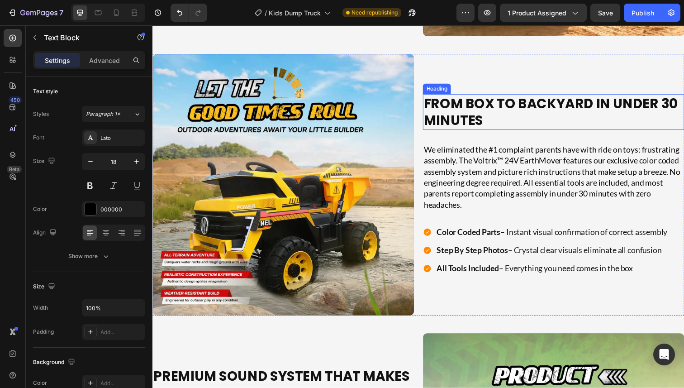
click at [505, 117] on h2 "From Box To Backyard In Under 30 Minutes" at bounding box center [560, 114] width 265 height 36
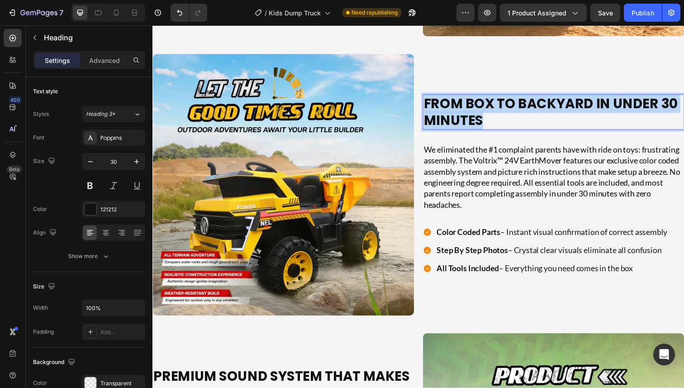
click at [505, 117] on p "From Box To Backyard In Under 30 Minutes" at bounding box center [560, 114] width 263 height 34
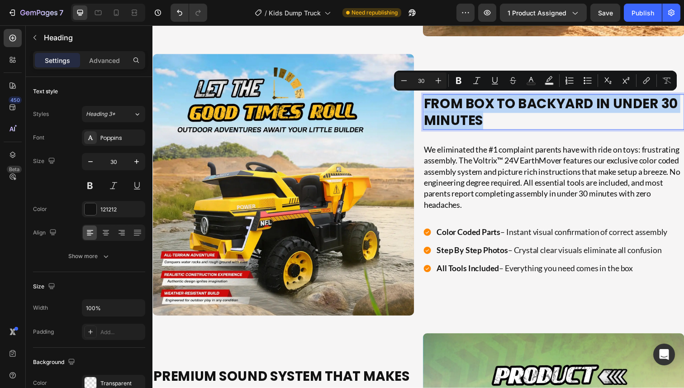
click at [516, 117] on p "From Box To Backyard In Under 30 Minutes" at bounding box center [560, 114] width 263 height 34
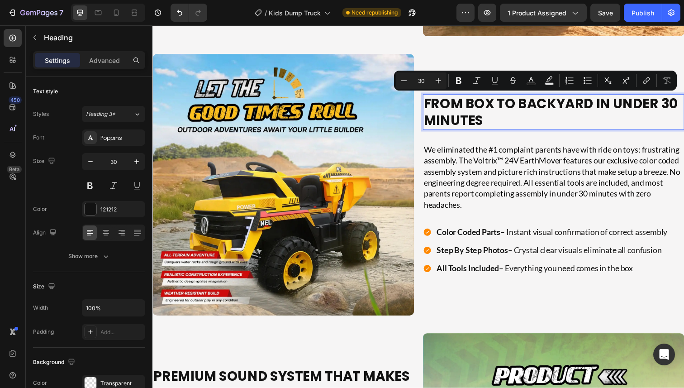
click at [516, 117] on p "From Box To Backyard In Under 30 Minutes" at bounding box center [560, 114] width 263 height 34
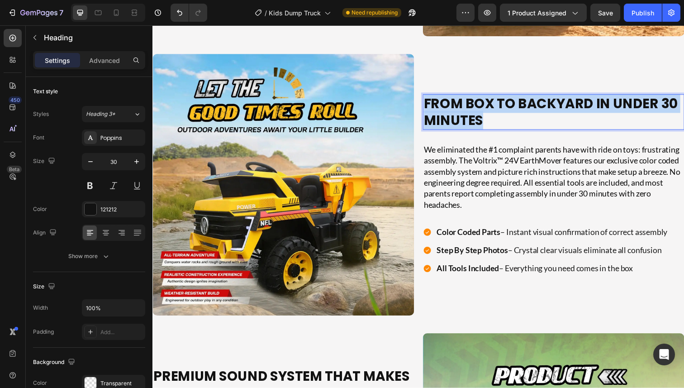
click at [516, 117] on p "From Box To Backyard In Under 30 Minutes" at bounding box center [560, 114] width 263 height 34
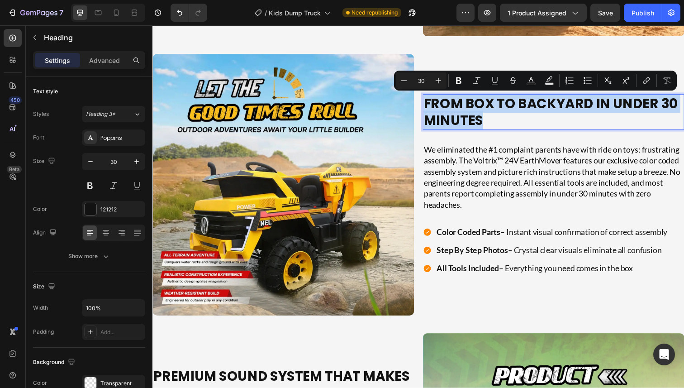
click at [491, 117] on p "From Box To Backyard In Under 30 Minutes" at bounding box center [560, 114] width 263 height 34
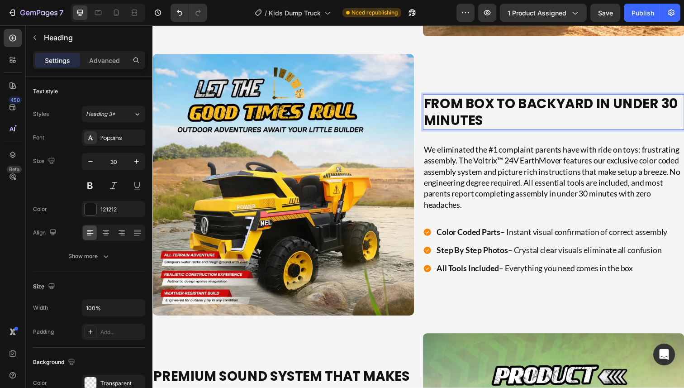
click at [491, 117] on p "From Box To Backyard In Under 30 Minutes" at bounding box center [560, 114] width 263 height 34
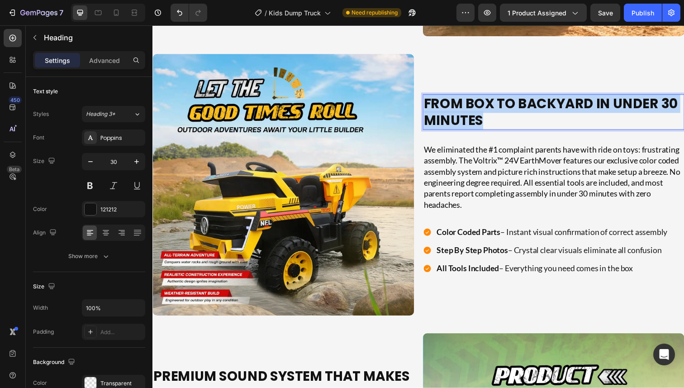
click at [491, 117] on p "From Box To Backyard In Under 30 Minutes" at bounding box center [560, 114] width 263 height 34
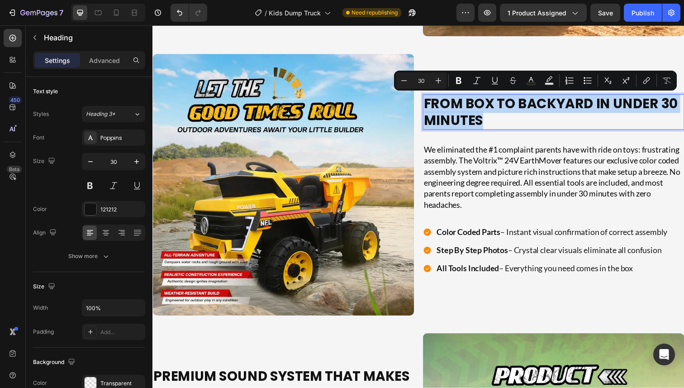
click at [499, 117] on p "From Box To Backyard In Under 30 Minutes" at bounding box center [560, 114] width 263 height 34
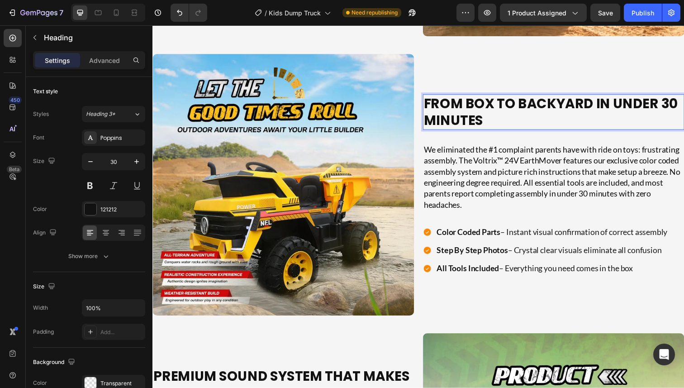
click at [499, 117] on p "From Box To Backyard In Under 30 Minutes" at bounding box center [560, 114] width 263 height 34
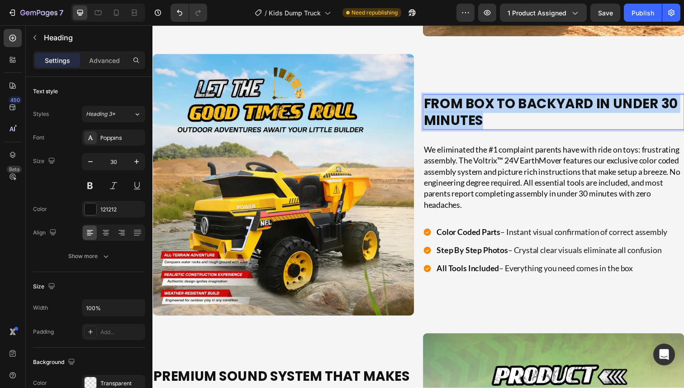
click at [499, 117] on p "From Box To Backyard In Under 30 Minutes" at bounding box center [560, 114] width 263 height 34
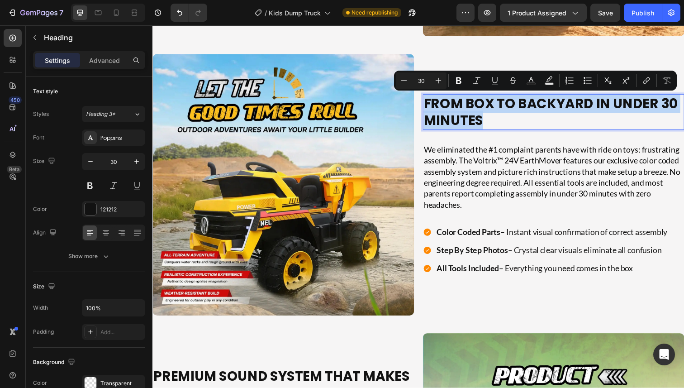
click at [488, 117] on p "From Box To Backyard In Under 30 Minutes" at bounding box center [560, 114] width 263 height 34
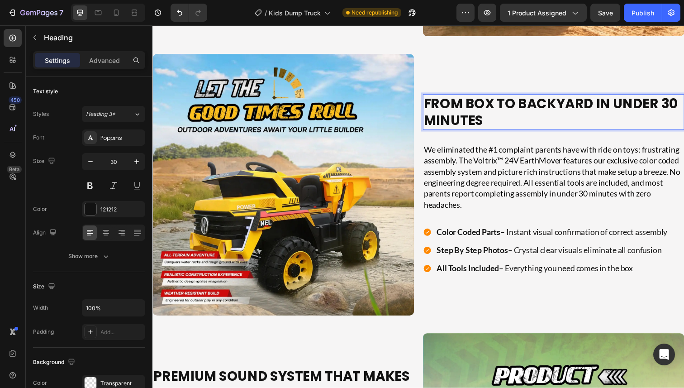
click at [488, 117] on p "From Box To Backyard In Under 30 Minutes" at bounding box center [560, 114] width 263 height 34
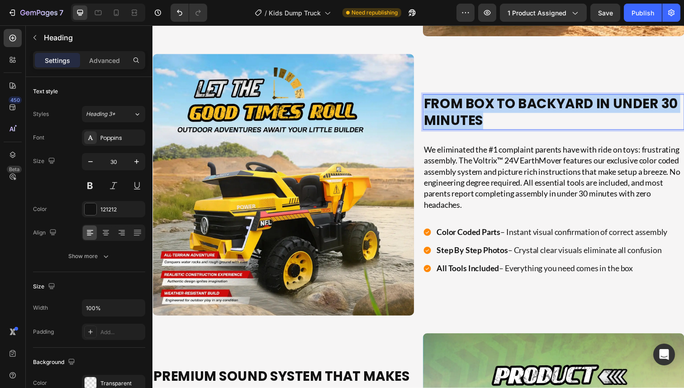
click at [488, 117] on p "From Box To Backyard In Under 30 Minutes" at bounding box center [560, 114] width 263 height 34
click at [471, 113] on p "From Box To Backyard In Under 30 Minutes" at bounding box center [560, 114] width 263 height 34
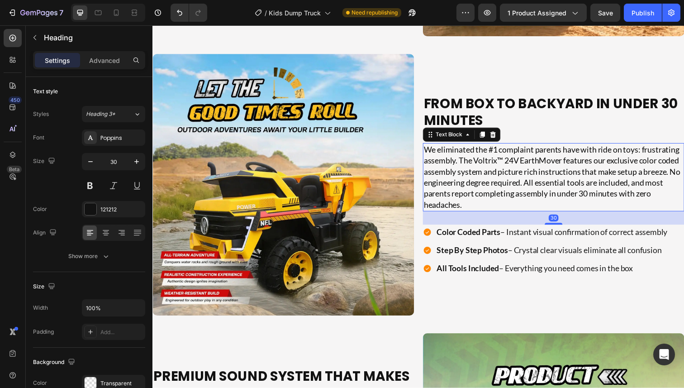
click at [474, 204] on p "We eliminated the #1 complaint parents have with ride on toys: frustrating asse…" at bounding box center [561, 181] width 265 height 68
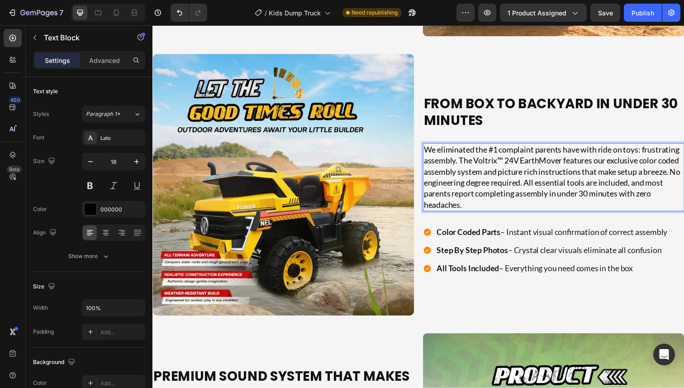
click at [475, 204] on p "We eliminated the #1 complaint parents have with ride on toys: frustrating asse…" at bounding box center [561, 181] width 265 height 68
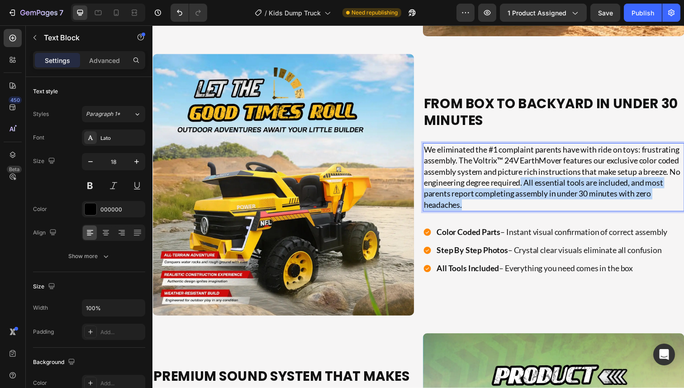
drag, startPoint x: 476, startPoint y: 204, endPoint x: 531, endPoint y: 188, distance: 57.5
click at [531, 188] on p "We eliminated the #1 complaint parents have with ride on toys: frustrating asse…" at bounding box center [561, 181] width 265 height 68
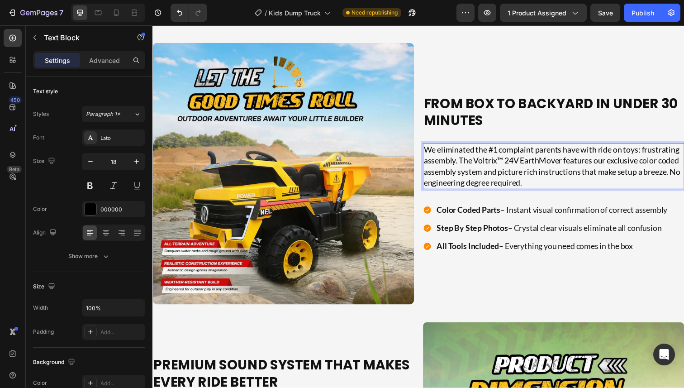
scroll to position [2467, 0]
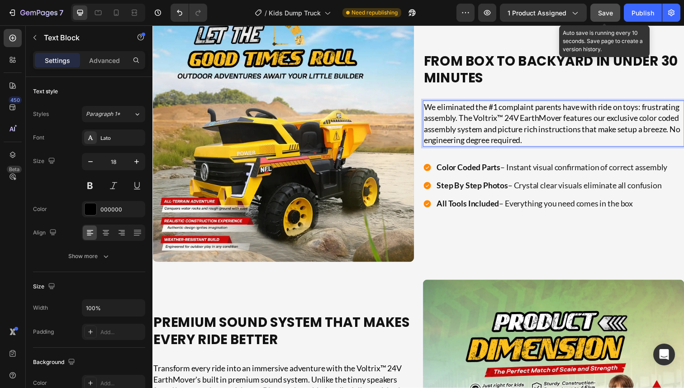
click at [604, 21] on button "Save" at bounding box center [605, 13] width 30 height 18
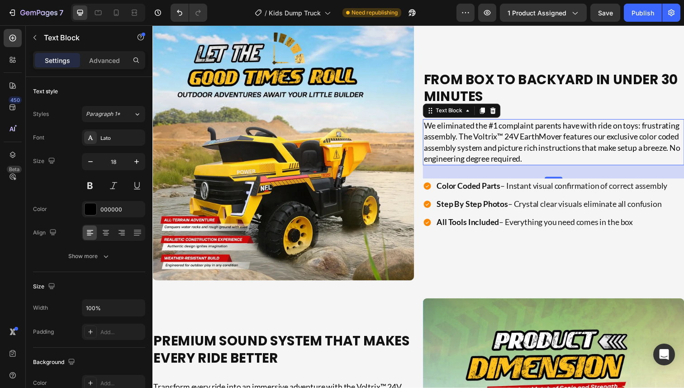
scroll to position [2460, 0]
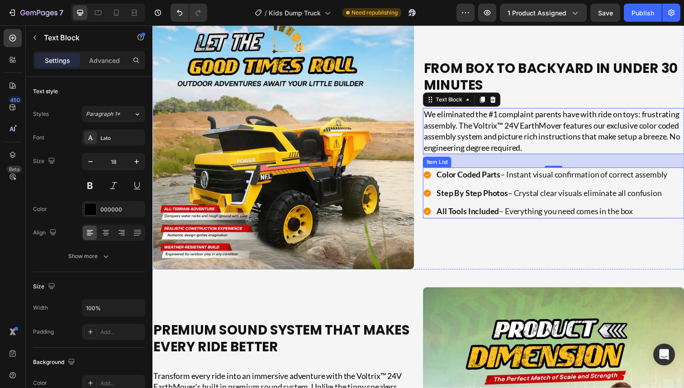
click at [479, 183] on p "Color Coded Parts – Instant visual confirmation of correct assembly" at bounding box center [560, 178] width 236 height 12
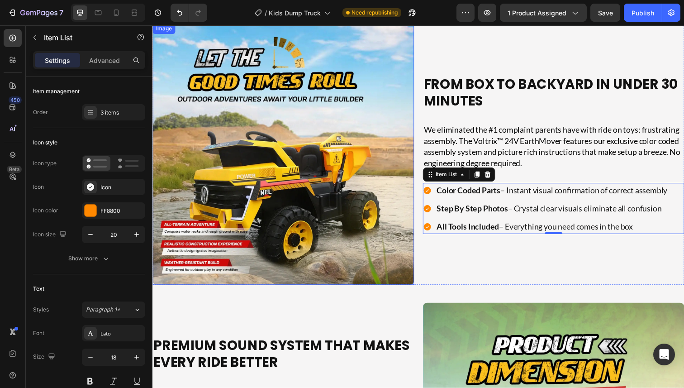
scroll to position [2432, 0]
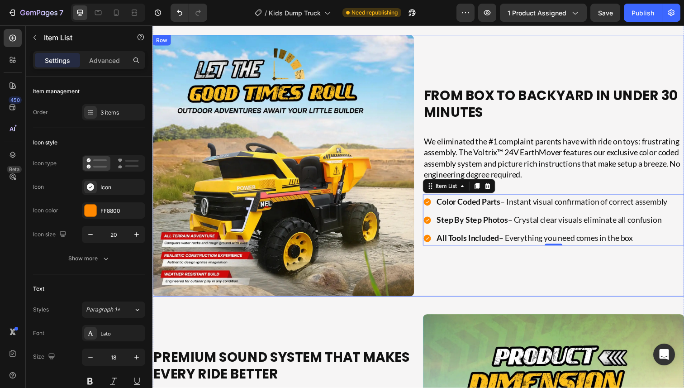
click at [492, 242] on strong "All Tools Included" at bounding box center [474, 243] width 64 height 10
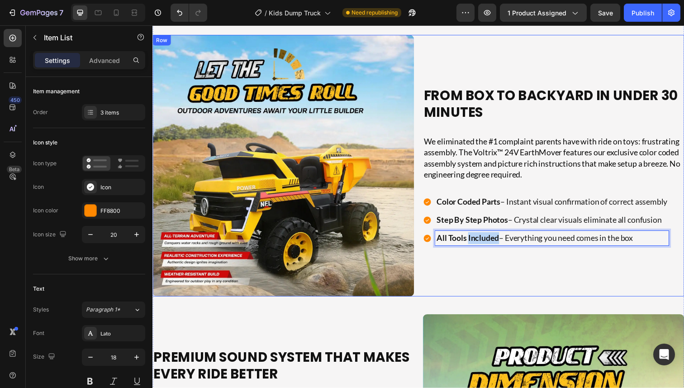
click at [492, 242] on strong "All Tools Included" at bounding box center [474, 243] width 64 height 10
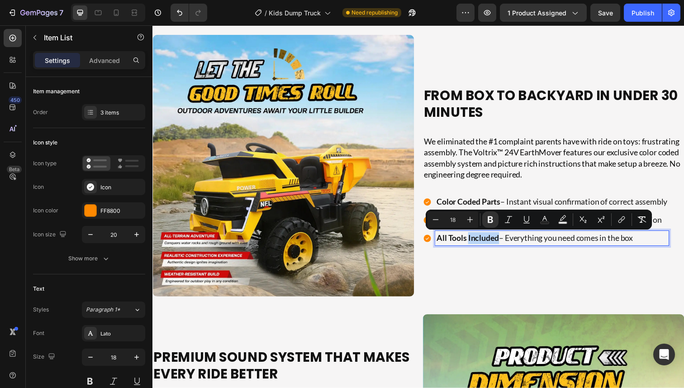
scroll to position [2426, 0]
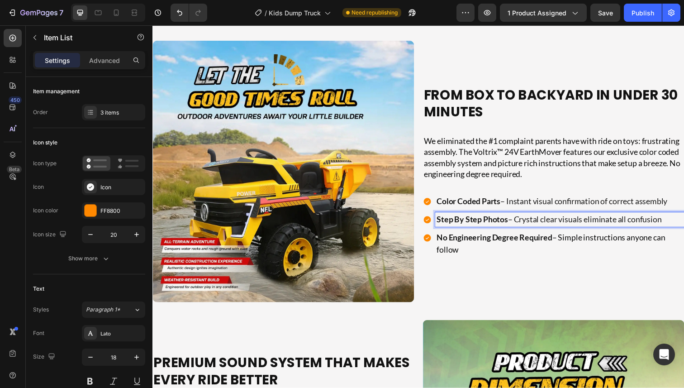
click at [493, 225] on strong "Step By Step Photos" at bounding box center [478, 224] width 73 height 10
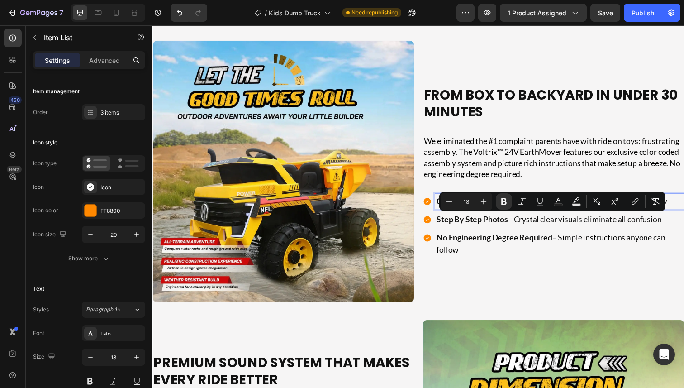
click at [443, 205] on strong "Color Coded Parts" at bounding box center [474, 205] width 65 height 10
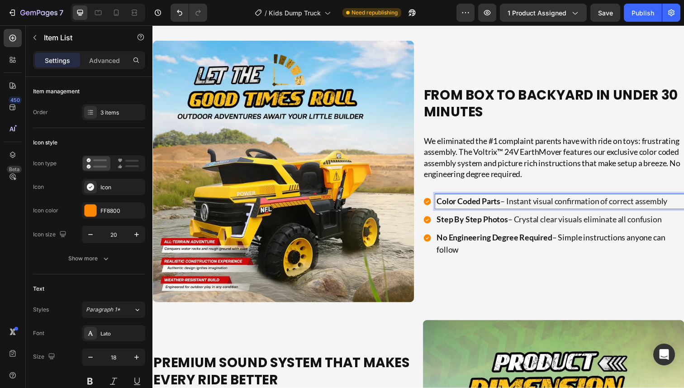
click at [446, 206] on strong "Color Coded Parts" at bounding box center [474, 205] width 65 height 10
click at [448, 204] on strong "10-Minute Promise" at bounding box center [477, 205] width 70 height 10
click at [494, 204] on strong "30-Minute Promise" at bounding box center [477, 205] width 70 height 10
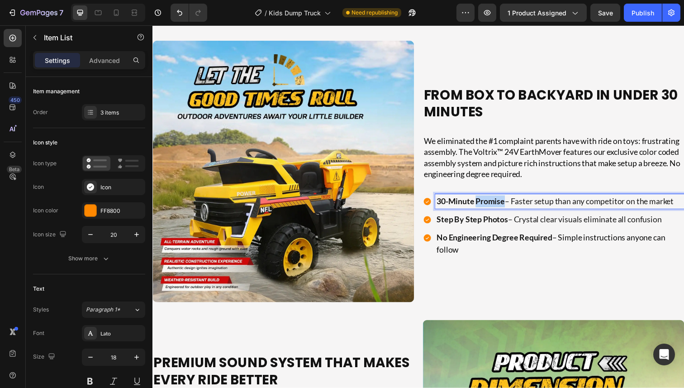
click at [494, 204] on strong "30-Minute Promise" at bounding box center [477, 205] width 70 height 10
click at [488, 204] on strong "30-Minute Promise" at bounding box center [477, 205] width 70 height 10
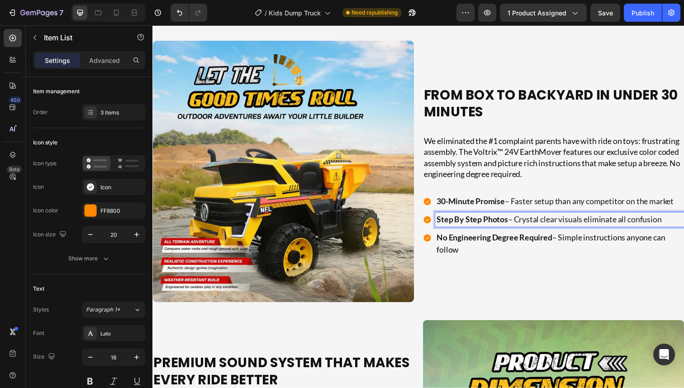
click at [482, 223] on strong "Step By Step Photos" at bounding box center [478, 224] width 73 height 10
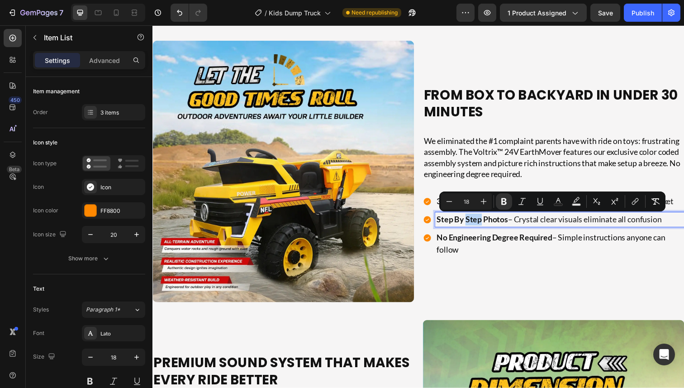
click at [502, 226] on strong "Step By Step Photos" at bounding box center [478, 224] width 73 height 10
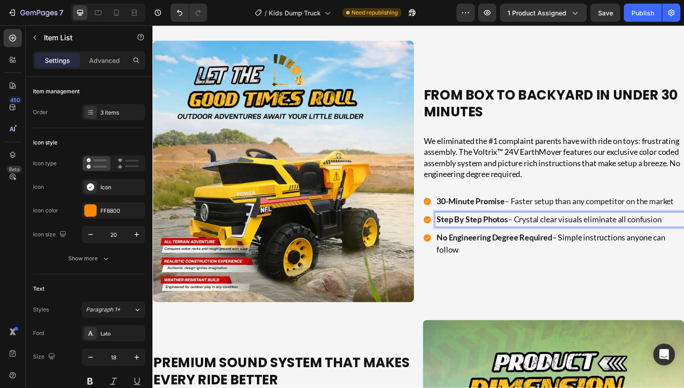
click at [444, 223] on strong "Step By Step Photos" at bounding box center [478, 224] width 73 height 10
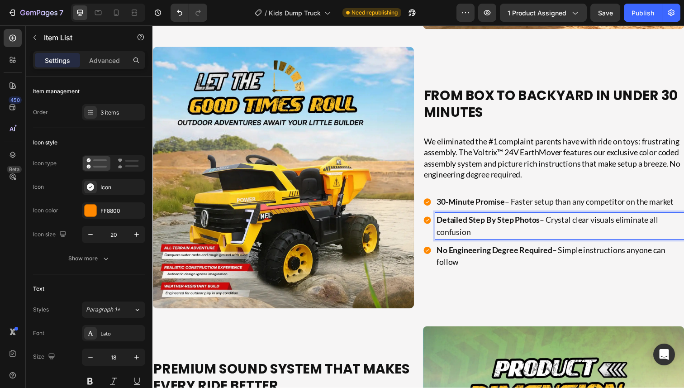
click at [486, 237] on p "Detailed Step By Step Photos – Crystal clear visuals eliminate all confusion" at bounding box center [568, 230] width 252 height 24
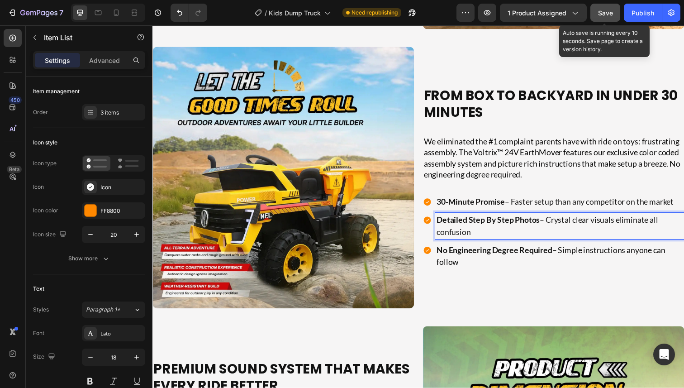
click at [608, 18] on button "Save" at bounding box center [605, 13] width 30 height 18
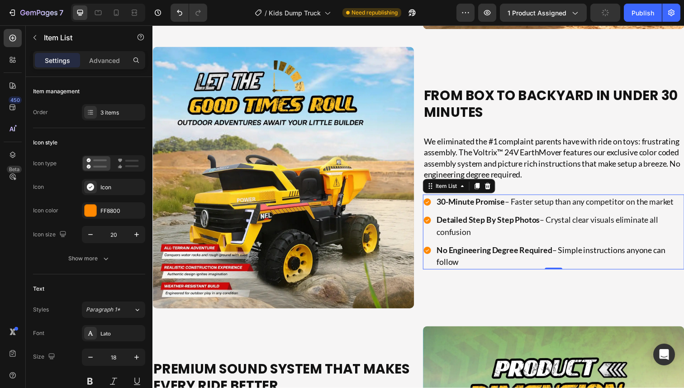
scroll to position [2434, 0]
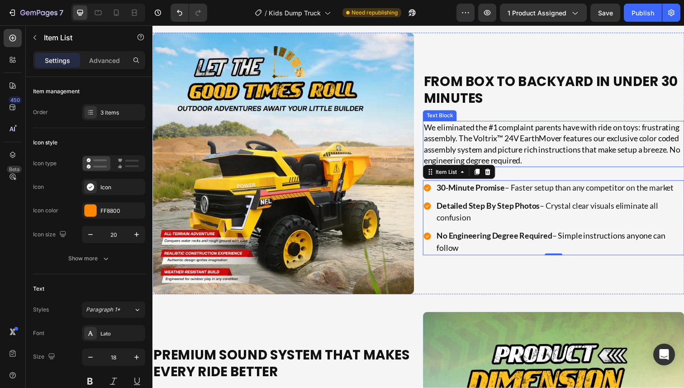
click at [527, 162] on p "We eliminated the #1 complaint parents have with ride on toys: frustrating asse…" at bounding box center [561, 146] width 265 height 45
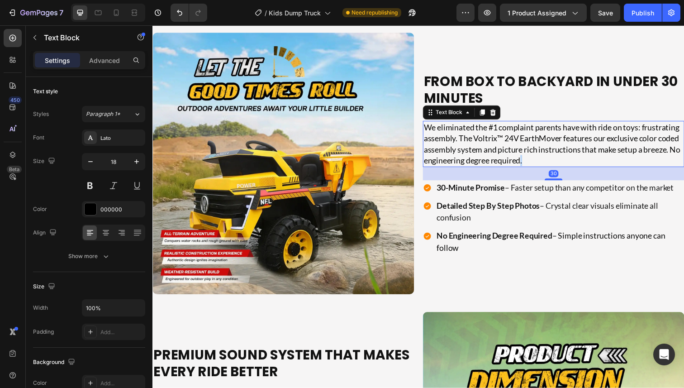
click at [530, 160] on p "We eliminated the #1 complaint parents have with ride on toys: frustrating asse…" at bounding box center [561, 146] width 265 height 45
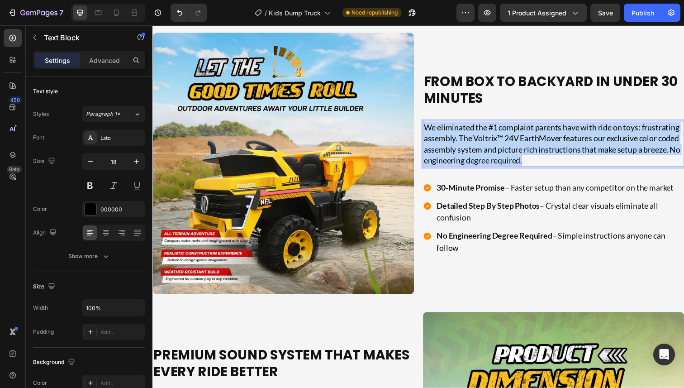
click at [530, 160] on p "We eliminated the #1 complaint parents have with ride on toys: frustrating asse…" at bounding box center [561, 146] width 265 height 45
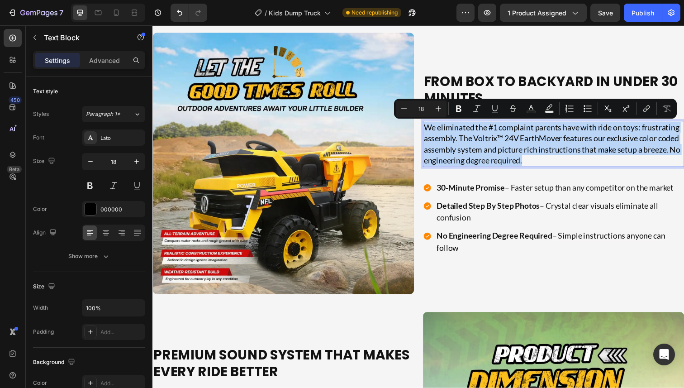
click at [504, 161] on p "We eliminated the #1 complaint parents have with ride on toys: frustrating asse…" at bounding box center [561, 146] width 265 height 45
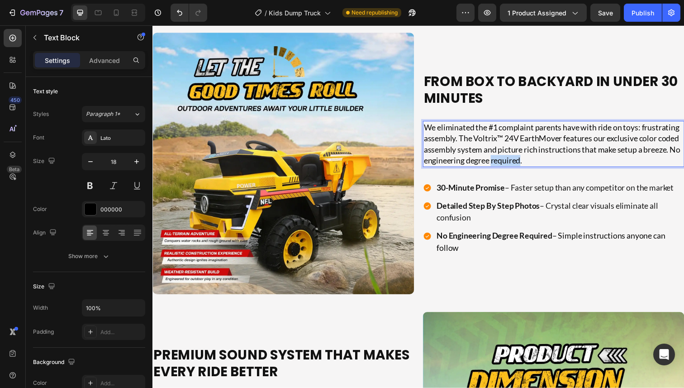
click at [504, 161] on p "We eliminated the #1 complaint parents have with ride on toys: frustrating asse…" at bounding box center [561, 146] width 265 height 45
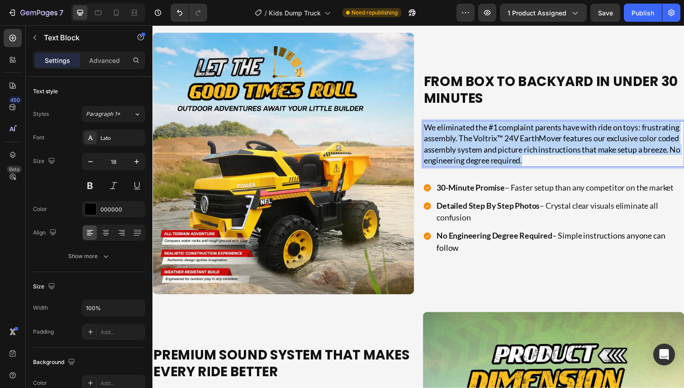
click at [504, 161] on p "We eliminated the #1 complaint parents have with ride on toys: frustrating asse…" at bounding box center [561, 146] width 265 height 45
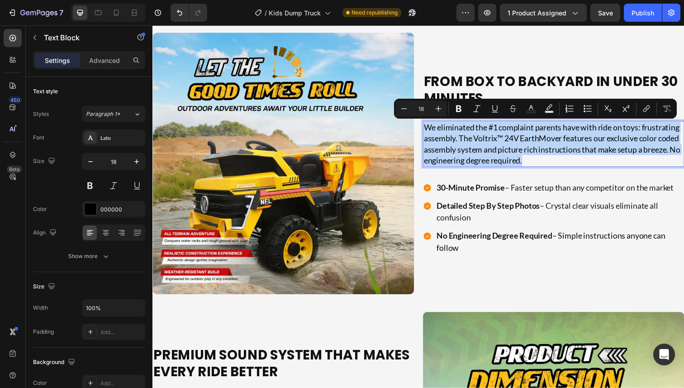
click at [519, 161] on p "We eliminated the #1 complaint parents have with ride on toys: frustrating asse…" at bounding box center [561, 146] width 265 height 45
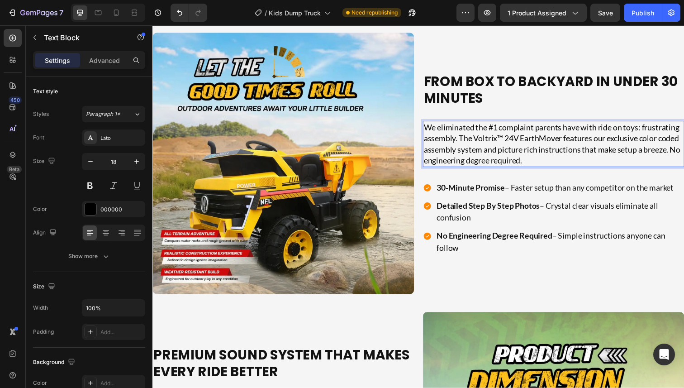
click at [542, 164] on p "We eliminated the #1 complaint parents have with ride on toys: frustrating asse…" at bounding box center [561, 146] width 265 height 45
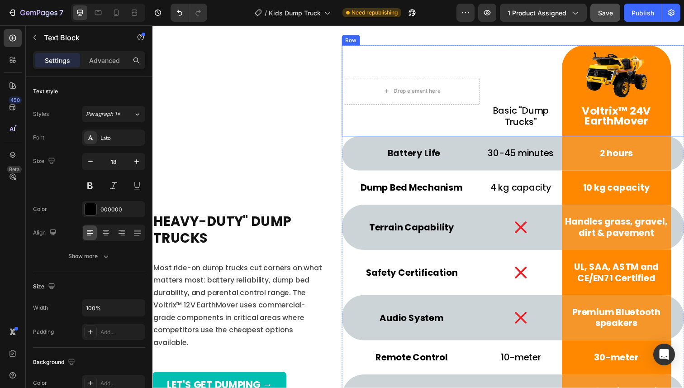
scroll to position [3309, 0]
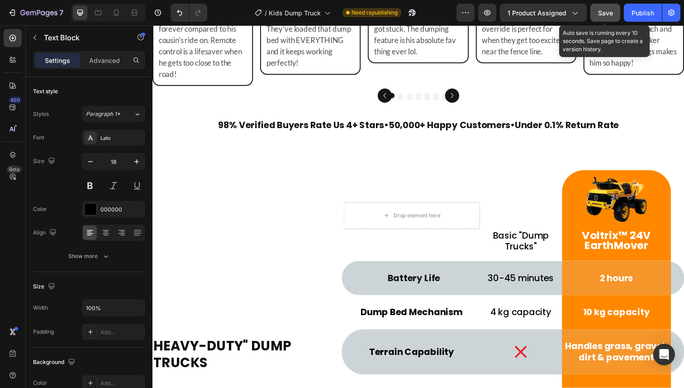
click at [608, 13] on span "Save" at bounding box center [605, 13] width 15 height 8
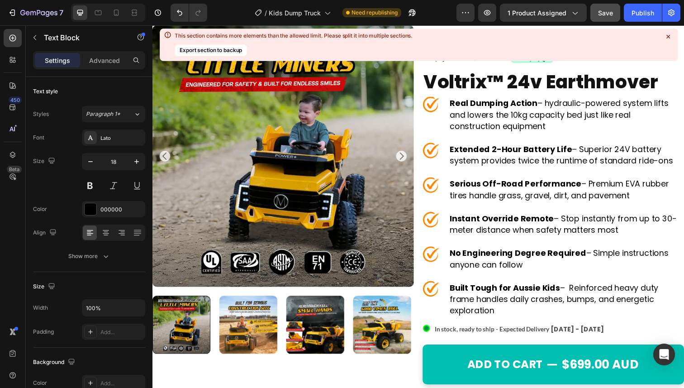
scroll to position [52, 0]
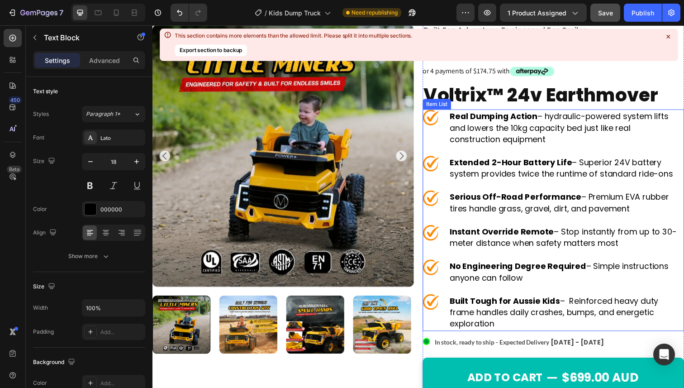
click at [515, 271] on strong "No Engineering Degree Required" at bounding box center [525, 271] width 139 height 11
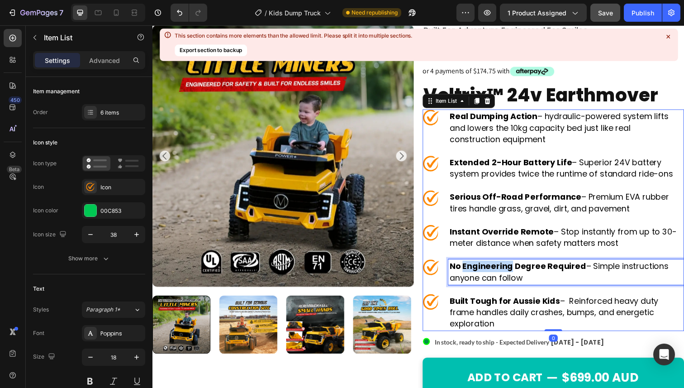
click at [515, 271] on strong "No Engineering Degree Required" at bounding box center [525, 271] width 139 height 11
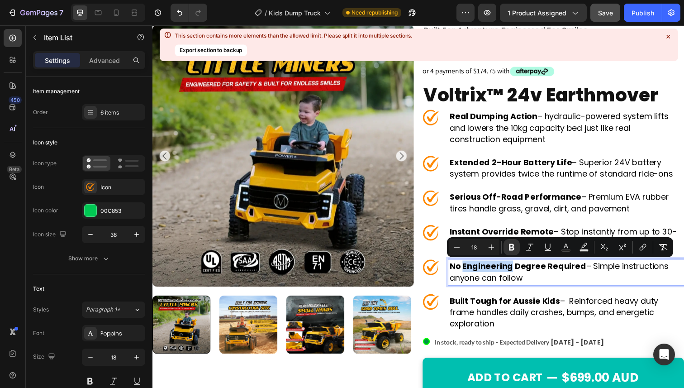
click at [500, 275] on strong "No Engineering Degree Required" at bounding box center [525, 271] width 139 height 11
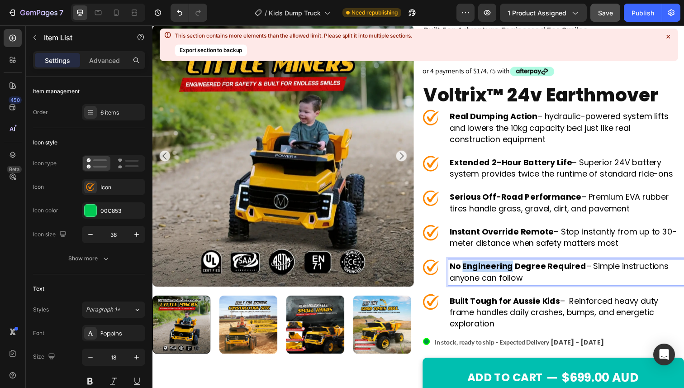
click at [500, 275] on strong "No Engineering Degree Required" at bounding box center [525, 271] width 139 height 11
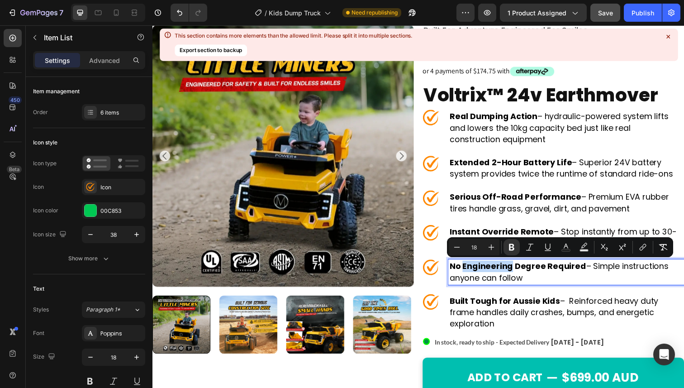
click at [489, 275] on strong "No Engineering Degree Required" at bounding box center [525, 271] width 139 height 11
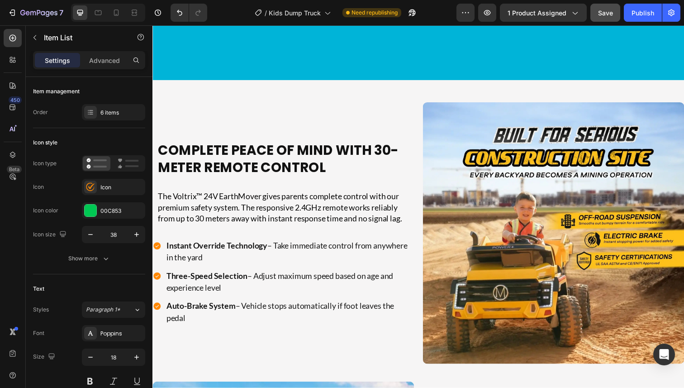
scroll to position [2372, 0]
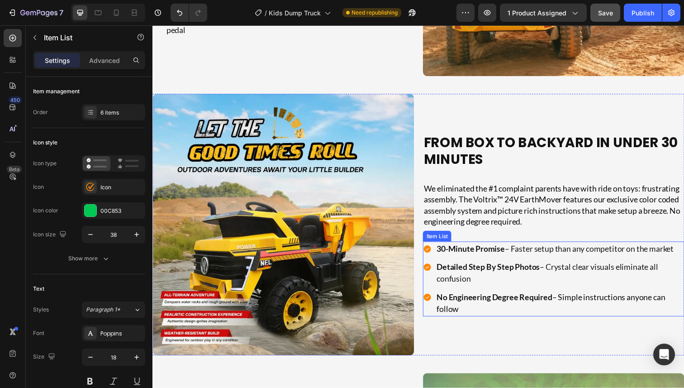
click at [498, 256] on strong "30-Minute Promise" at bounding box center [477, 253] width 70 height 10
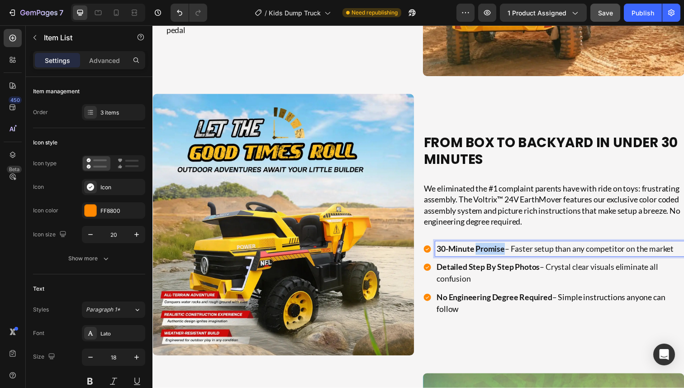
click at [498, 256] on strong "30-Minute Promise" at bounding box center [477, 253] width 70 height 10
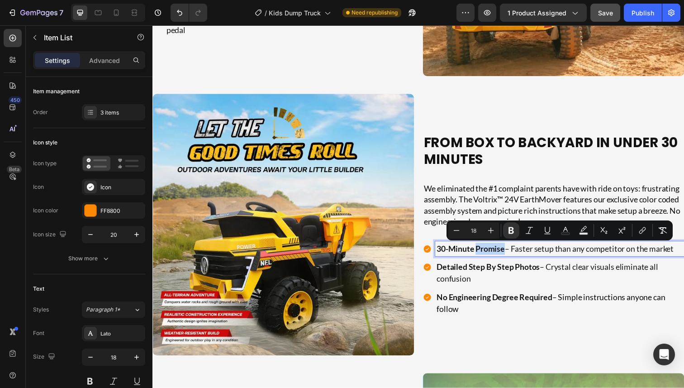
copy p "30-Minute Promise – Faster setup than any competitor on the market"
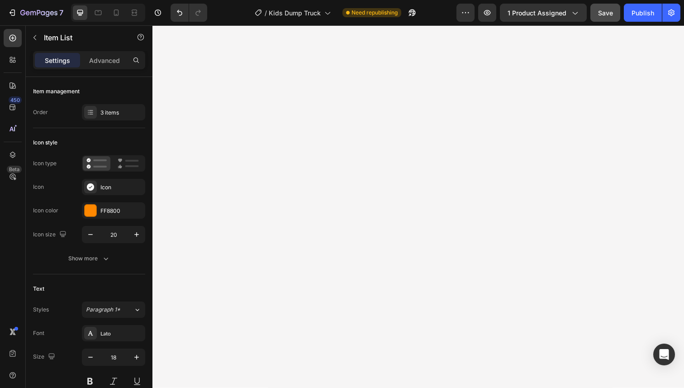
type input "16"
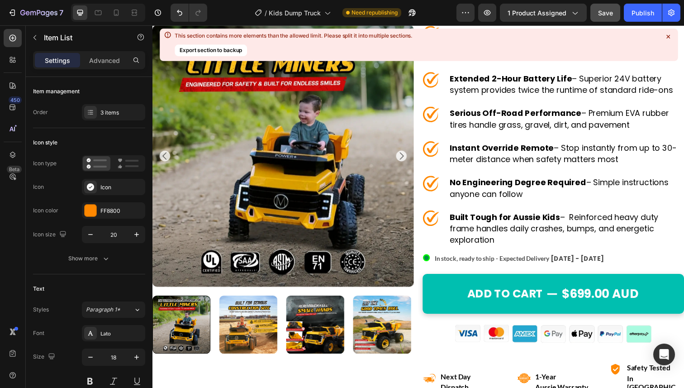
scroll to position [131, 0]
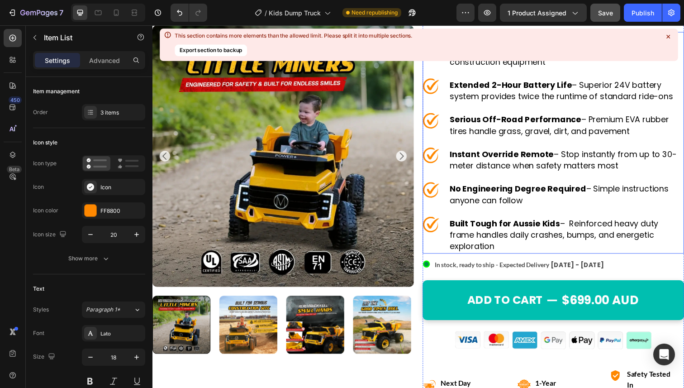
click at [489, 196] on strong "No Engineering Degree Required" at bounding box center [525, 191] width 139 height 11
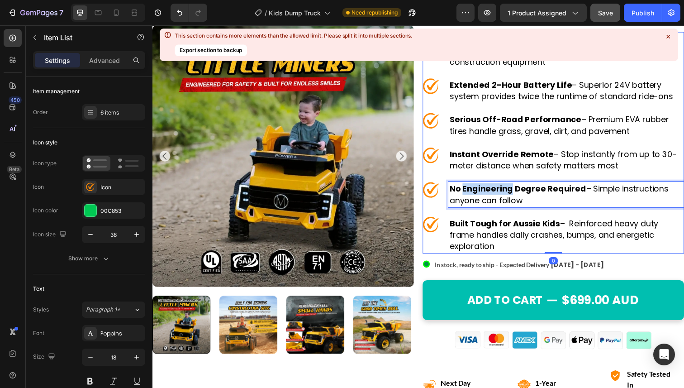
click at [489, 196] on strong "No Engineering Degree Required" at bounding box center [525, 191] width 139 height 11
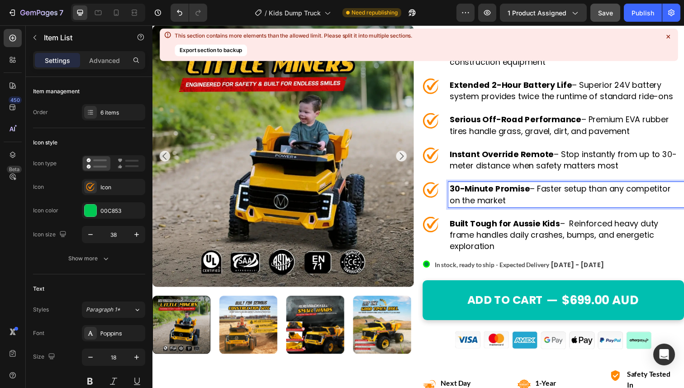
click at [502, 192] on strong "30-Minute Promise" at bounding box center [497, 191] width 82 height 11
click at [510, 193] on strong "30-Minute ASsembly Promise" at bounding box center [519, 191] width 126 height 11
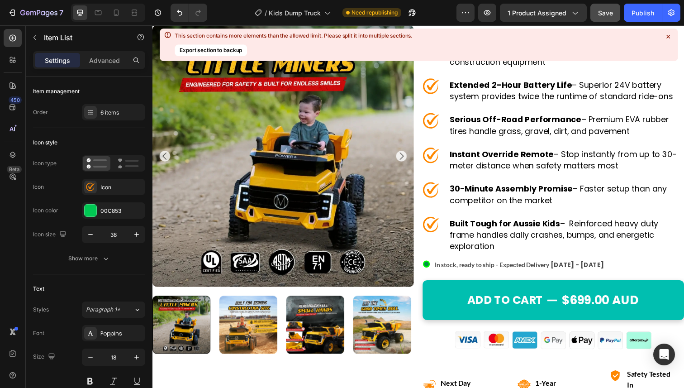
click at [607, 14] on span "Save" at bounding box center [605, 13] width 15 height 8
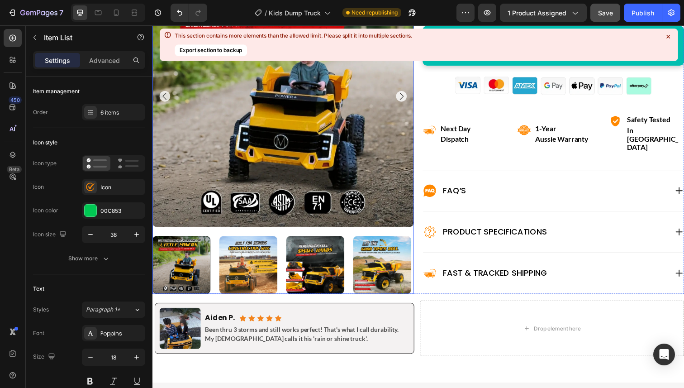
scroll to position [423, 0]
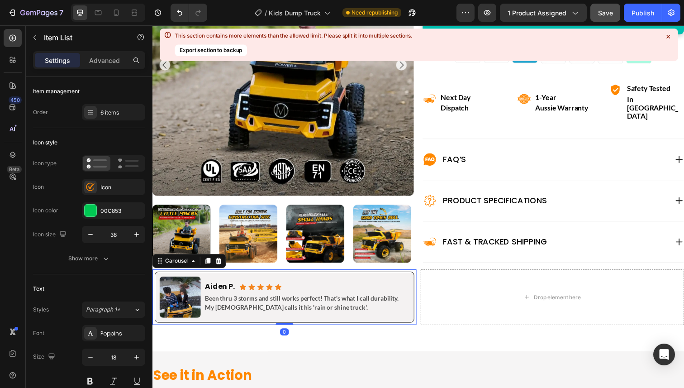
click at [223, 275] on div "Image Aiden P. Heading Icon Icon Icon Icon Icon Icon List Row Been thru 3 storm…" at bounding box center [287, 303] width 265 height 57
